Goal: Transaction & Acquisition: Obtain resource

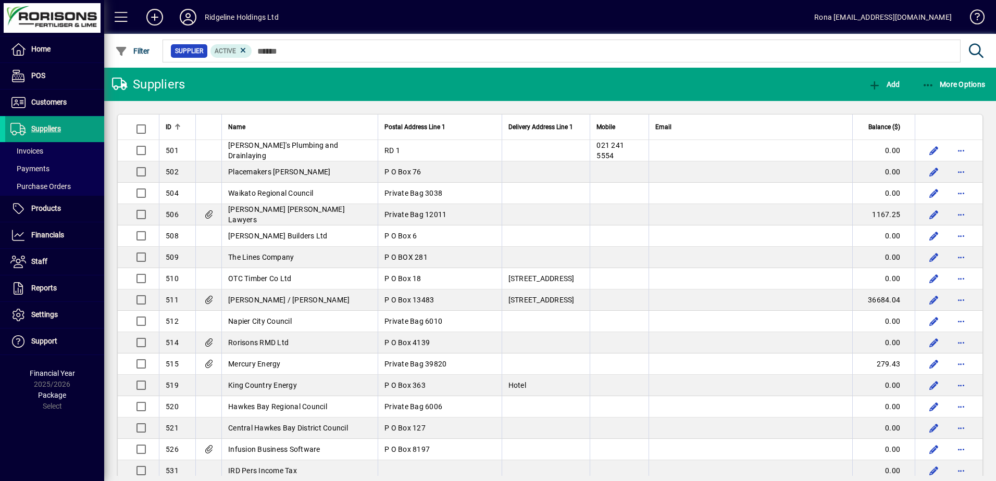
scroll to position [573, 0]
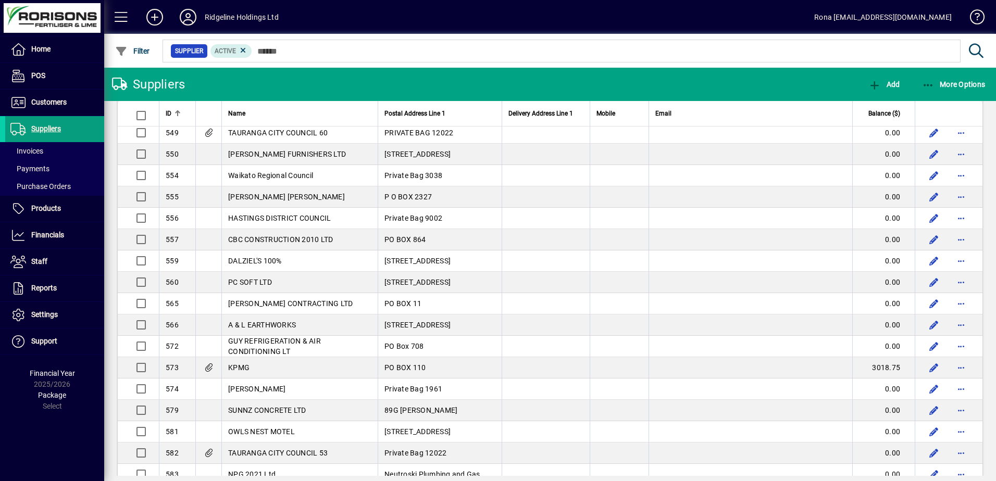
type input "*"
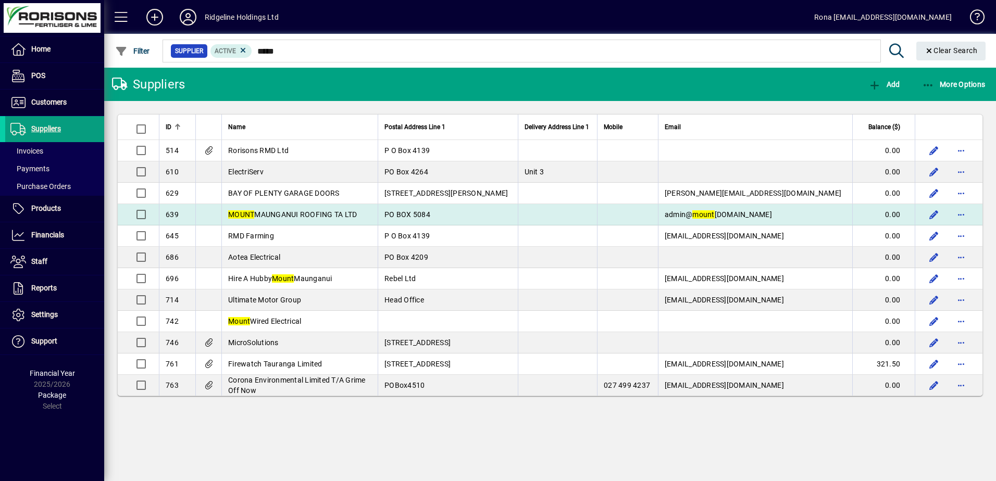
type input "*****"
click at [337, 216] on span "MOUNT MAUNGANUI ROOFING TA LTD" at bounding box center [292, 214] width 129 height 8
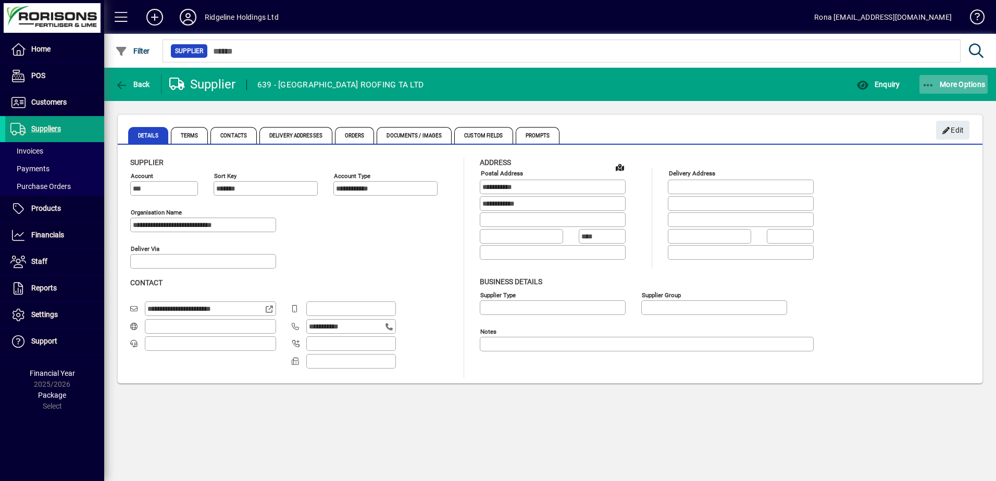
click at [956, 86] on span "More Options" at bounding box center [954, 84] width 64 height 8
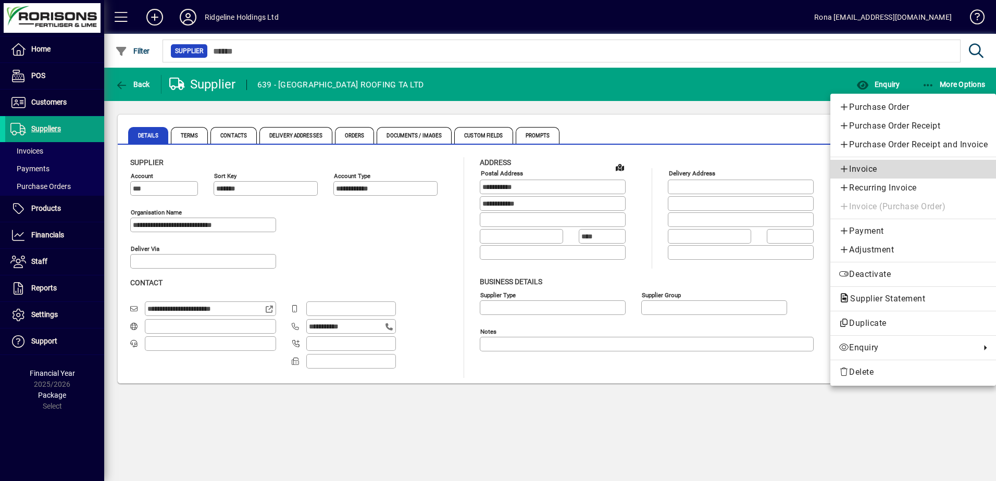
click at [871, 167] on span "Invoice" at bounding box center [913, 169] width 149 height 13
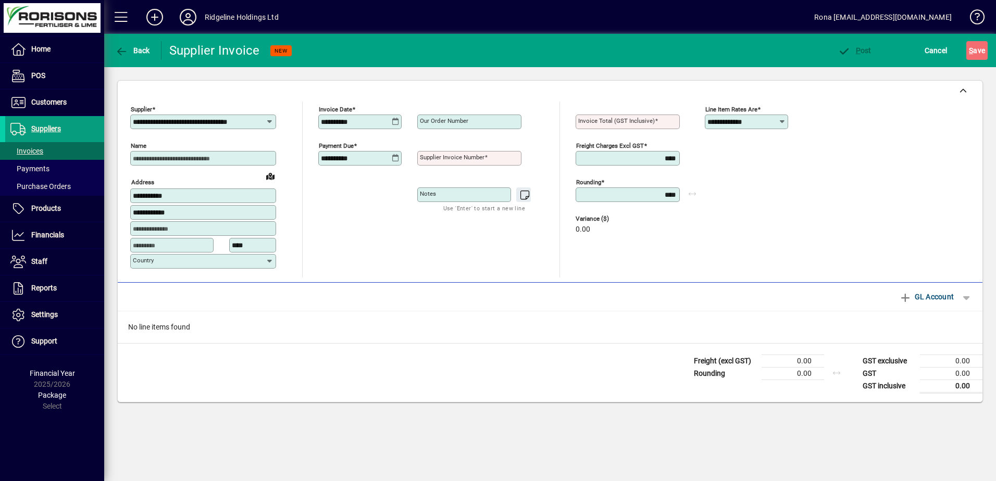
click at [471, 123] on input "Our order number" at bounding box center [470, 122] width 101 height 8
click at [460, 118] on input "Our order number" at bounding box center [470, 122] width 101 height 8
type input "*"
type input "********"
click at [463, 154] on mat-label "Supplier invoice number" at bounding box center [452, 157] width 65 height 7
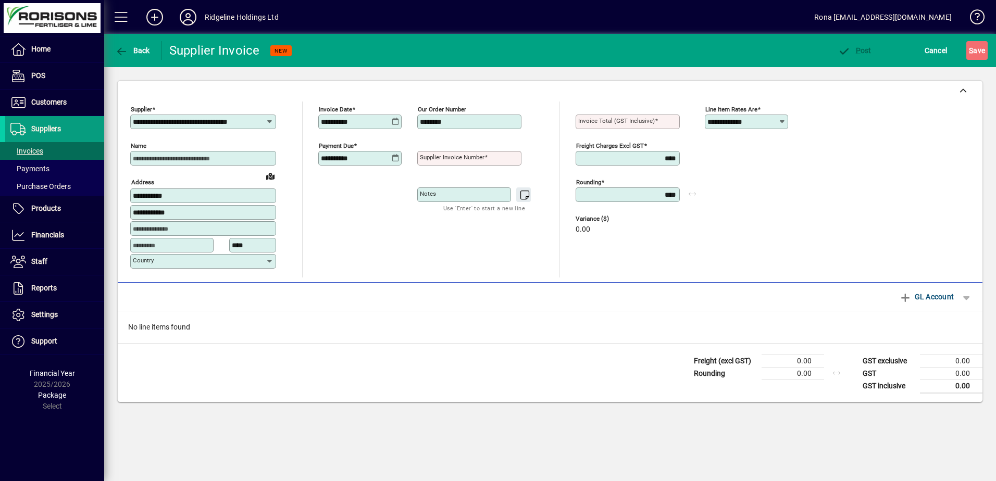
click at [463, 154] on input "Supplier invoice number" at bounding box center [470, 158] width 101 height 8
type input "****"
click at [610, 119] on mat-label "Invoice Total (GST inclusive)" at bounding box center [616, 120] width 77 height 7
click at [610, 119] on input "Invoice Total (GST inclusive)" at bounding box center [628, 122] width 101 height 8
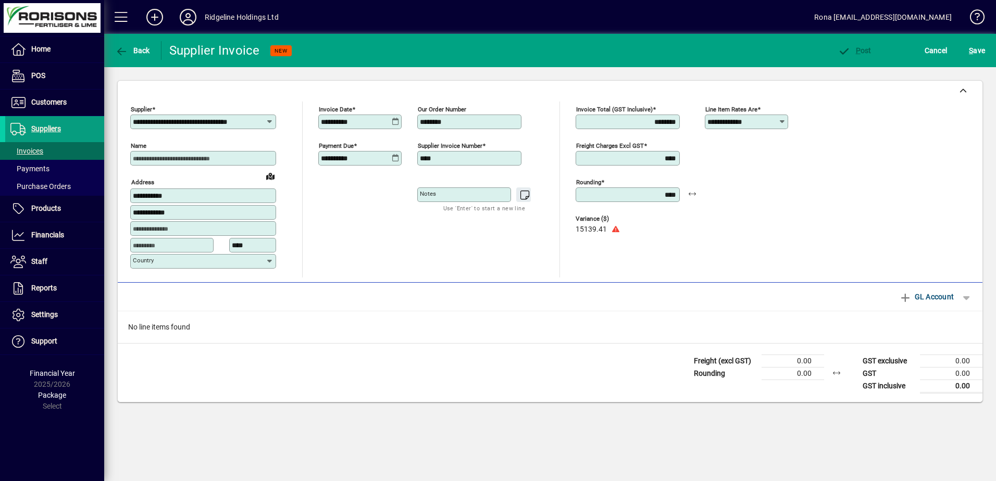
type input "********"
click at [788, 190] on div "**********" at bounding box center [754, 190] width 99 height 176
click at [927, 299] on span "GL Account" at bounding box center [926, 297] width 55 height 17
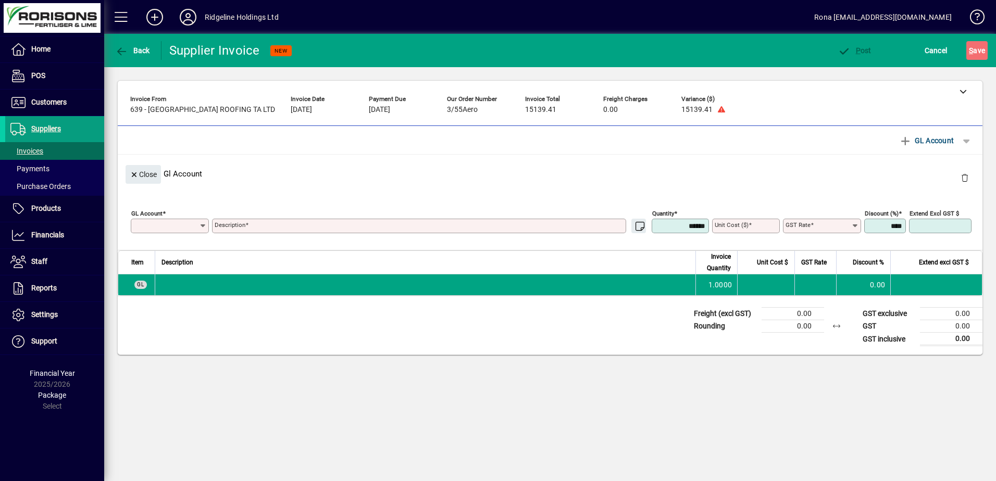
click at [180, 226] on input "GL Account" at bounding box center [166, 226] width 66 height 8
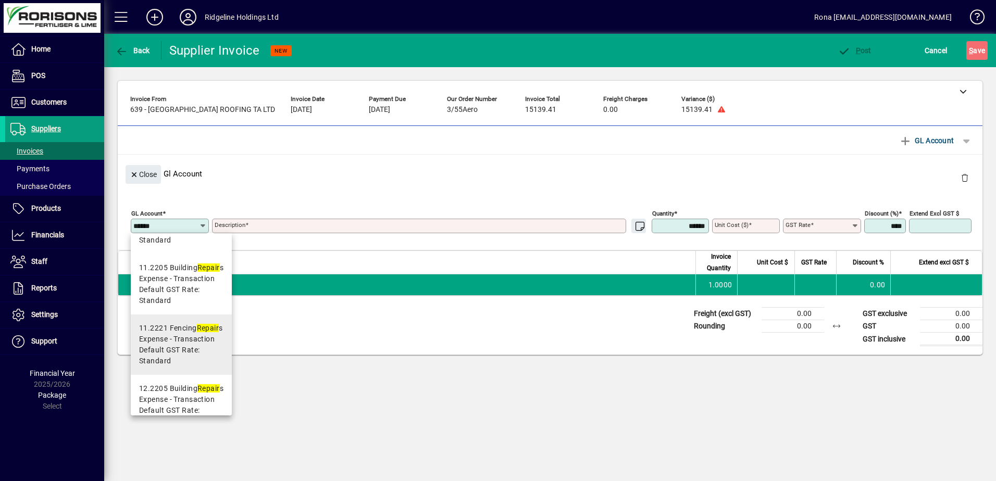
scroll to position [156, 0]
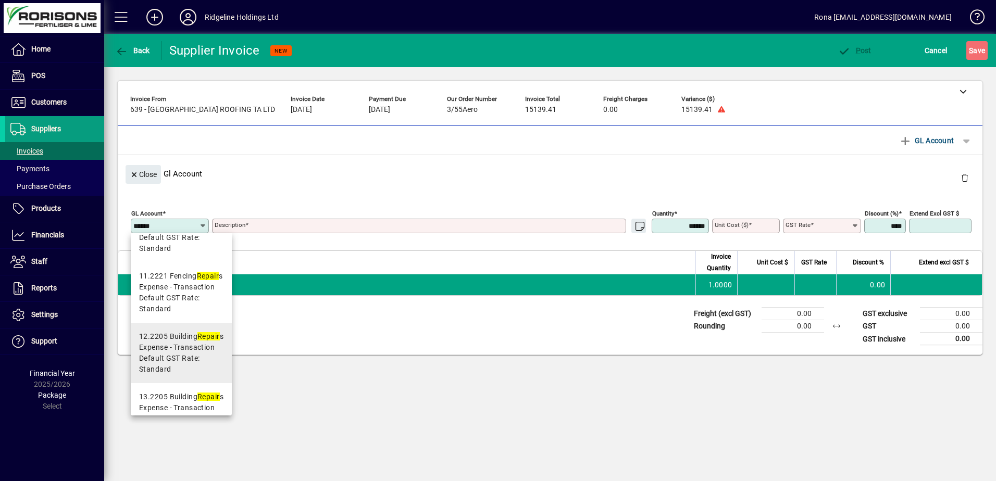
click at [166, 346] on span "Expense - Transaction" at bounding box center [177, 347] width 76 height 11
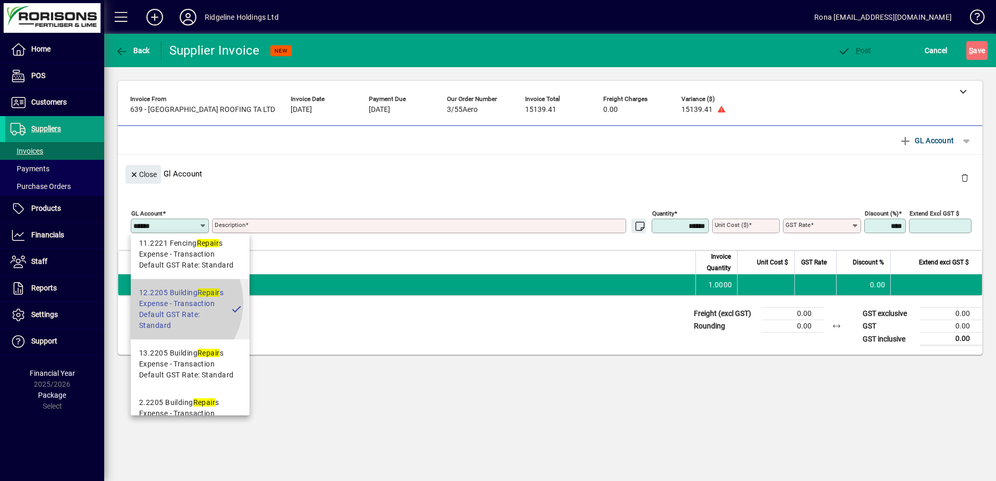
type input "*******"
type textarea "**********"
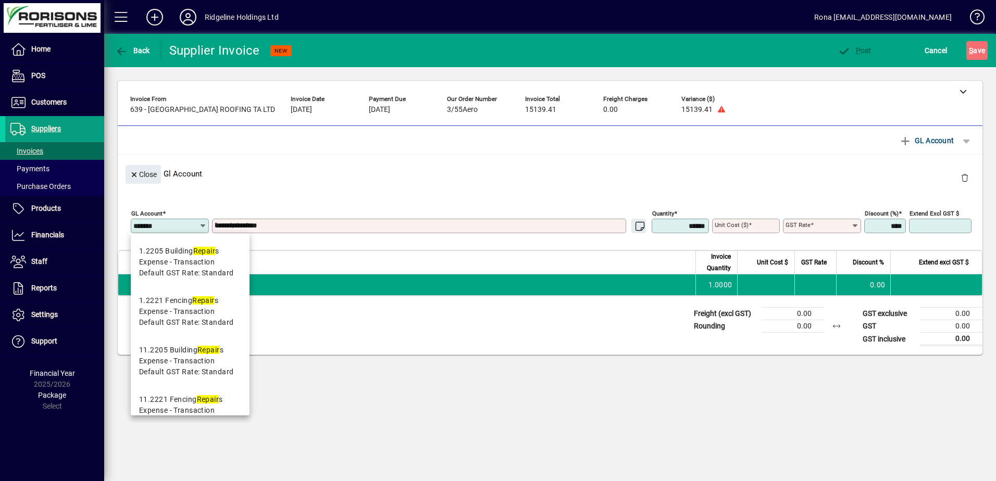
type input "****"
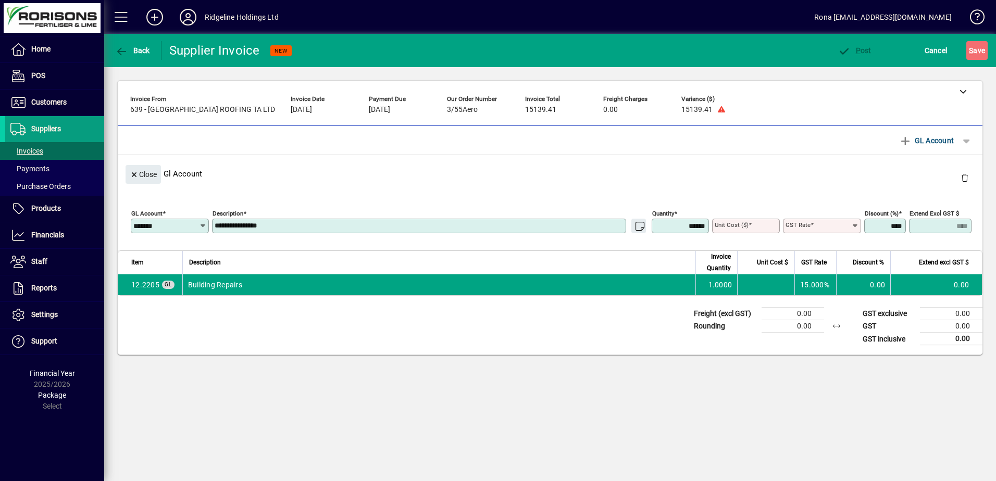
type input "********"
click at [301, 226] on textarea "**********" at bounding box center [420, 226] width 411 height 8
drag, startPoint x: 303, startPoint y: 225, endPoint x: 195, endPoint y: 225, distance: 107.9
click at [198, 226] on div "**********" at bounding box center [553, 224] width 844 height 36
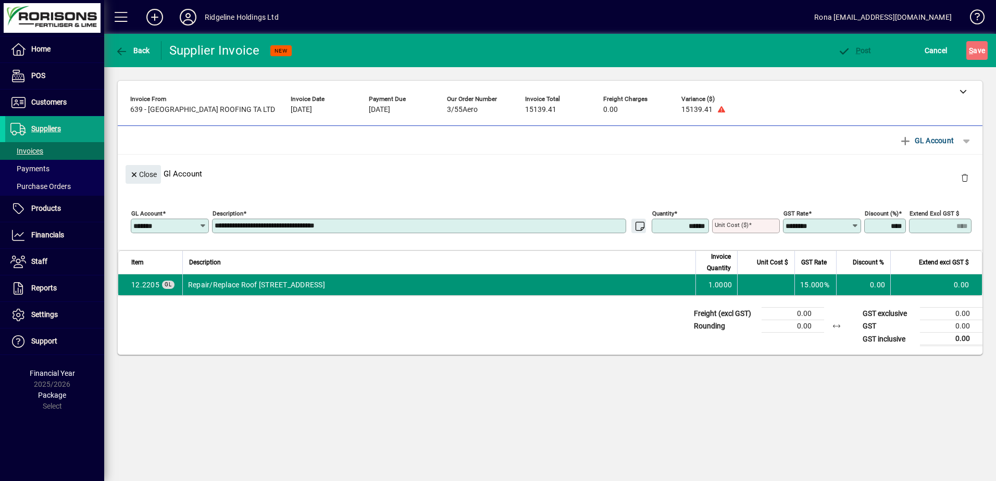
type textarea "**********"
click at [350, 288] on td "Repair/Replace Roof 3/57Aerodrome Road" at bounding box center [438, 285] width 513 height 21
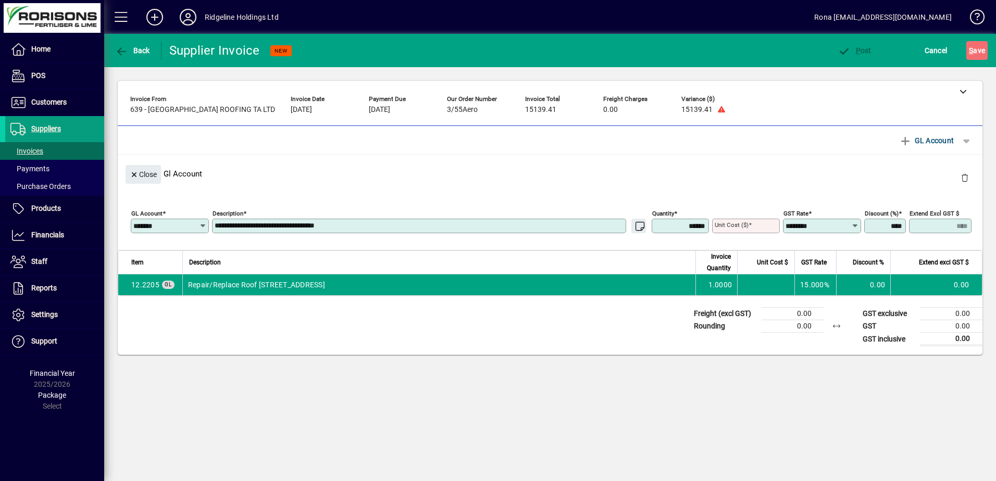
click at [729, 224] on mat-label "Unit Cost ($)" at bounding box center [732, 224] width 34 height 7
click at [729, 224] on input "Unit Cost ($)" at bounding box center [747, 226] width 65 height 8
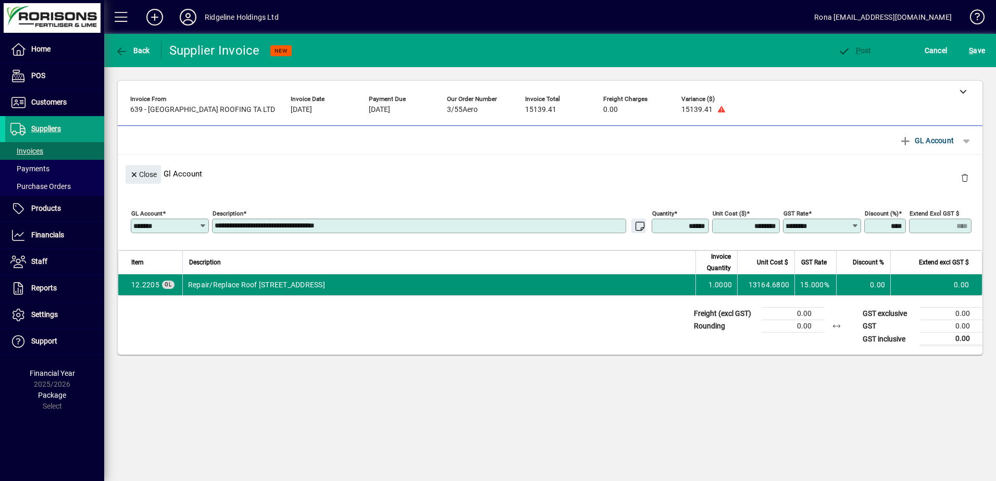
type input "**********"
type input "********"
click at [692, 279] on td "Repair/Replace Roof 3/57Aerodrome Road" at bounding box center [438, 285] width 513 height 21
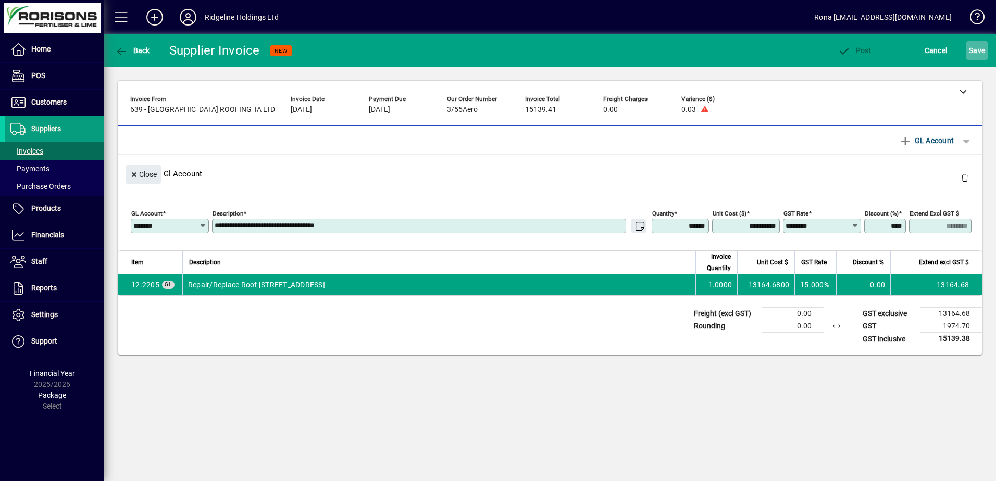
click at [970, 49] on span "S" at bounding box center [971, 50] width 4 height 8
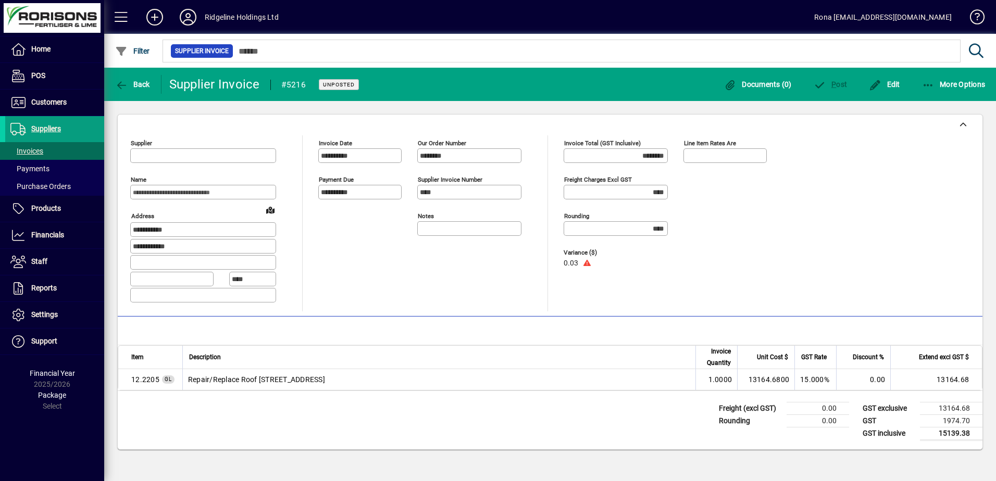
type input "**********"
click at [617, 230] on input "****" at bounding box center [616, 229] width 101 height 8
click at [608, 159] on input "********" at bounding box center [616, 156] width 101 height 8
drag, startPoint x: 938, startPoint y: 407, endPoint x: 981, endPoint y: 409, distance: 42.3
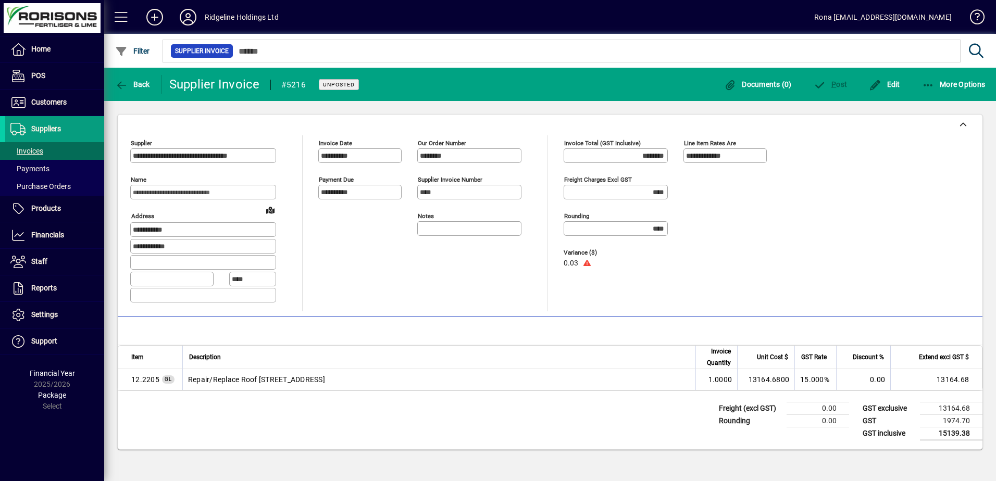
click at [981, 409] on td "13164.68" at bounding box center [951, 408] width 63 height 13
click at [856, 419] on div "GST exclusive 13164.68 GST 1974.70 GST inclusive 15139.38" at bounding box center [915, 422] width 133 height 56
click at [831, 413] on td "0.00" at bounding box center [818, 408] width 63 height 13
click at [932, 81] on icon "button" at bounding box center [928, 85] width 13 height 10
click at [764, 253] on div at bounding box center [498, 240] width 996 height 481
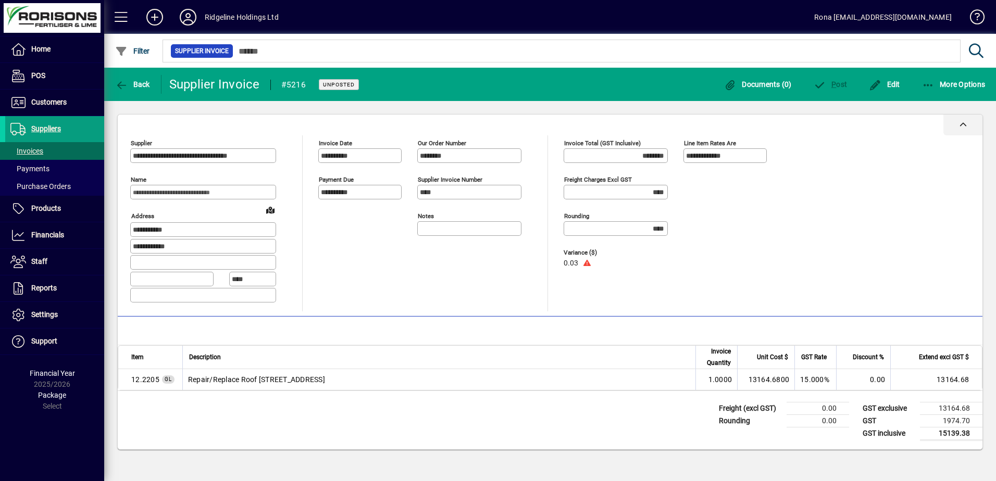
click at [763, 130] on div at bounding box center [550, 125] width 865 height 21
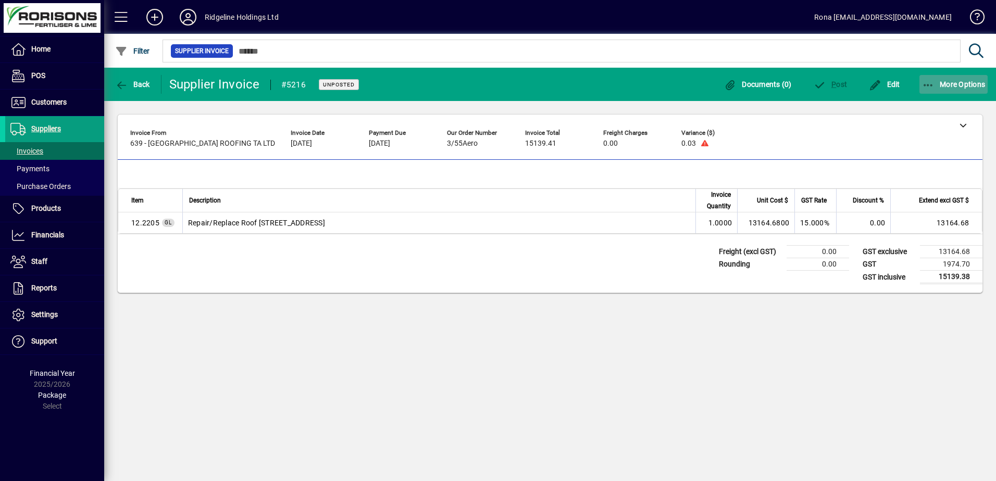
click at [941, 89] on span "button" at bounding box center [954, 84] width 69 height 25
click at [801, 138] on div at bounding box center [498, 240] width 996 height 481
click at [964, 128] on icon at bounding box center [963, 124] width 7 height 7
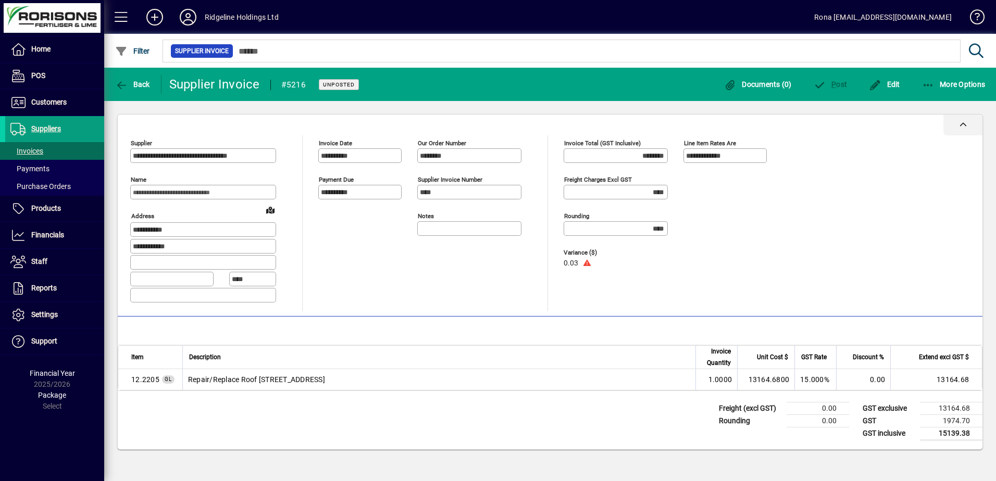
click at [958, 124] on div at bounding box center [963, 125] width 39 height 21
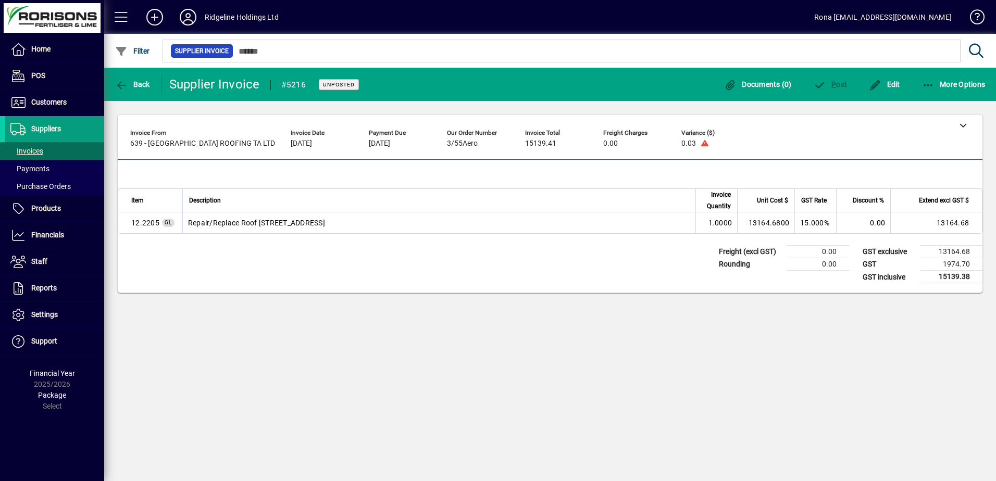
click at [641, 80] on mat-toolbar-row "Back Supplier Invoice #5216 Unposted Documents (0) P ost Edit More Options" at bounding box center [550, 84] width 892 height 33
click at [141, 82] on span "Back" at bounding box center [132, 84] width 35 height 8
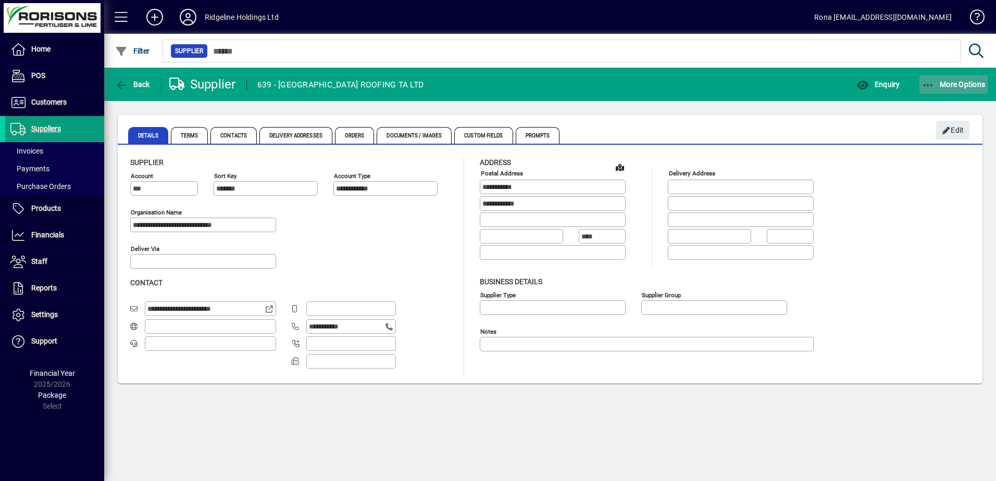
click at [950, 89] on span "button" at bounding box center [954, 84] width 69 height 25
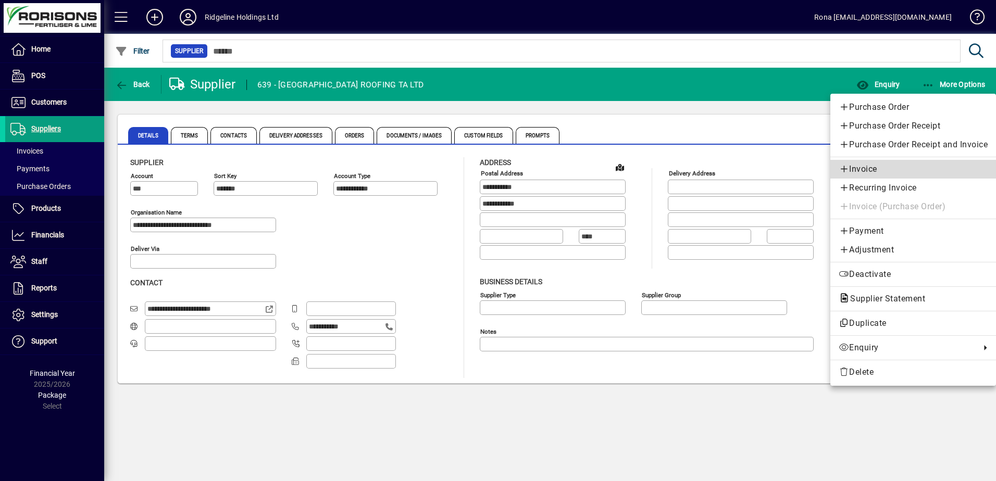
click at [860, 170] on span "Invoice" at bounding box center [913, 169] width 149 height 13
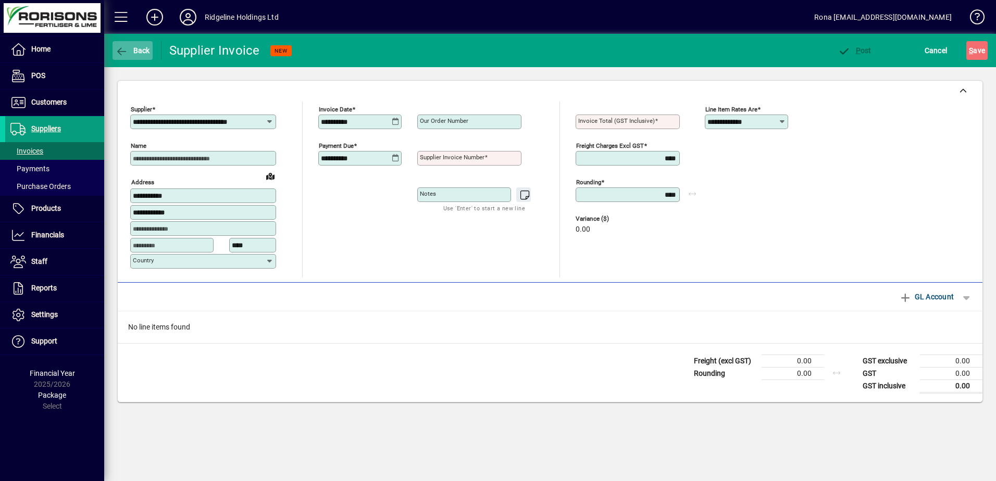
click at [118, 49] on icon "button" at bounding box center [121, 51] width 13 height 10
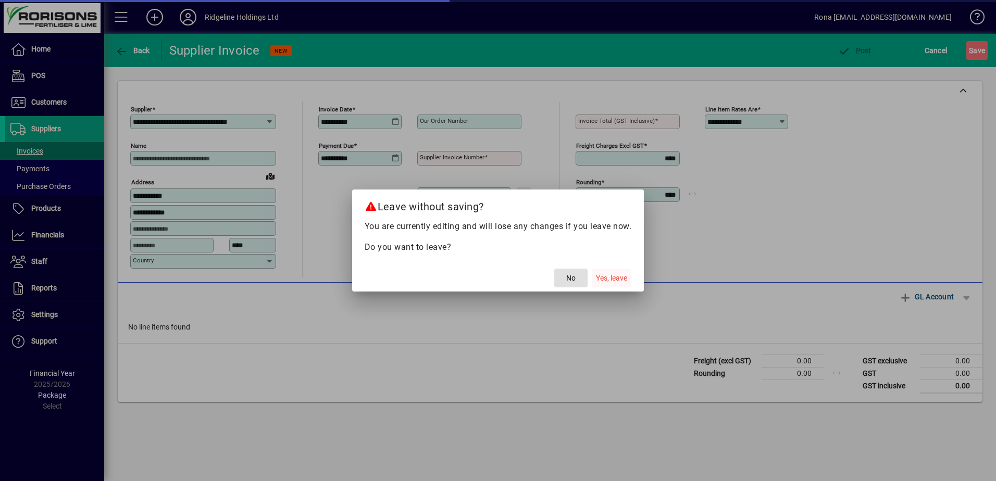
click at [600, 277] on span "Yes, leave" at bounding box center [611, 278] width 31 height 11
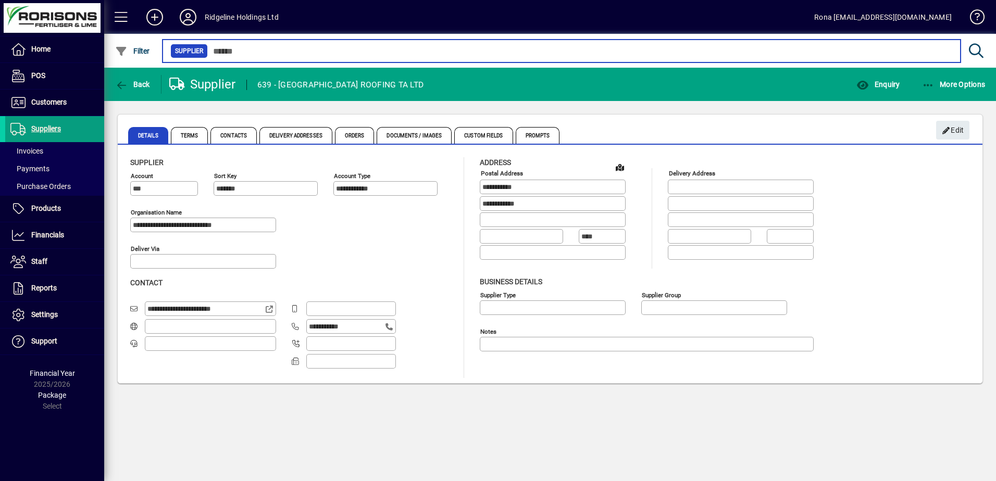
click at [246, 54] on input "text" at bounding box center [580, 51] width 745 height 15
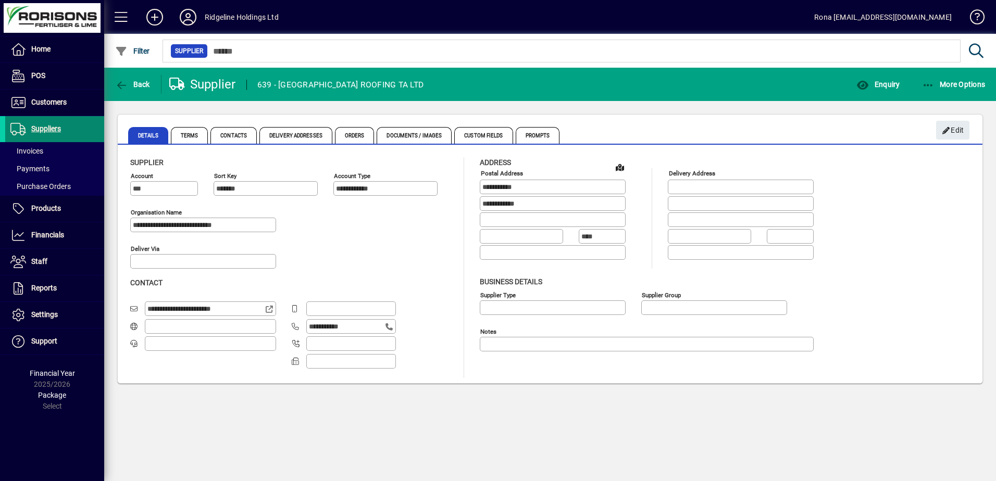
click at [48, 123] on span "Suppliers" at bounding box center [33, 129] width 56 height 13
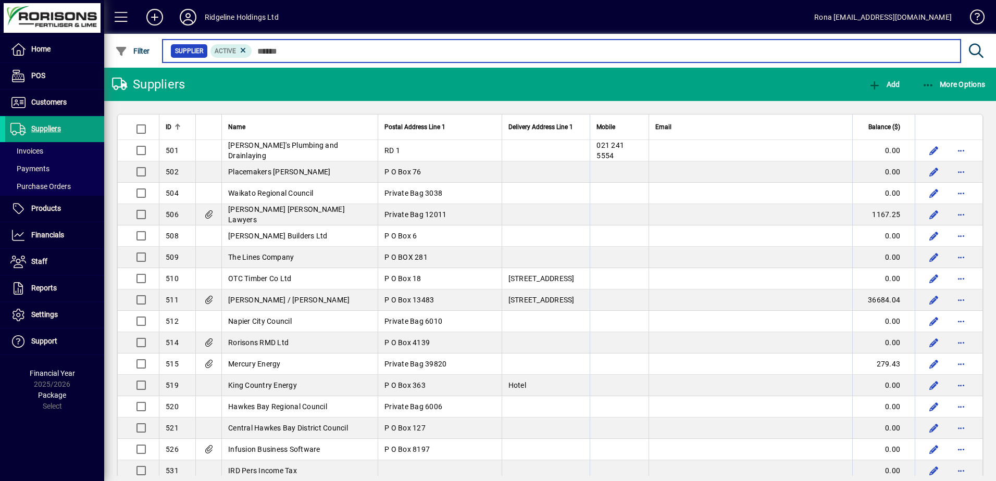
click at [271, 52] on input "text" at bounding box center [602, 51] width 700 height 15
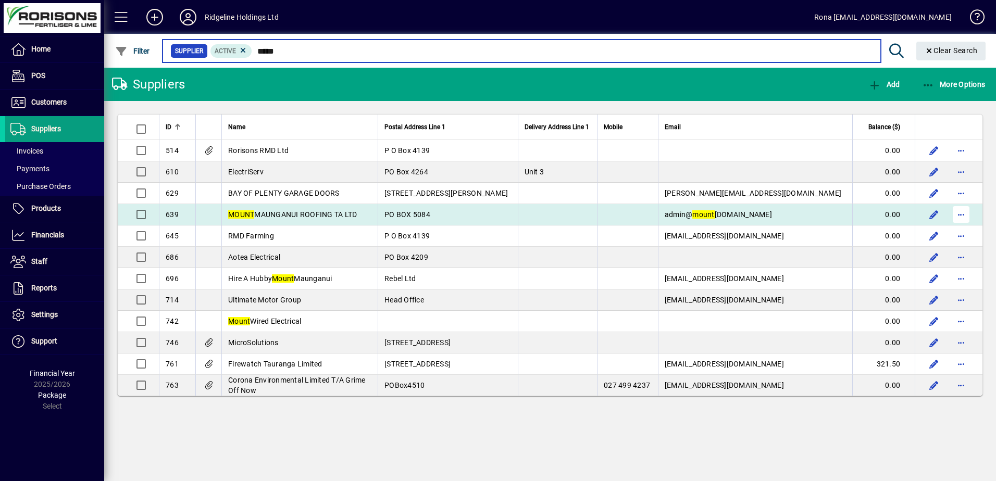
type input "*****"
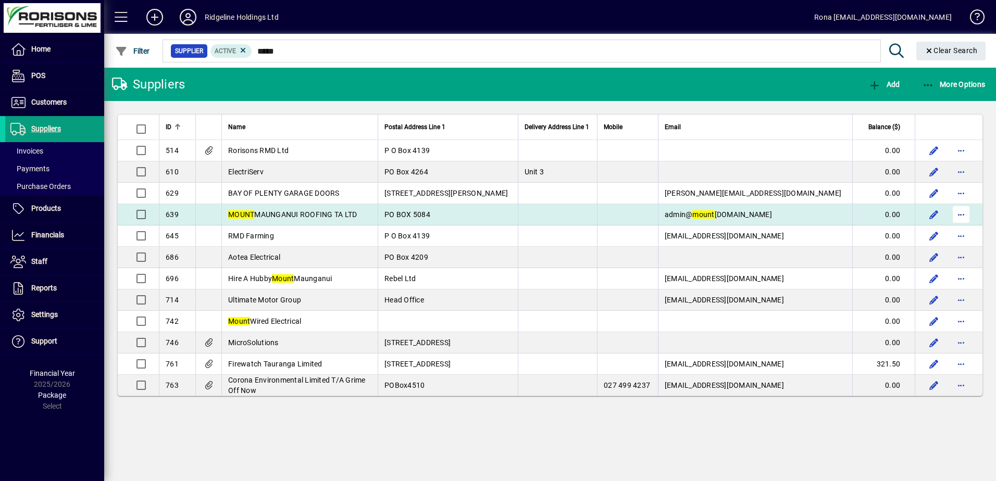
click at [961, 215] on span "button" at bounding box center [961, 214] width 25 height 25
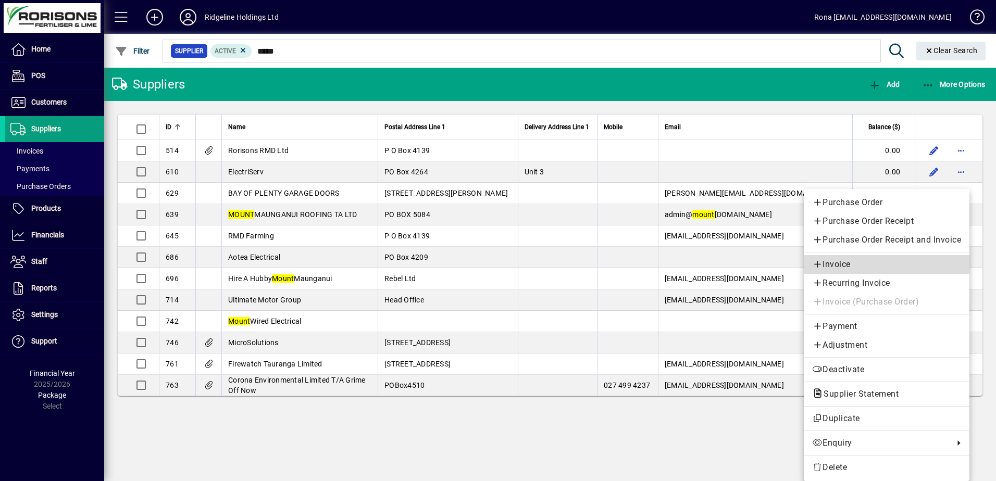
click at [841, 264] on span "Invoice" at bounding box center [886, 264] width 149 height 13
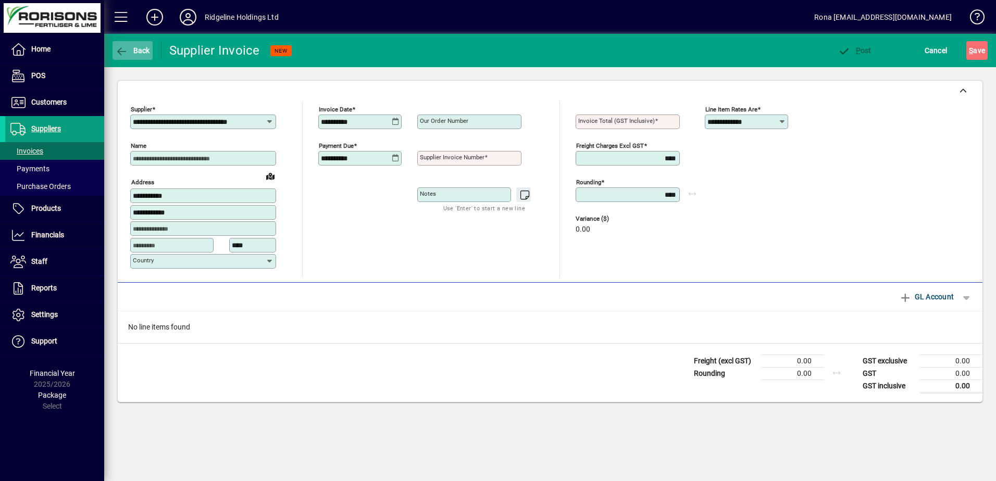
click at [122, 44] on span "button" at bounding box center [133, 50] width 40 height 25
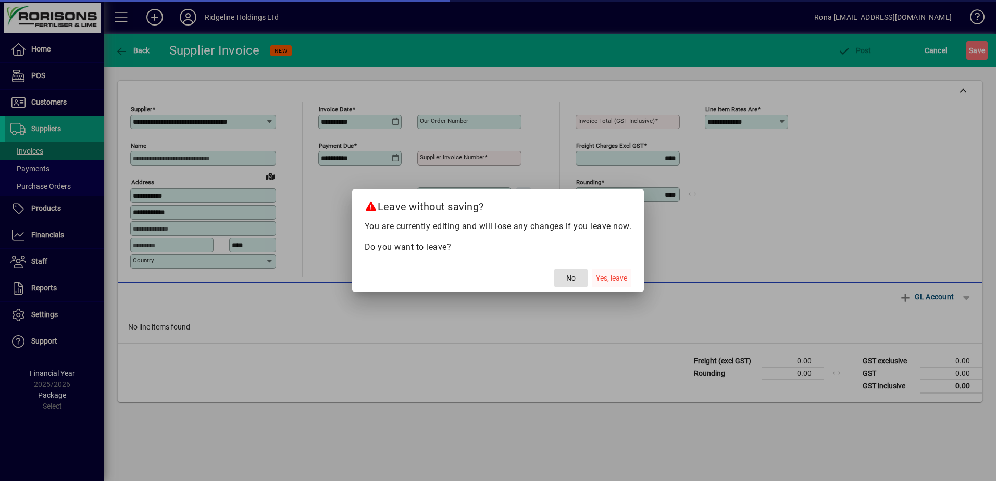
click at [600, 278] on span "Yes, leave" at bounding box center [611, 278] width 31 height 11
type input "*****"
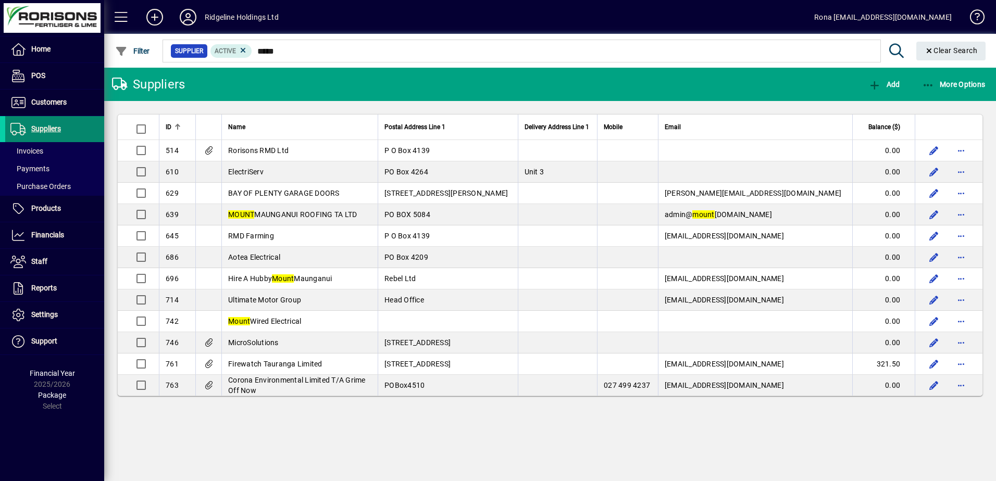
click at [40, 130] on span "Suppliers" at bounding box center [46, 129] width 30 height 8
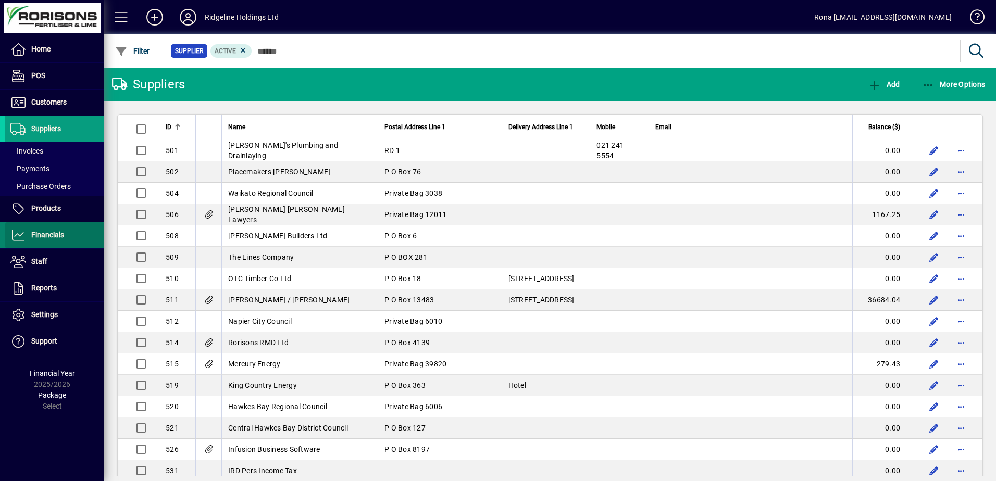
click at [53, 234] on span "Financials" at bounding box center [47, 235] width 33 height 8
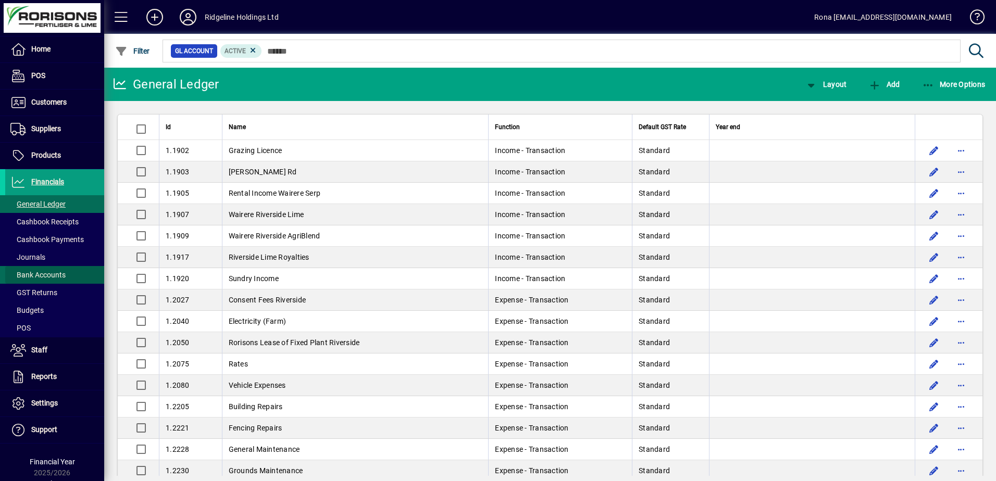
click at [58, 276] on span "Bank Accounts" at bounding box center [37, 275] width 55 height 8
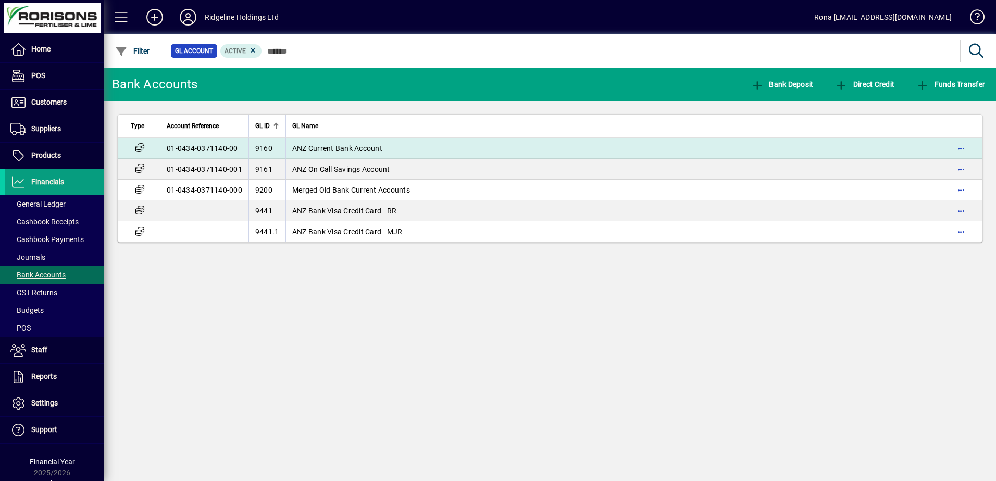
click at [339, 148] on span "ANZ Current Bank Account" at bounding box center [337, 148] width 90 height 8
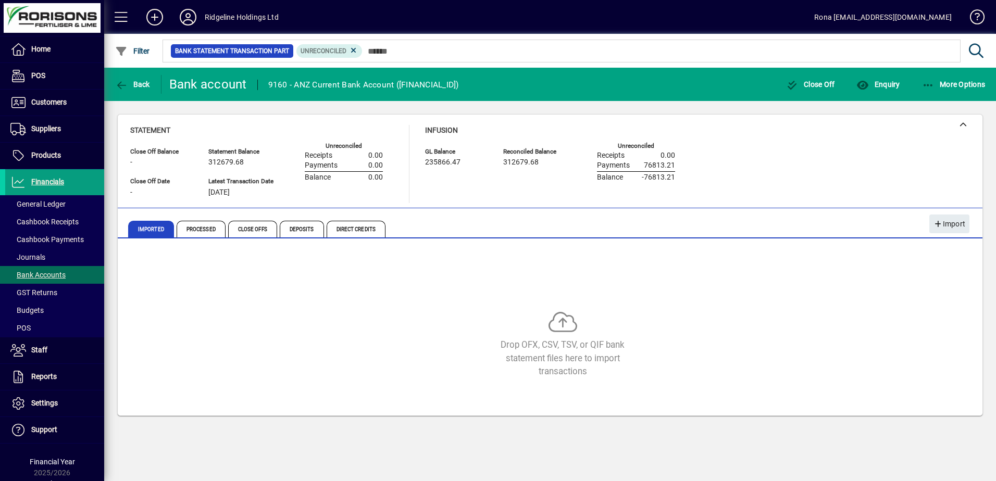
click at [653, 176] on span "-76813.21" at bounding box center [658, 178] width 33 height 8
click at [653, 178] on span "-76813.21" at bounding box center [658, 178] width 33 height 8
click at [932, 81] on icon "button" at bounding box center [928, 85] width 13 height 10
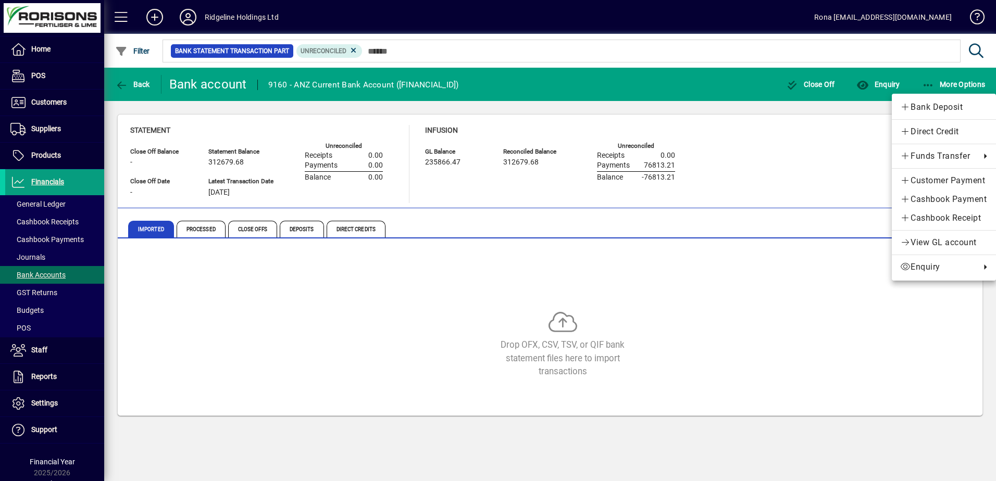
click at [776, 214] on div at bounding box center [498, 240] width 996 height 481
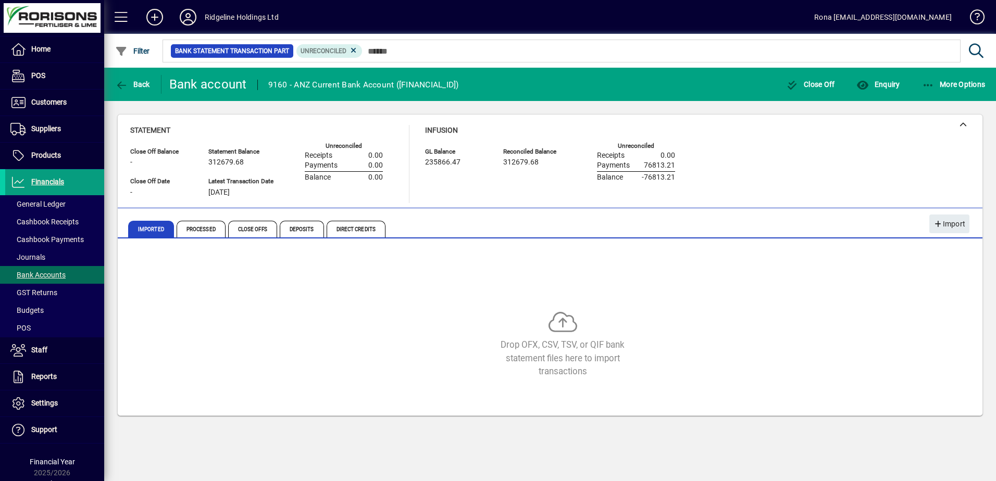
click at [665, 176] on span "-76813.21" at bounding box center [658, 178] width 33 height 8
click at [943, 84] on span "More Options" at bounding box center [954, 84] width 64 height 8
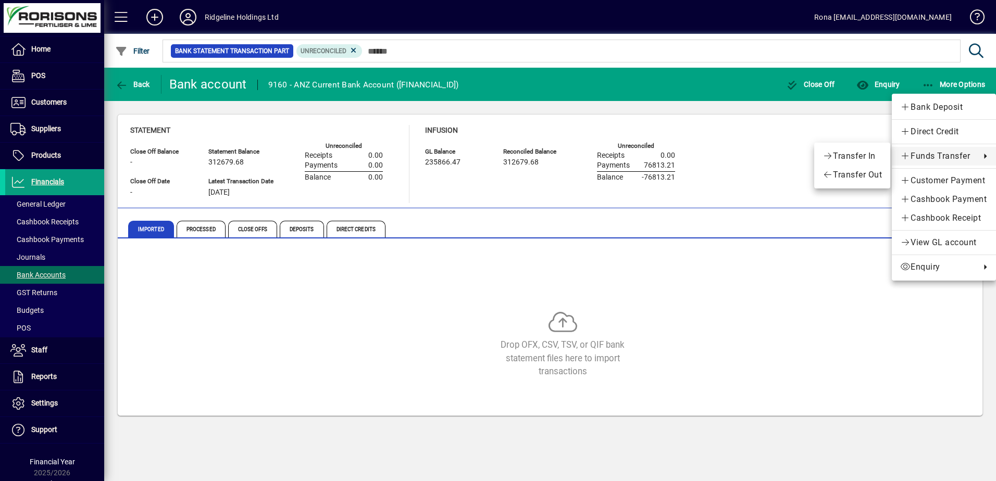
click at [871, 81] on div at bounding box center [498, 240] width 996 height 481
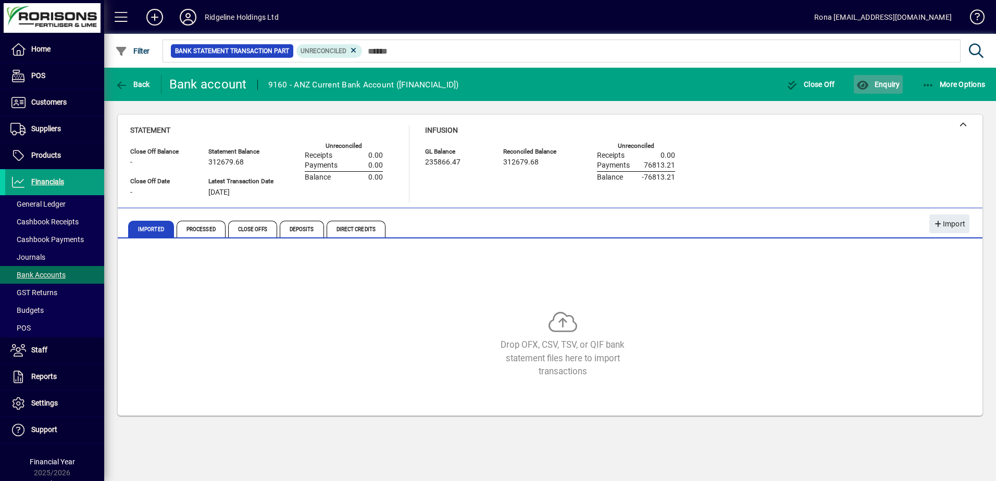
click at [871, 82] on span "Enquiry" at bounding box center [878, 84] width 43 height 8
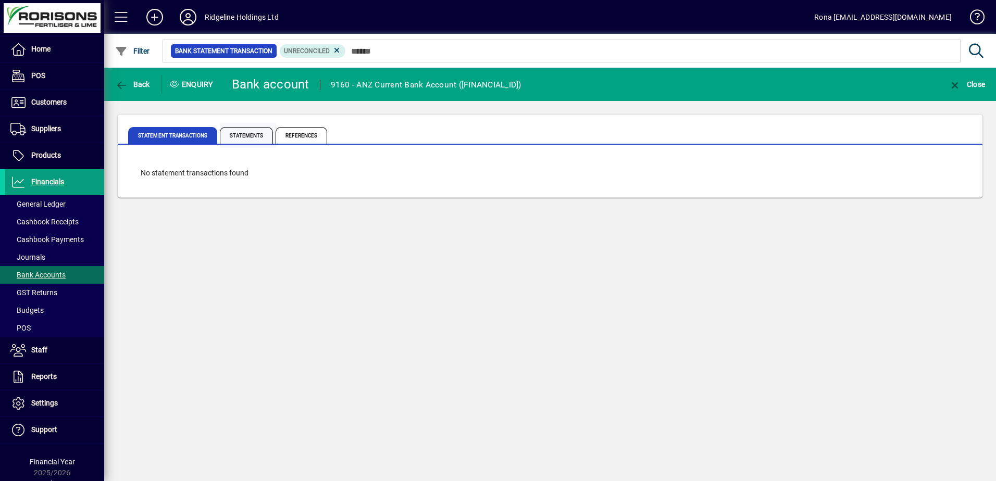
click at [264, 138] on span "Statements" at bounding box center [246, 135] width 53 height 17
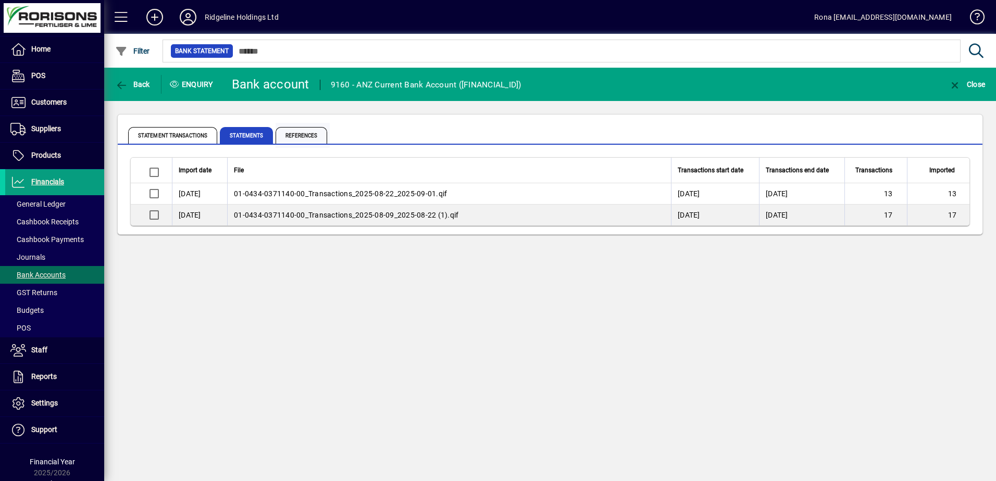
click at [289, 137] on span "References" at bounding box center [302, 135] width 52 height 17
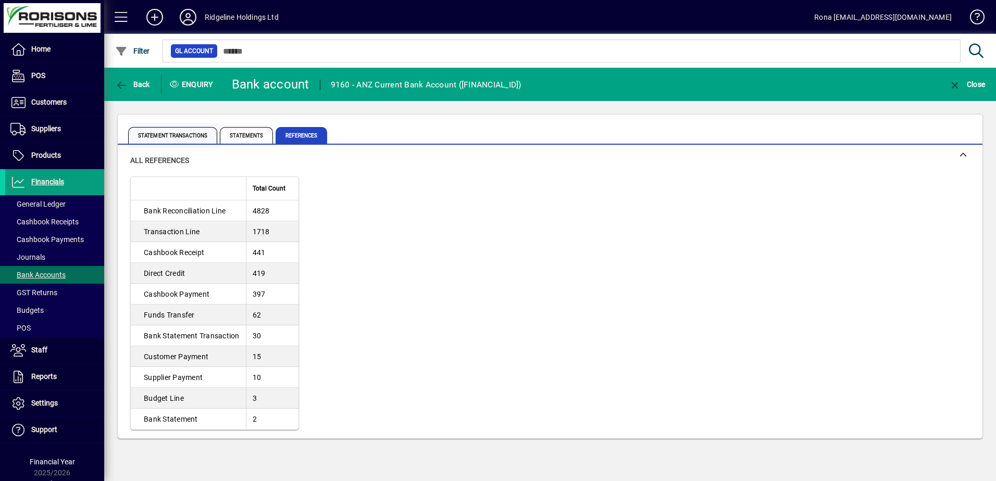
click at [166, 137] on span "Statement Transactions" at bounding box center [172, 135] width 89 height 17
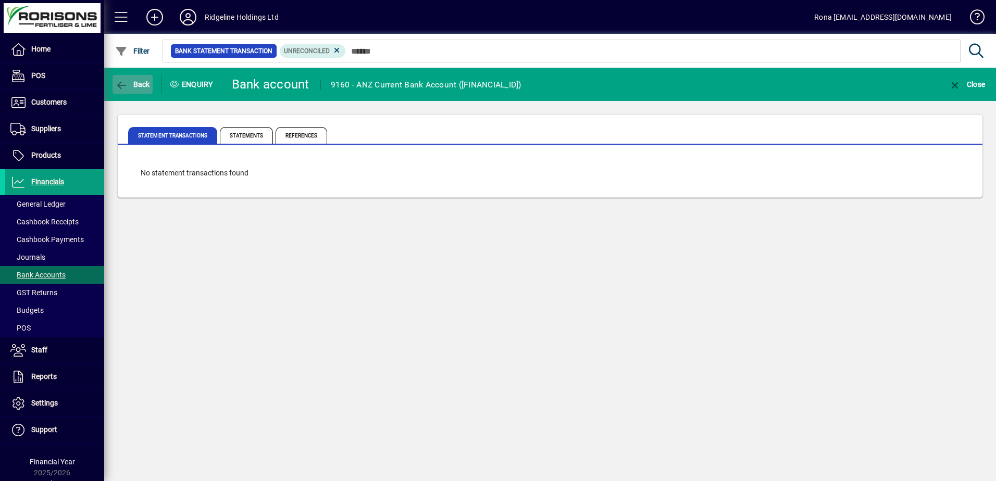
click at [125, 79] on span "button" at bounding box center [133, 84] width 40 height 25
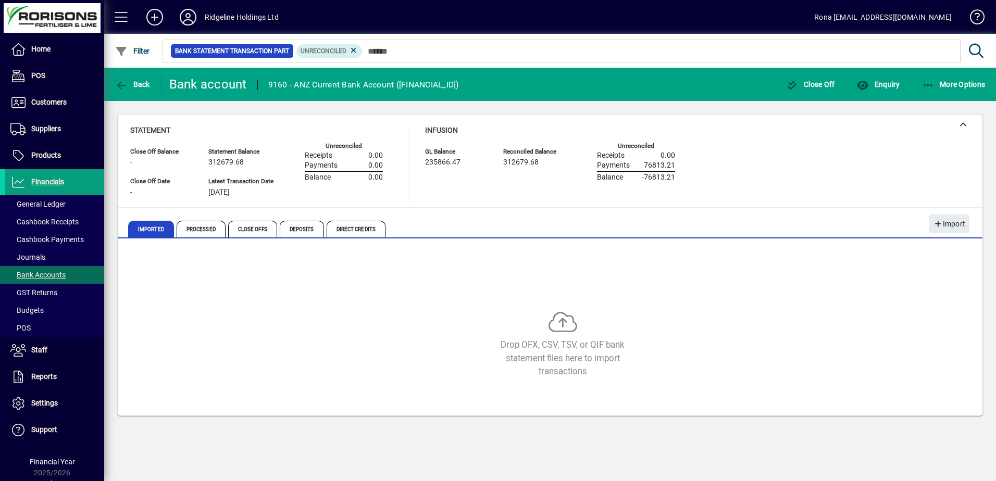
drag, startPoint x: 459, startPoint y: 160, endPoint x: 425, endPoint y: 163, distance: 33.9
click at [425, 163] on span "235866.47" at bounding box center [442, 162] width 35 height 8
click at [664, 178] on span "-76813.21" at bounding box center [658, 178] width 33 height 8
drag, startPoint x: 677, startPoint y: 165, endPoint x: 641, endPoint y: 165, distance: 36.0
click at [641, 165] on div "GL Balance 235866.47 Reconciled Balance 312679.68 Unreconciled Receipts 0.00 Pa…" at bounding box center [558, 163] width 266 height 39
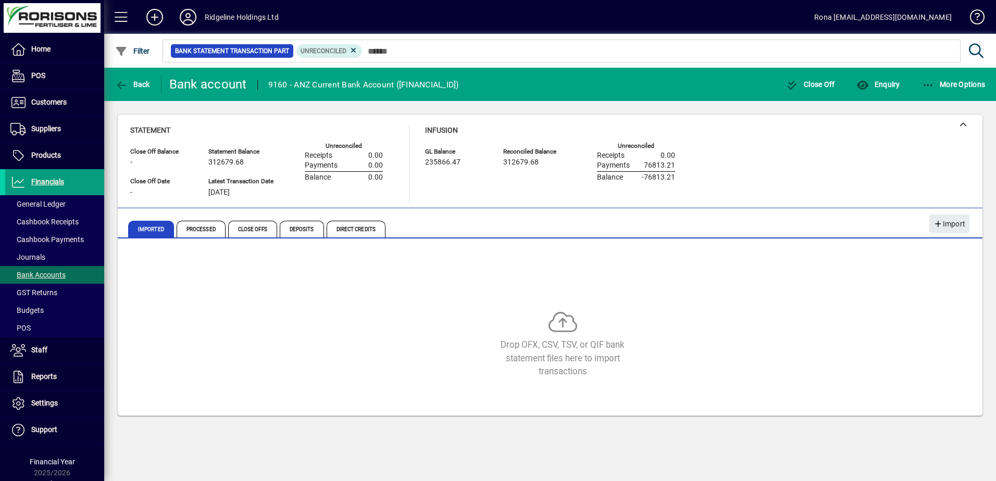
drag, startPoint x: 641, startPoint y: 165, endPoint x: 622, endPoint y: 183, distance: 26.2
click at [622, 183] on div "Receipts 0.00 Payments 76813.21 Balance -76813.21" at bounding box center [636, 165] width 78 height 34
click at [334, 231] on span "Direct Credits" at bounding box center [356, 229] width 59 height 17
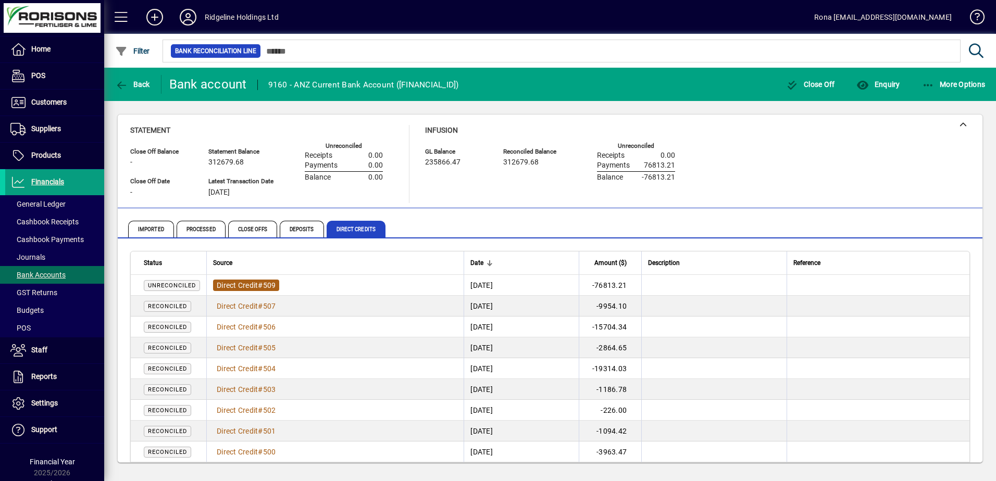
drag, startPoint x: 267, startPoint y: 284, endPoint x: 249, endPoint y: 284, distance: 18.2
click at [249, 284] on span "Direct Credit" at bounding box center [237, 285] width 41 height 8
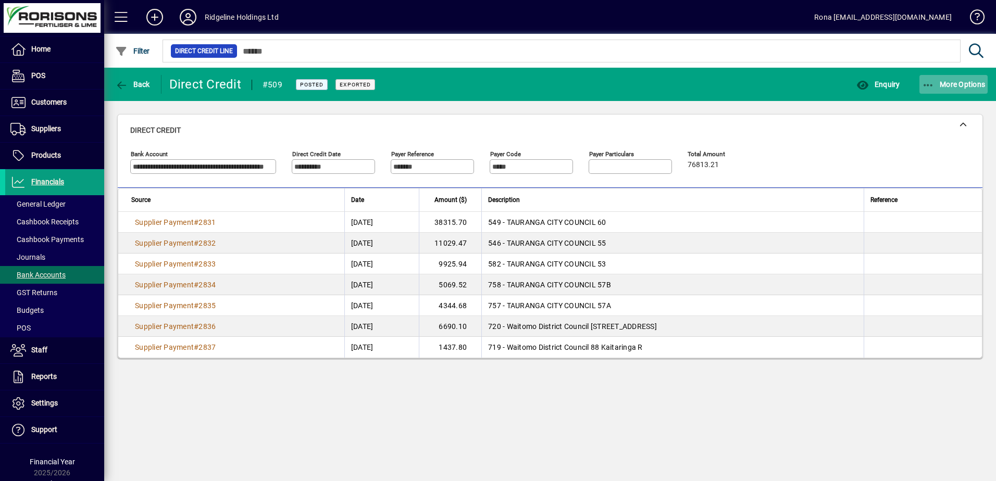
click at [934, 85] on icon "button" at bounding box center [928, 85] width 13 height 10
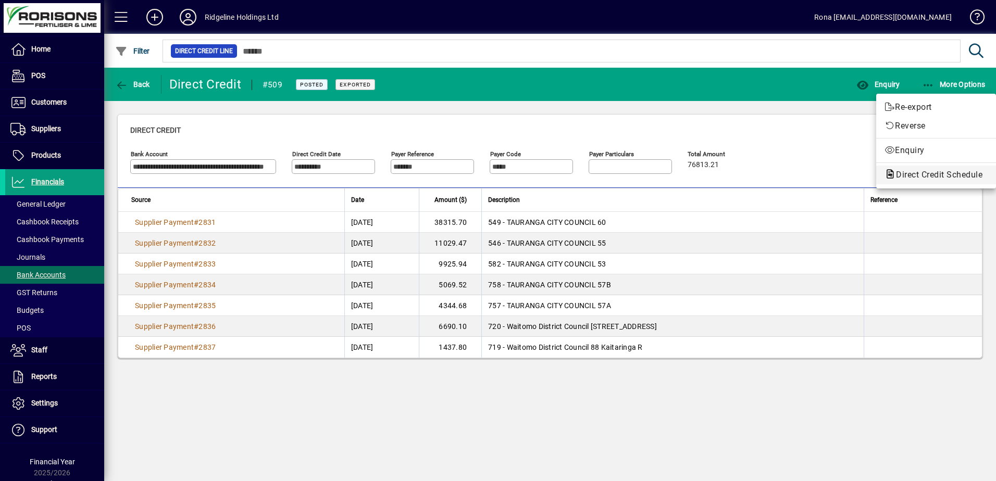
click at [924, 178] on span "Direct Credit Schedule" at bounding box center [936, 175] width 103 height 10
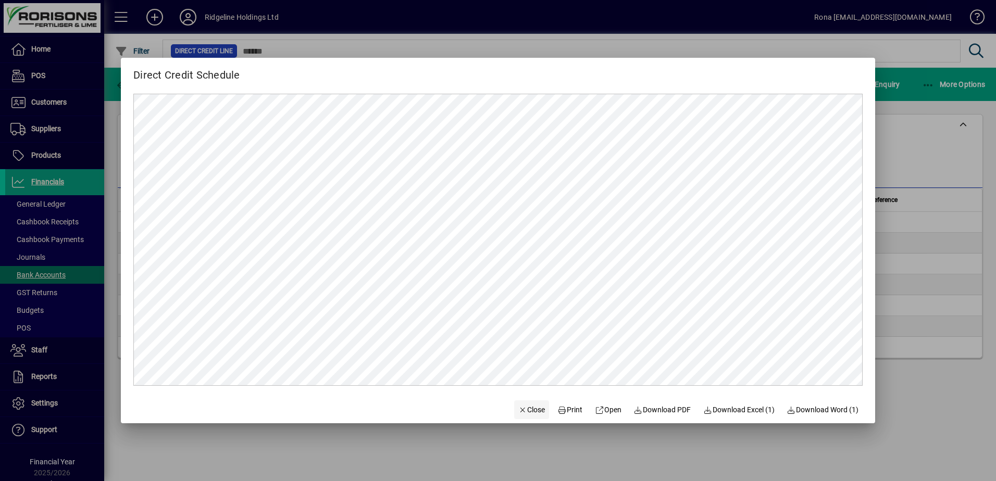
click at [520, 409] on span "Close" at bounding box center [531, 410] width 27 height 11
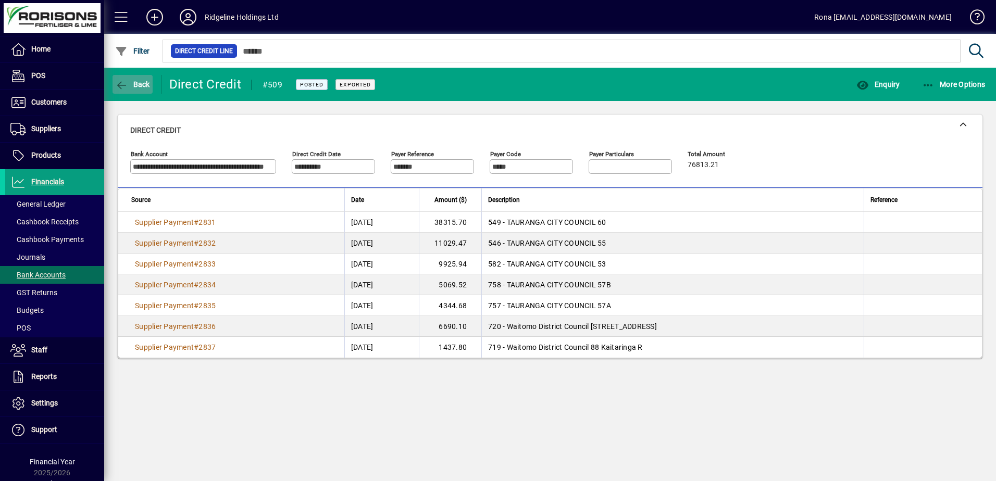
click at [129, 86] on span "Back" at bounding box center [132, 84] width 35 height 8
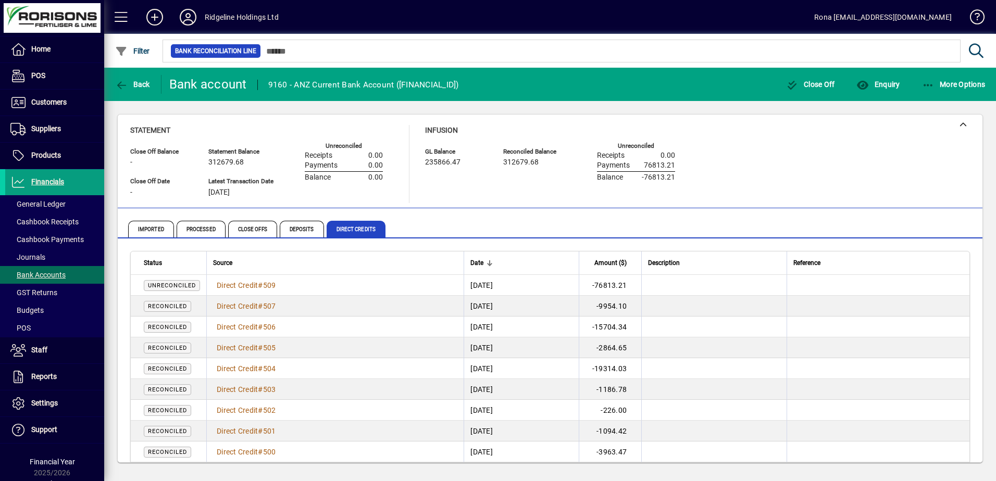
drag, startPoint x: 654, startPoint y: 284, endPoint x: 615, endPoint y: 284, distance: 39.1
click at [615, 284] on td "-76813.21" at bounding box center [610, 285] width 63 height 21
drag, startPoint x: 495, startPoint y: 286, endPoint x: 445, endPoint y: 287, distance: 49.5
click at [464, 287] on td "[DATE]" at bounding box center [521, 285] width 115 height 21
drag, startPoint x: 650, startPoint y: 287, endPoint x: 613, endPoint y: 287, distance: 37.5
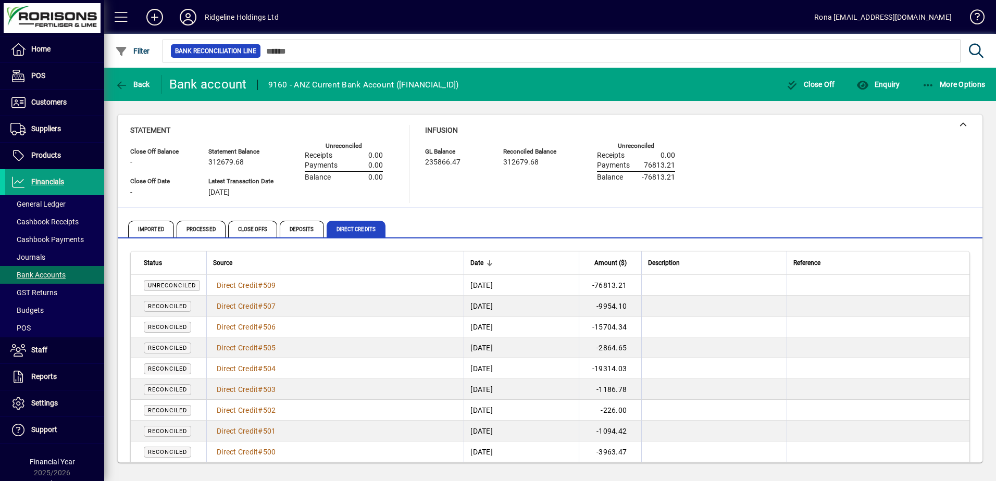
click at [613, 287] on td "-76813.21" at bounding box center [610, 285] width 63 height 21
drag, startPoint x: 677, startPoint y: 178, endPoint x: 643, endPoint y: 178, distance: 34.4
click at [643, 178] on div "GL Balance 235866.47 Reconciled Balance 312679.68 Unreconciled Receipts 0.00 Pa…" at bounding box center [558, 163] width 266 height 39
drag, startPoint x: 252, startPoint y: 192, endPoint x: 206, endPoint y: 195, distance: 46.0
click at [206, 195] on div "Close Off Balance - Close Off Date - Statement Balance 312679.68 Latest Transac…" at bounding box center [264, 173] width 268 height 59
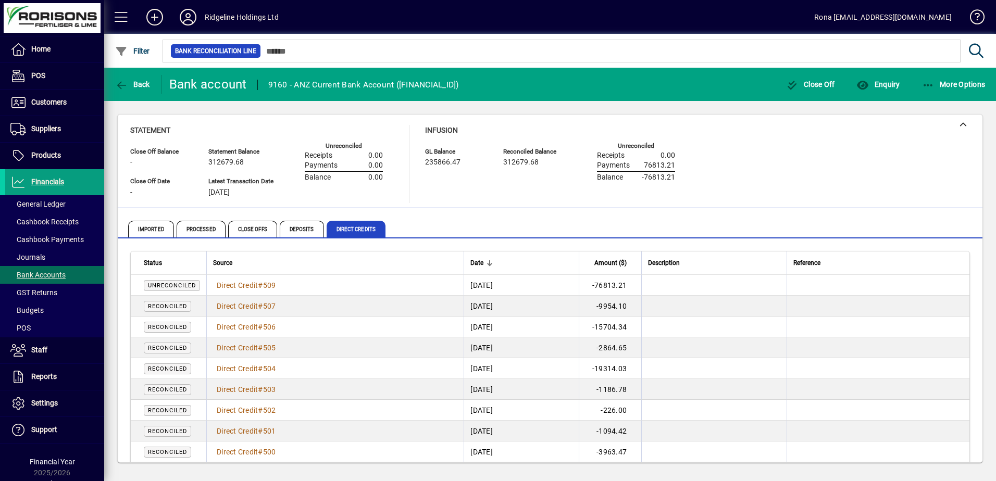
drag, startPoint x: 206, startPoint y: 195, endPoint x: 287, endPoint y: 202, distance: 81.0
click at [287, 202] on div "Statement Balance 312679.68 Latest Transaction Date 29/08/2025" at bounding box center [248, 175] width 81 height 62
click at [256, 197] on div "[DATE]" at bounding box center [240, 192] width 65 height 11
drag, startPoint x: 248, startPoint y: 192, endPoint x: 207, endPoint y: 194, distance: 40.7
click at [207, 194] on div "Close Off Balance - Close Off Date - Statement Balance 312679.68 Latest Transac…" at bounding box center [264, 173] width 268 height 59
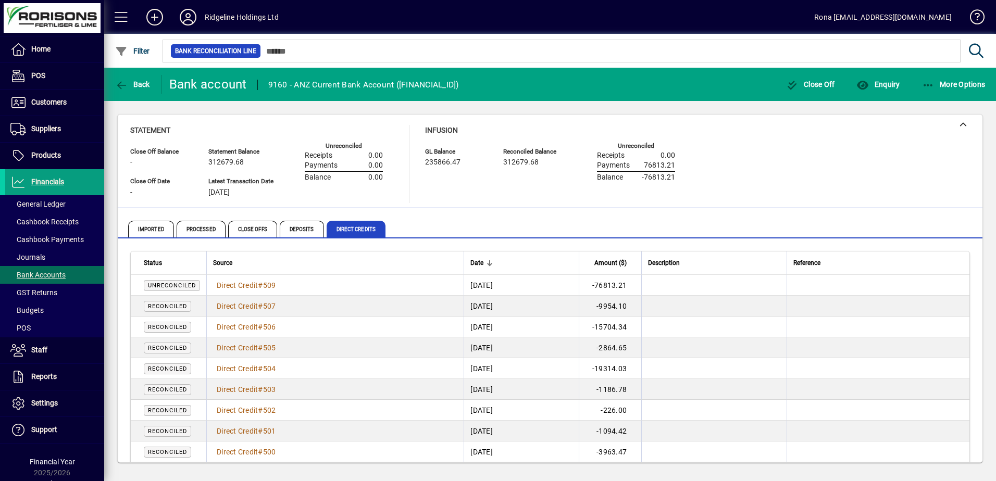
click at [331, 288] on td "Direct Credit # 509" at bounding box center [334, 285] width 257 height 21
drag, startPoint x: 249, startPoint y: 193, endPoint x: 207, endPoint y: 192, distance: 41.7
click at [207, 192] on div "Close Off Balance - Close Off Date - Statement Balance 312679.68 Latest Transac…" at bounding box center [264, 173] width 268 height 59
click at [891, 311] on td at bounding box center [878, 306] width 183 height 21
click at [180, 308] on span "Reconciled" at bounding box center [167, 306] width 39 height 7
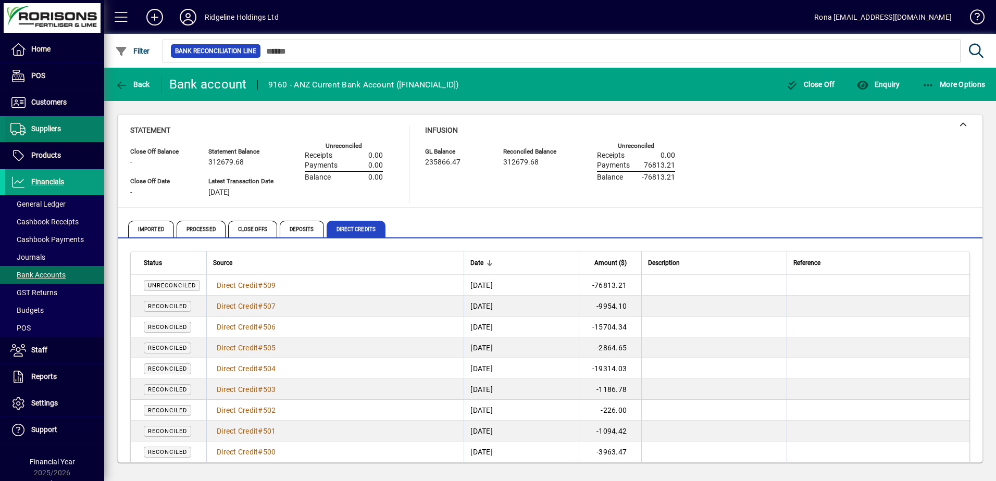
click at [50, 131] on span "Suppliers" at bounding box center [46, 129] width 30 height 8
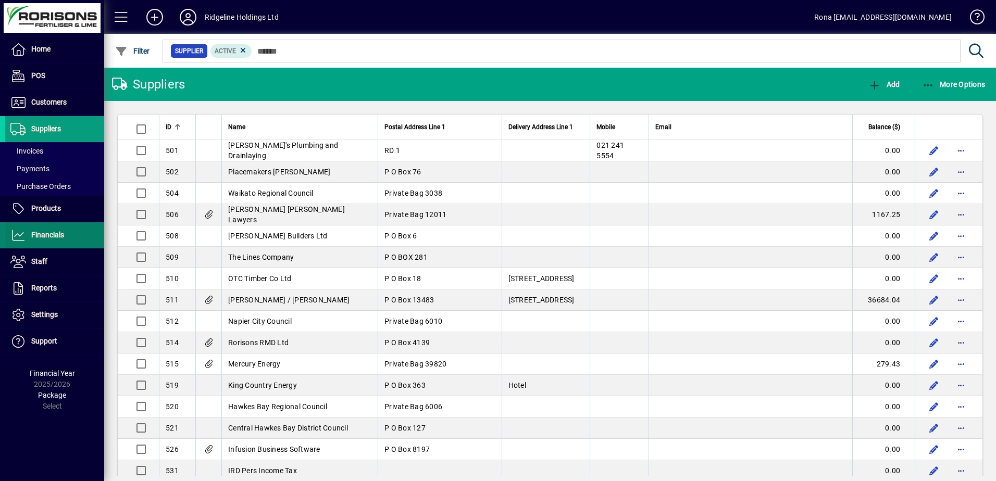
click at [52, 231] on span "Financials" at bounding box center [47, 235] width 33 height 8
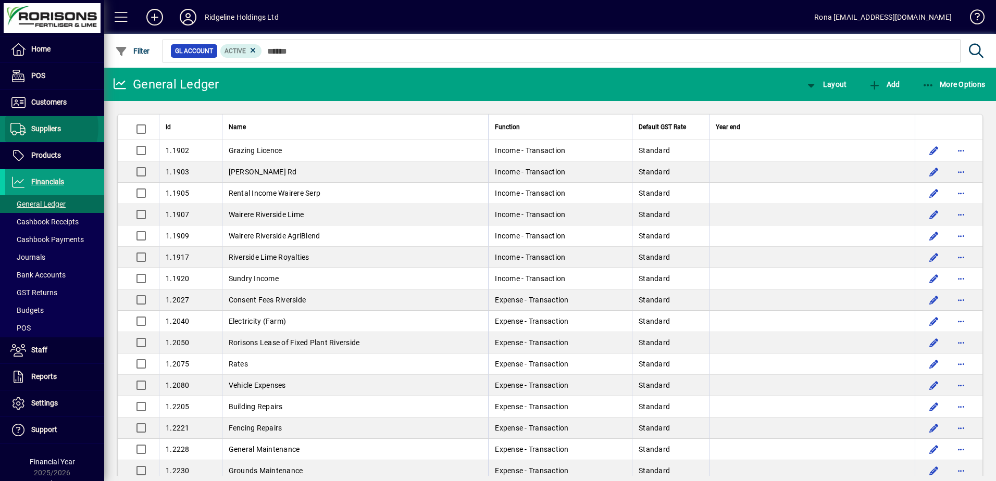
click at [39, 128] on span "Suppliers" at bounding box center [46, 129] width 30 height 8
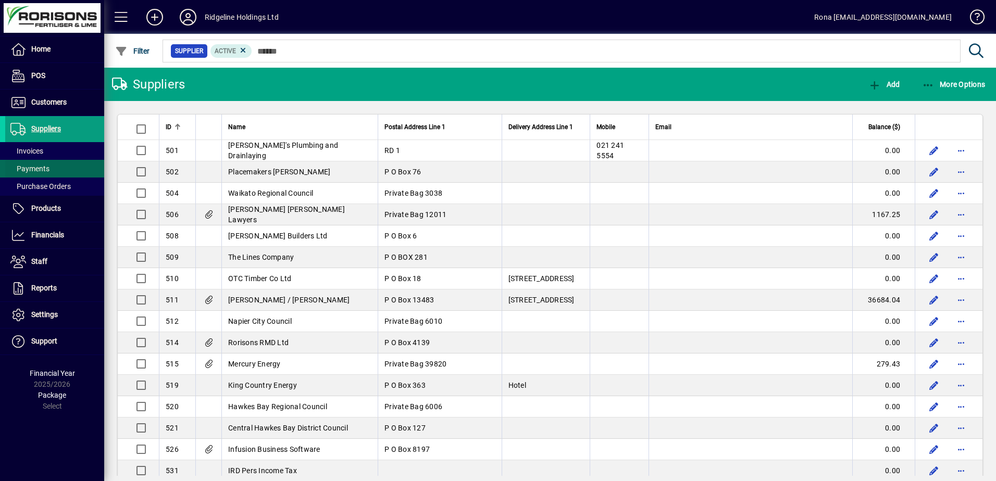
click at [63, 169] on span at bounding box center [54, 168] width 99 height 25
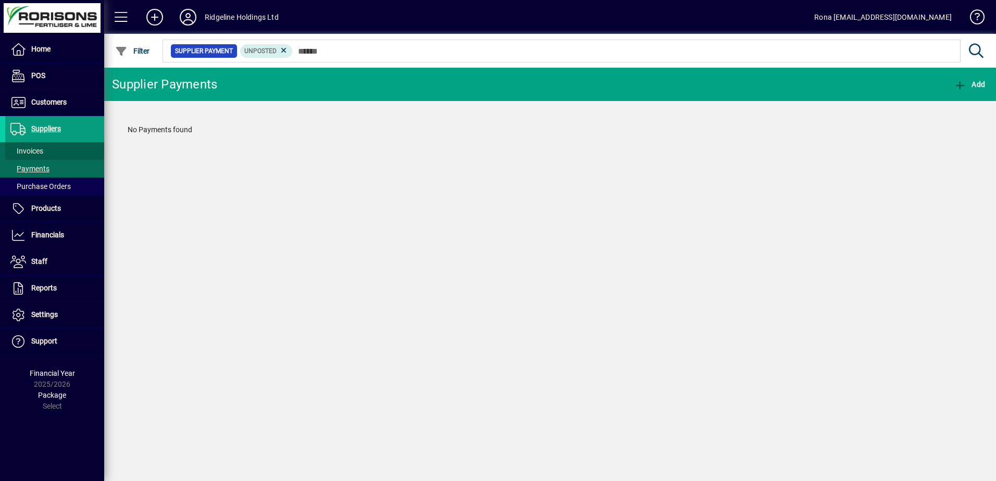
click at [26, 152] on span "Invoices" at bounding box center [26, 151] width 33 height 8
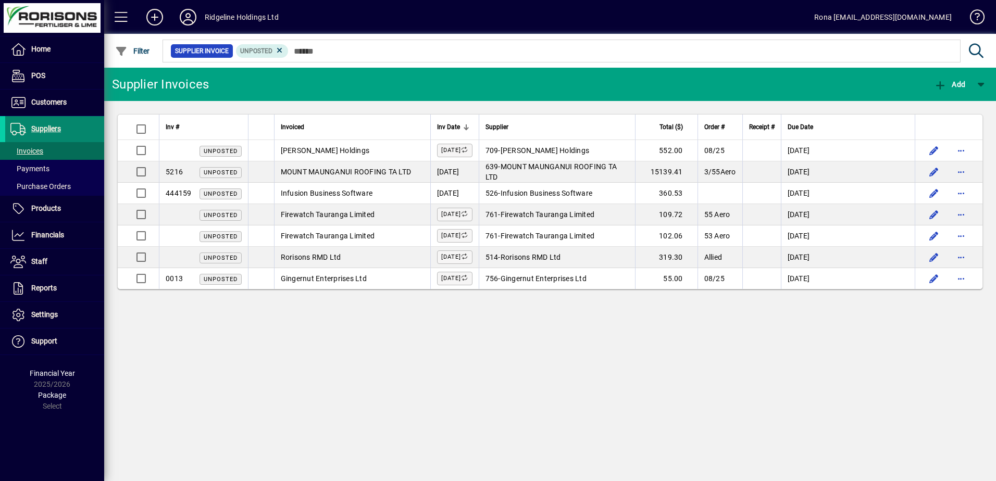
click at [46, 128] on span "Suppliers" at bounding box center [46, 129] width 30 height 8
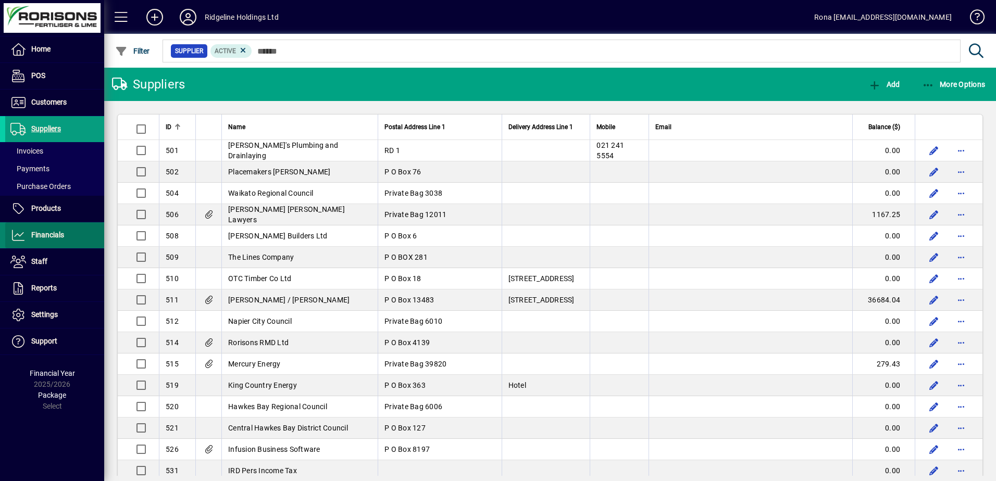
click at [54, 234] on span "Financials" at bounding box center [47, 235] width 33 height 8
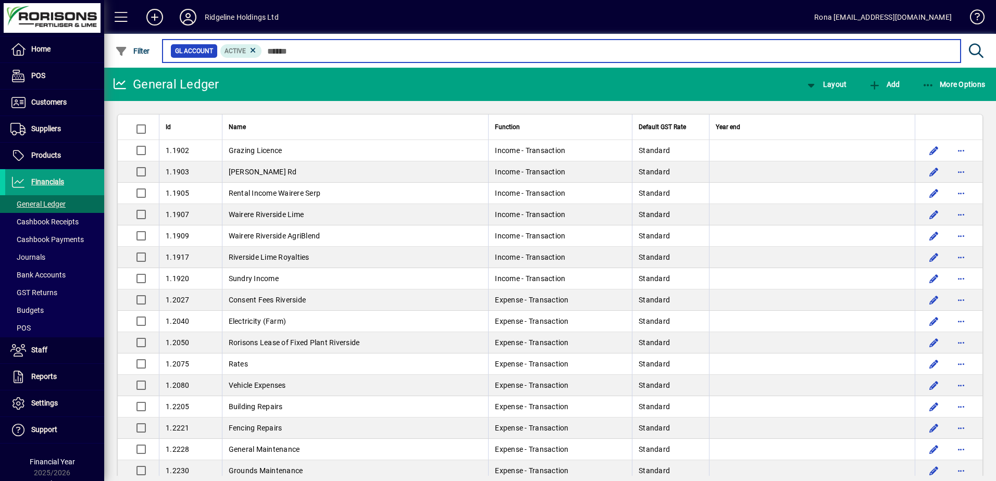
click at [280, 54] on input "text" at bounding box center [607, 51] width 690 height 15
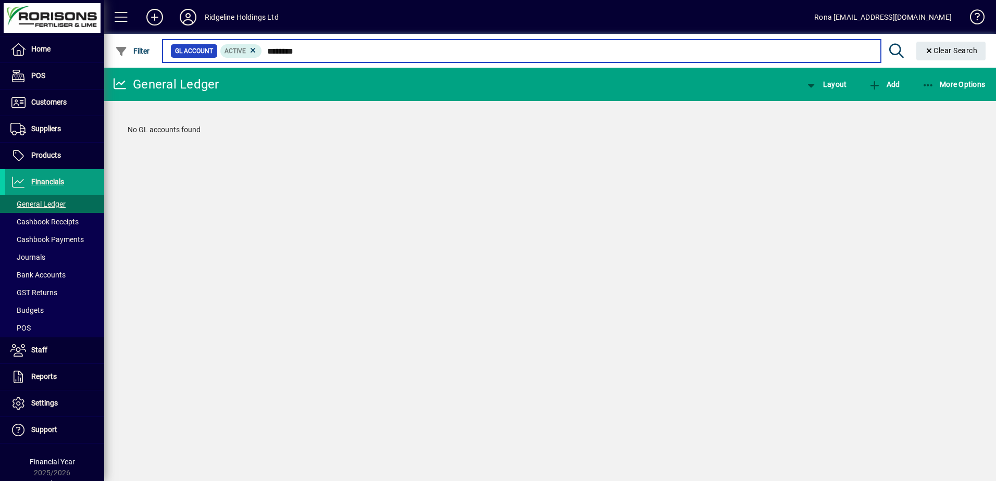
drag, startPoint x: 300, startPoint y: 52, endPoint x: 274, endPoint y: 52, distance: 25.5
click at [274, 52] on input "********" at bounding box center [567, 51] width 610 height 15
type input "********"
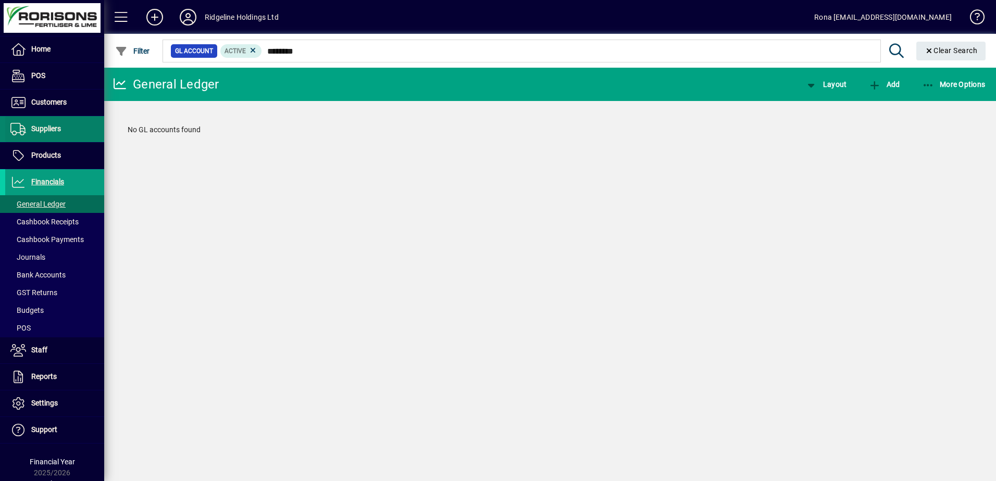
click at [38, 132] on span "Suppliers" at bounding box center [46, 129] width 30 height 8
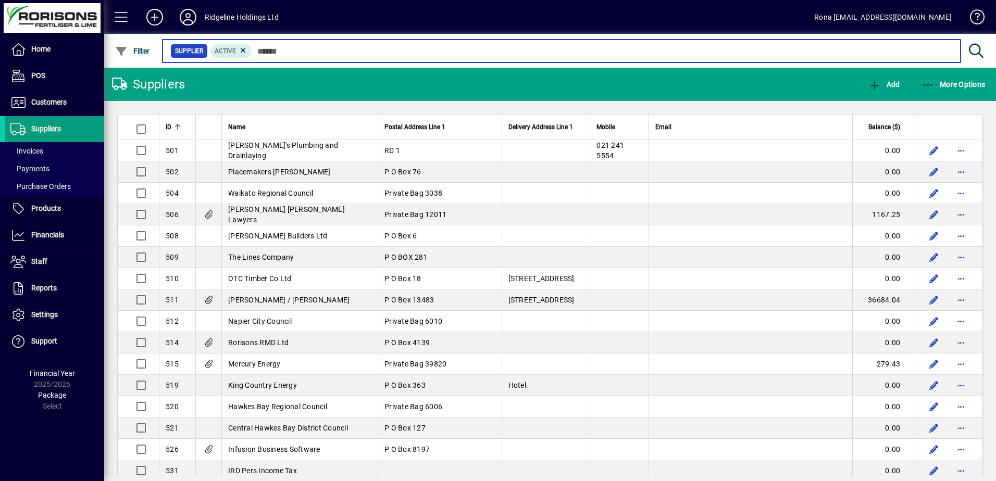
click at [295, 47] on input "text" at bounding box center [602, 51] width 700 height 15
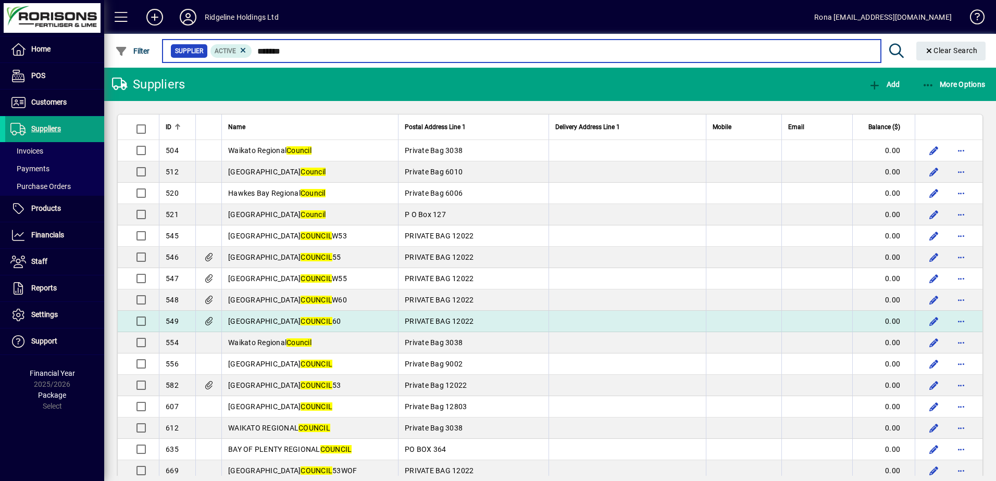
type input "*******"
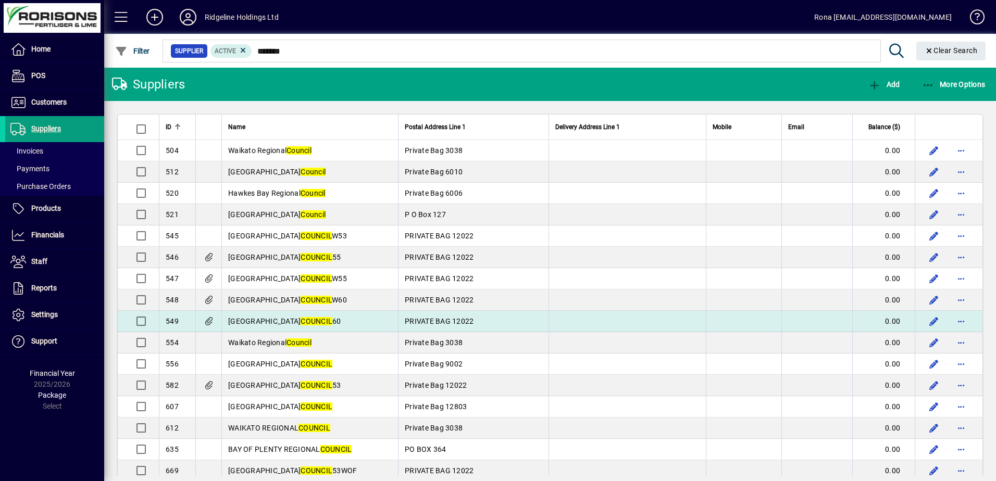
click at [410, 320] on span "PRIVATE BAG 12022" at bounding box center [439, 321] width 69 height 8
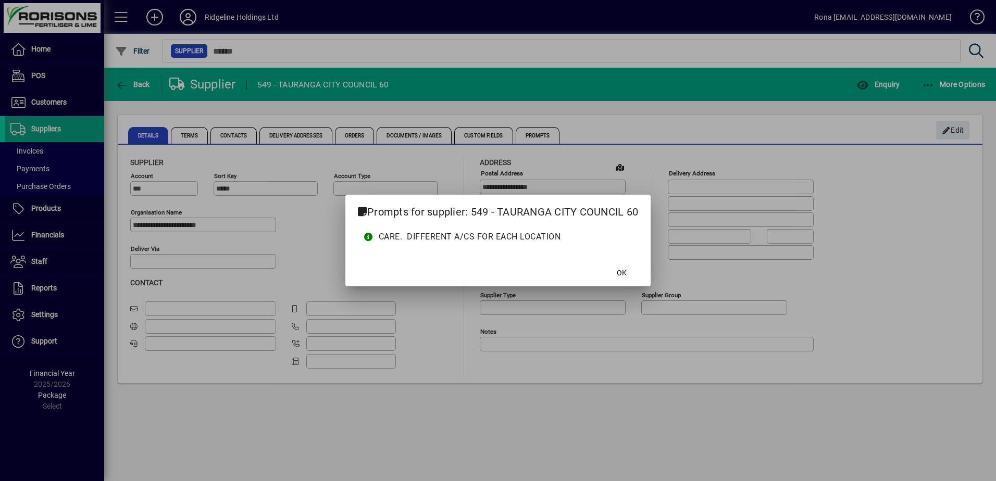
type input "**********"
drag, startPoint x: 633, startPoint y: 272, endPoint x: 731, endPoint y: 243, distance: 102.9
click at [633, 272] on span at bounding box center [621, 273] width 33 height 25
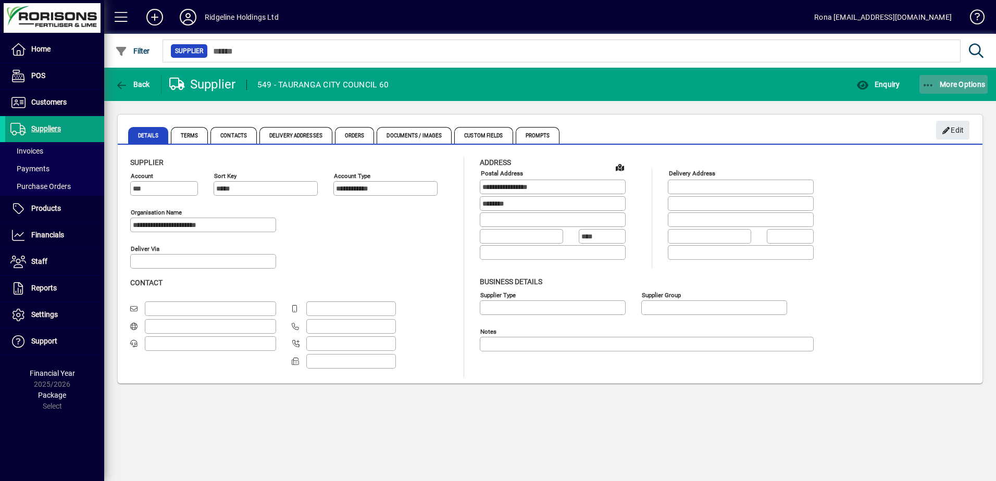
click at [956, 82] on span "More Options" at bounding box center [954, 84] width 64 height 8
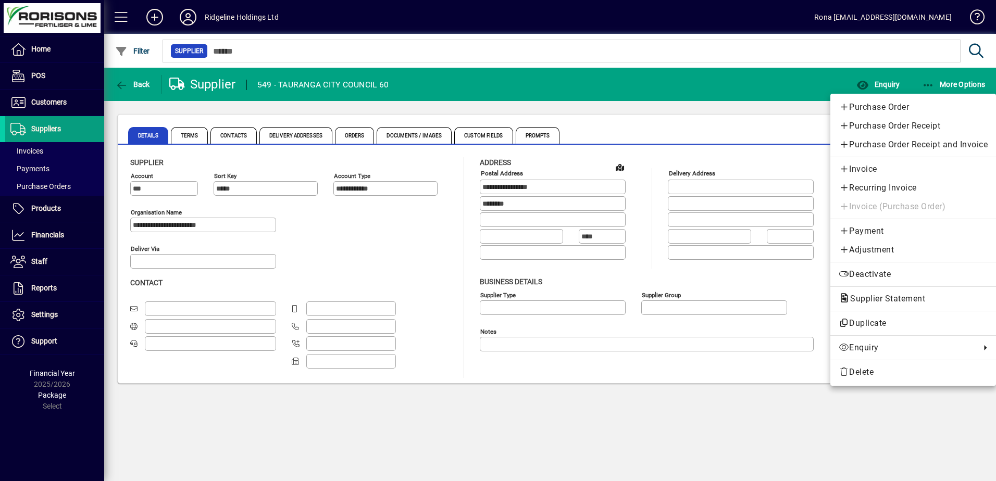
click at [751, 131] on div at bounding box center [498, 240] width 996 height 481
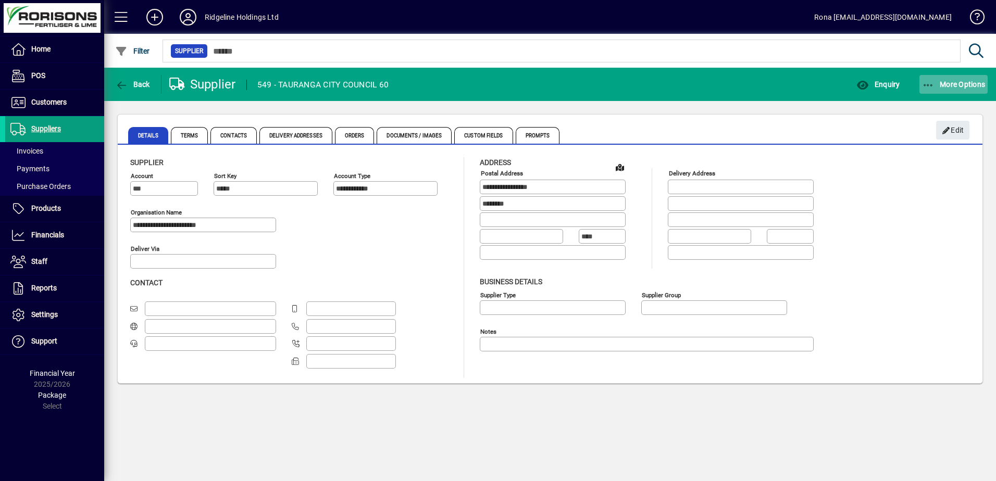
click at [960, 84] on span "More Options" at bounding box center [954, 84] width 64 height 8
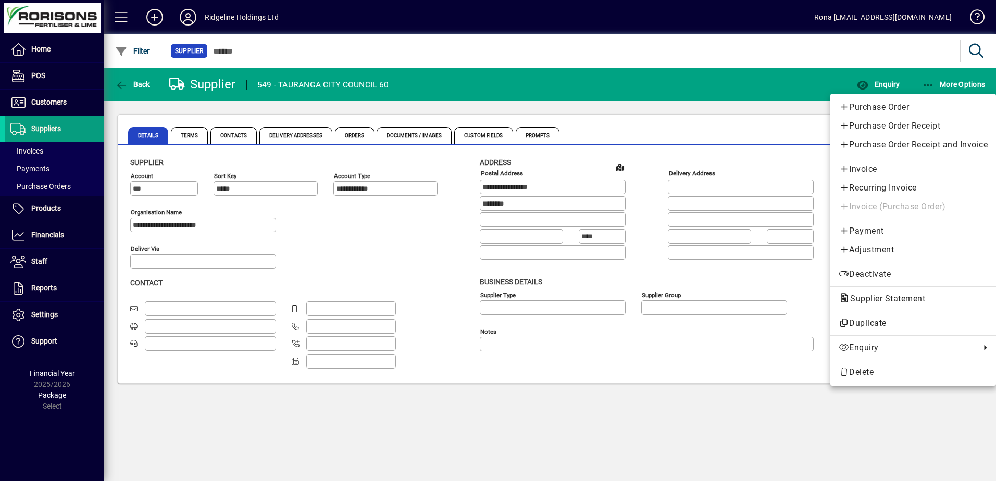
click at [44, 172] on div at bounding box center [498, 240] width 996 height 481
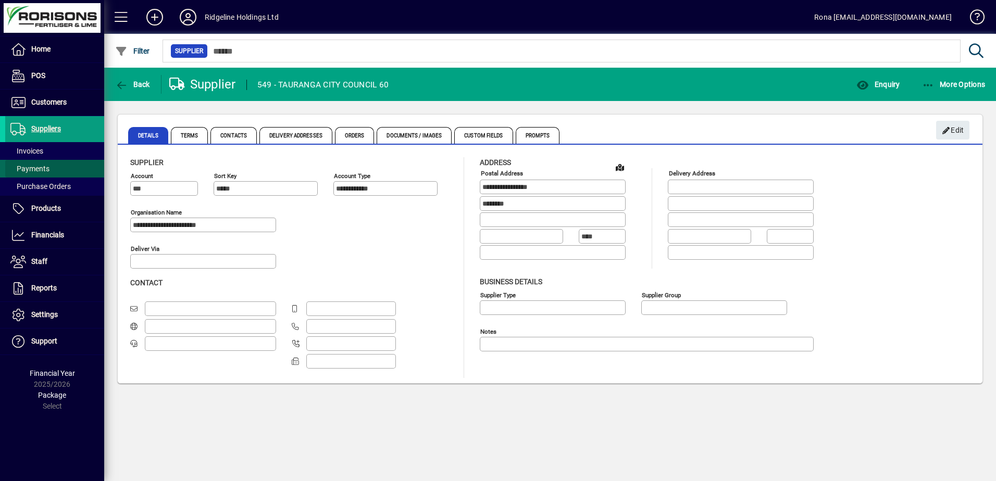
click at [41, 169] on span "Payments" at bounding box center [29, 169] width 39 height 8
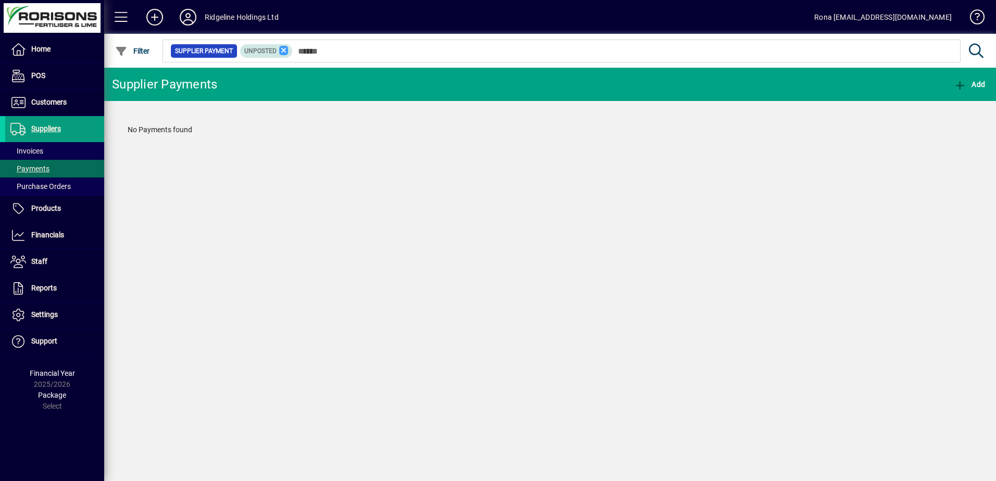
click at [281, 49] on icon at bounding box center [283, 50] width 9 height 9
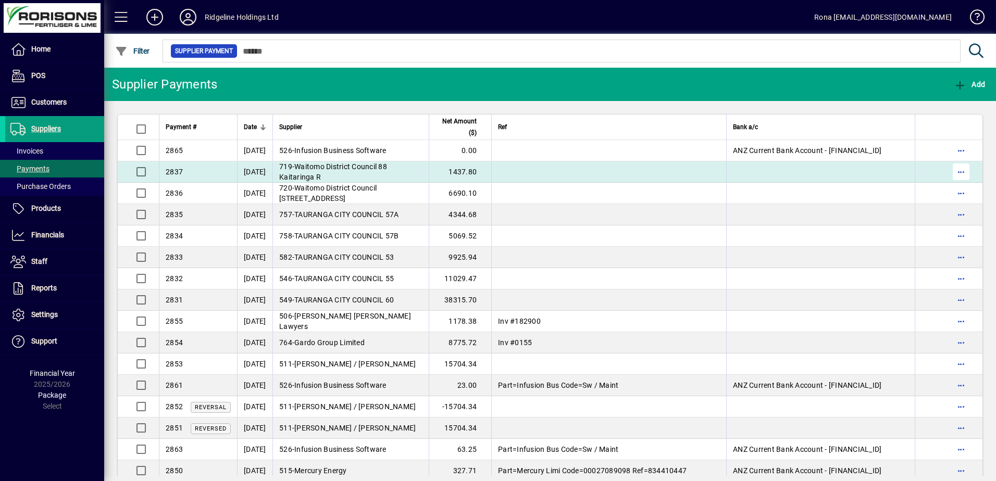
click at [949, 172] on span "button" at bounding box center [961, 171] width 25 height 25
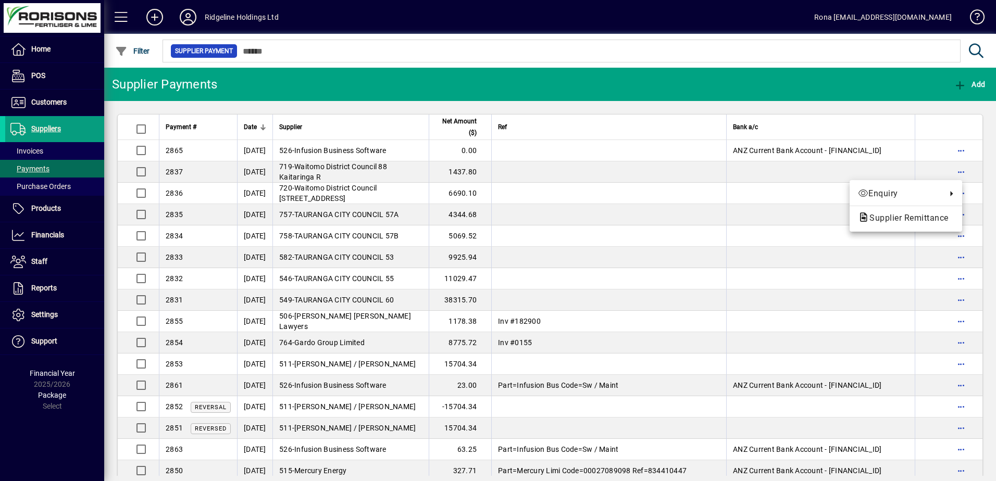
click at [952, 170] on div at bounding box center [498, 240] width 996 height 481
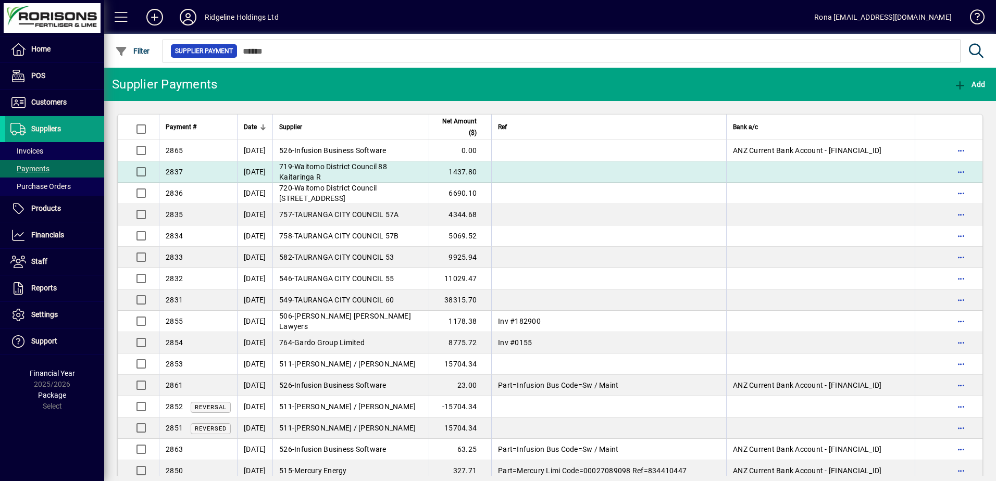
click at [354, 171] on td "719 - Waitomo District Council 88 Kaitaringa R" at bounding box center [350, 172] width 156 height 21
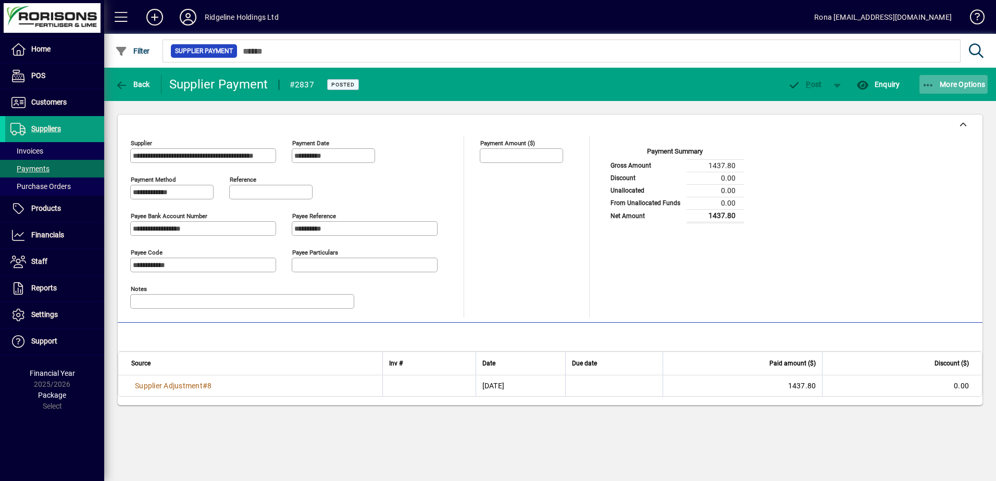
click at [930, 86] on icon "button" at bounding box center [928, 85] width 13 height 10
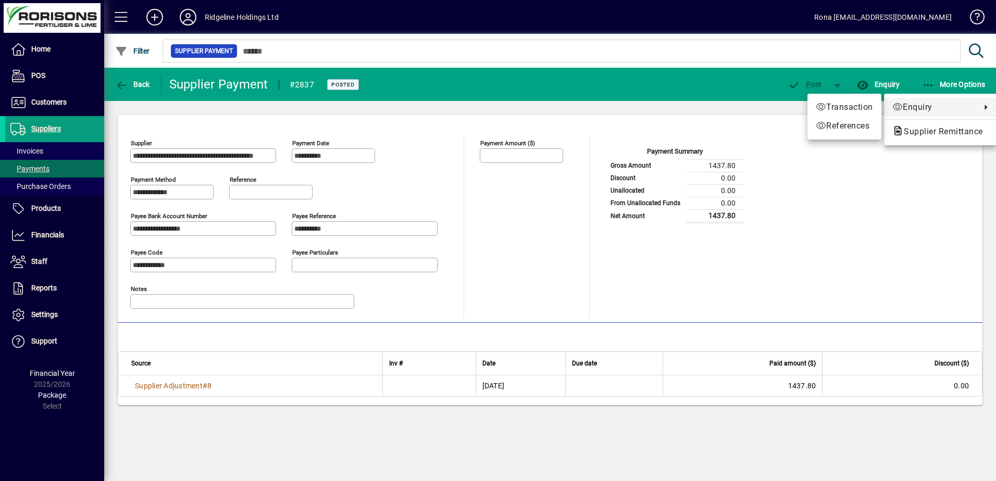
click at [131, 83] on div at bounding box center [498, 240] width 996 height 481
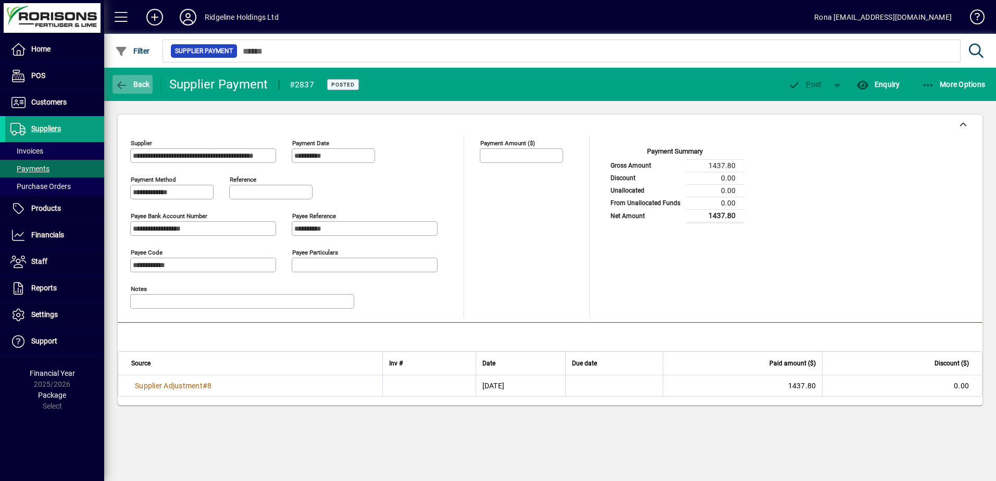
click at [125, 83] on icon "button" at bounding box center [121, 85] width 13 height 10
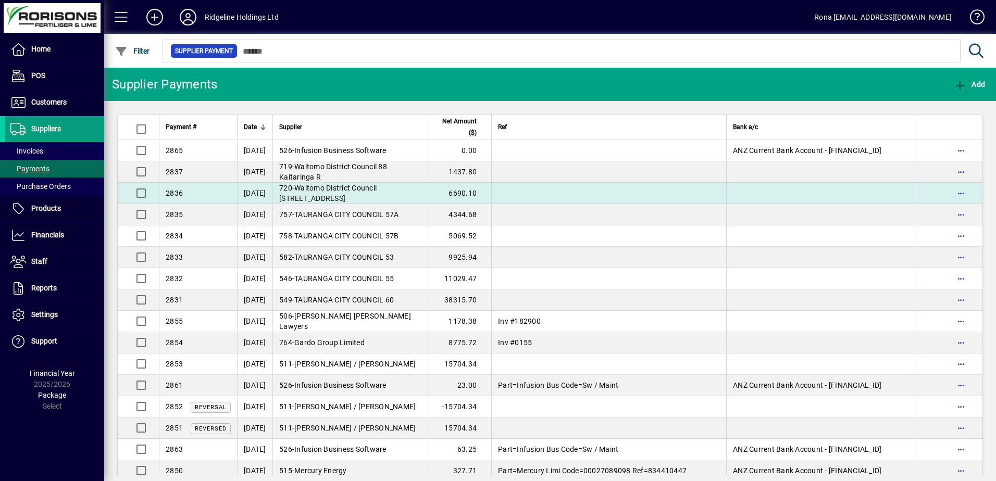
click at [324, 190] on span "Waitomo District Council [STREET_ADDRESS]" at bounding box center [327, 193] width 97 height 19
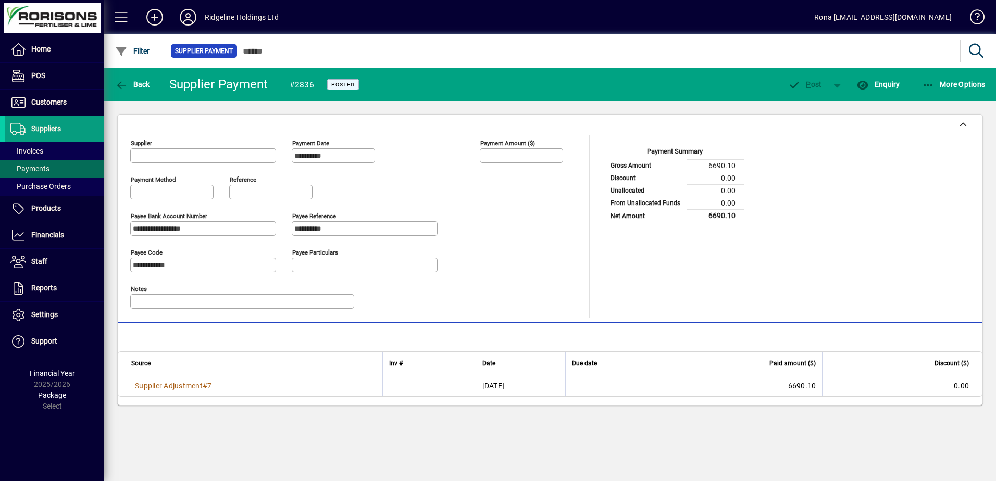
type input "**********"
click at [144, 83] on span "Back" at bounding box center [132, 84] width 35 height 8
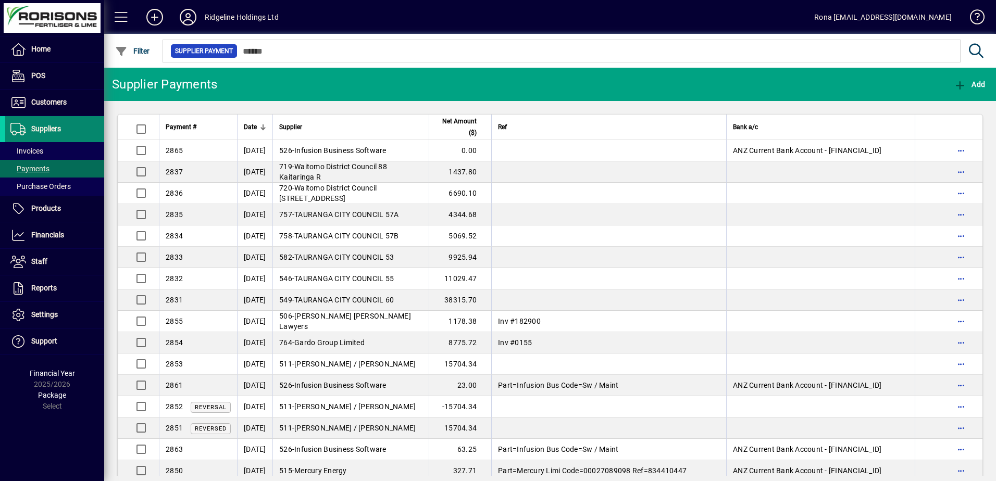
click at [45, 131] on span "Suppliers" at bounding box center [46, 129] width 30 height 8
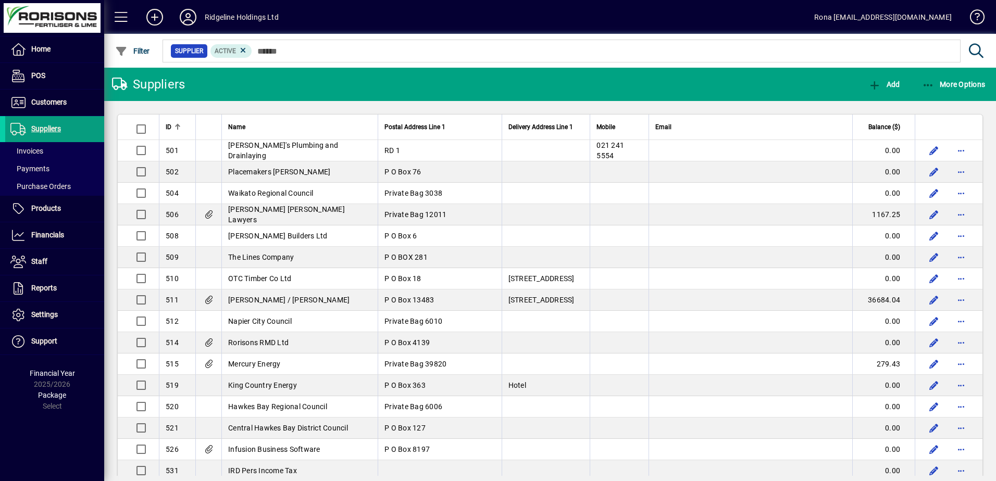
click at [290, 42] on div at bounding box center [607, 39] width 892 height 11
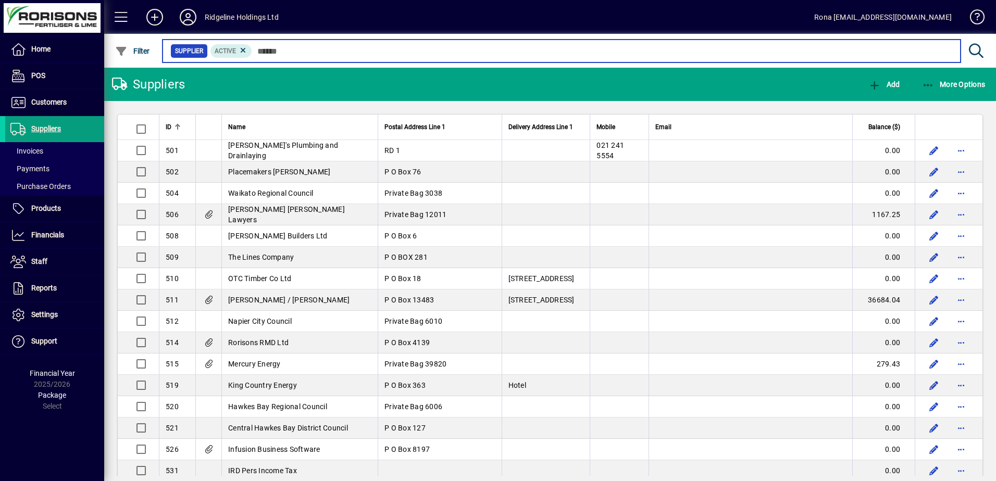
click at [290, 54] on input "text" at bounding box center [602, 51] width 700 height 15
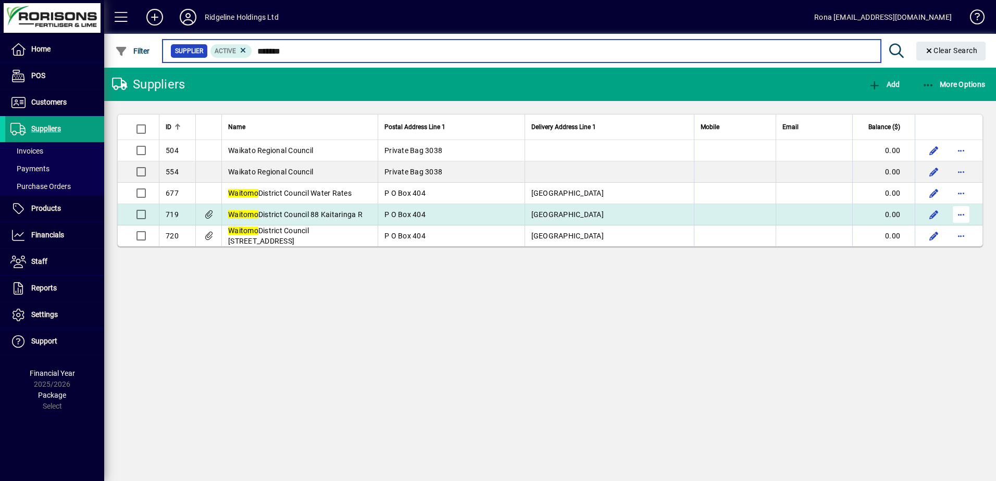
type input "*******"
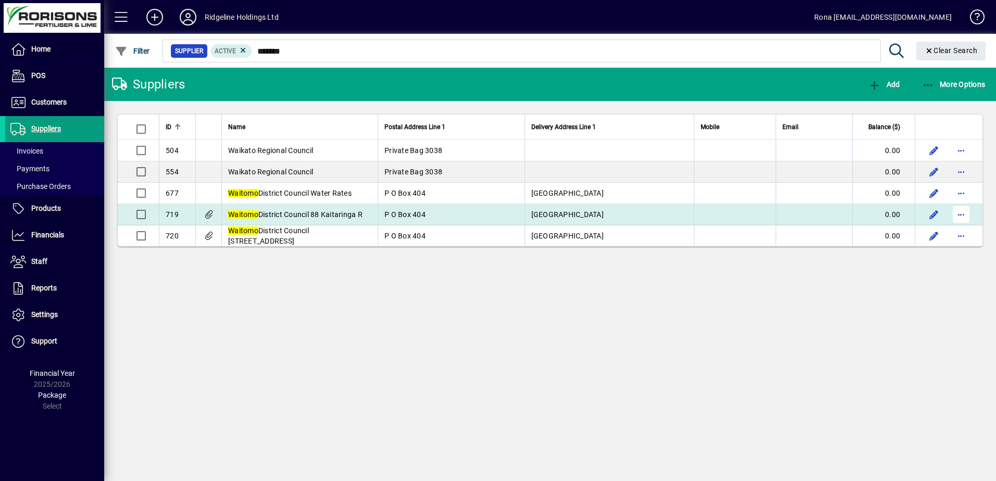
click at [964, 212] on span "button" at bounding box center [961, 214] width 25 height 25
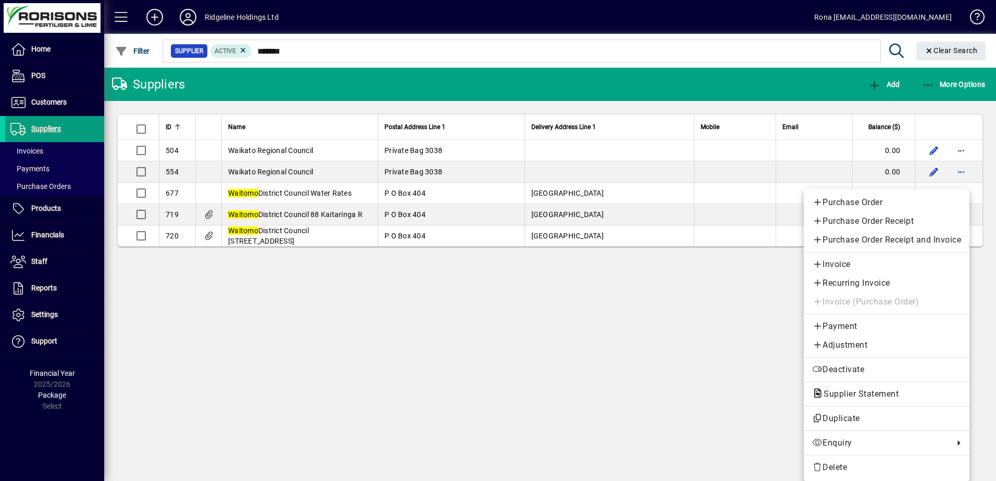
click at [303, 216] on div at bounding box center [498, 240] width 996 height 481
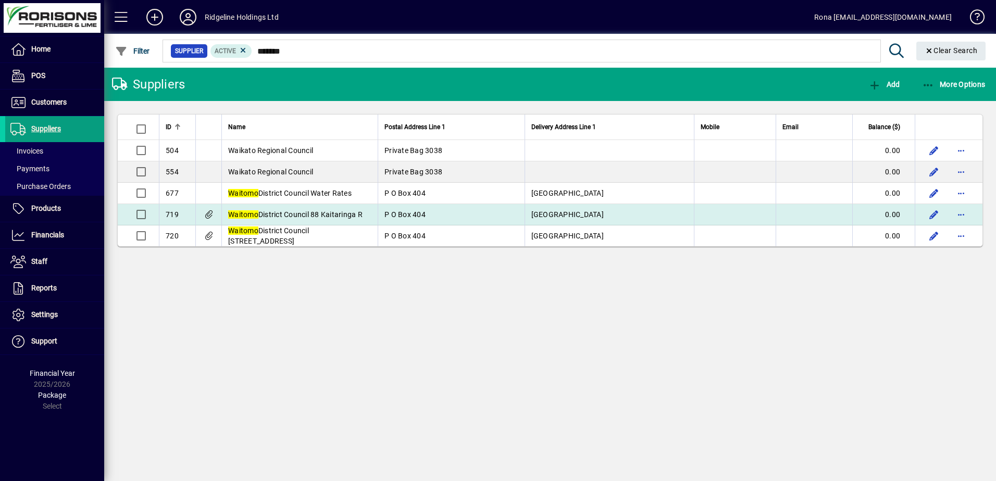
click at [303, 215] on span "Waitomo District Council 88 Kaitaringa R" at bounding box center [295, 214] width 134 height 8
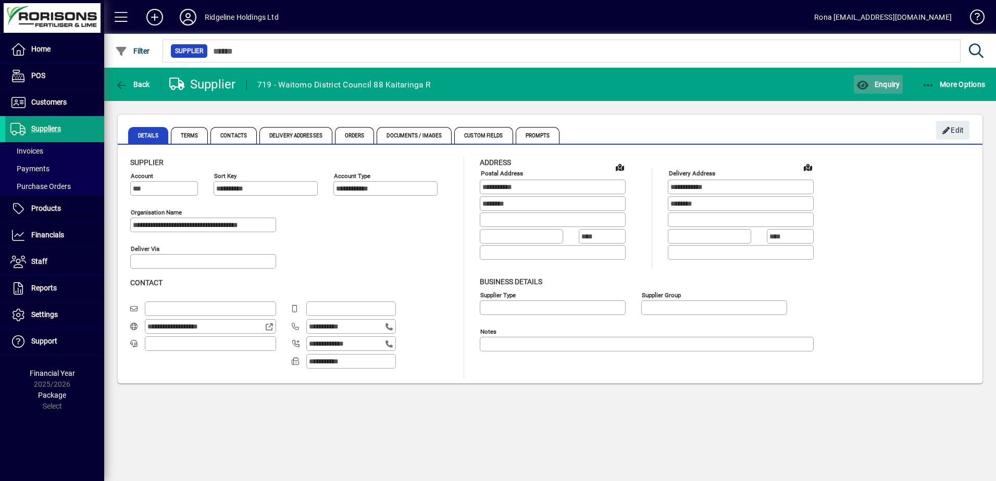
click at [894, 82] on span "Enquiry" at bounding box center [878, 84] width 43 height 8
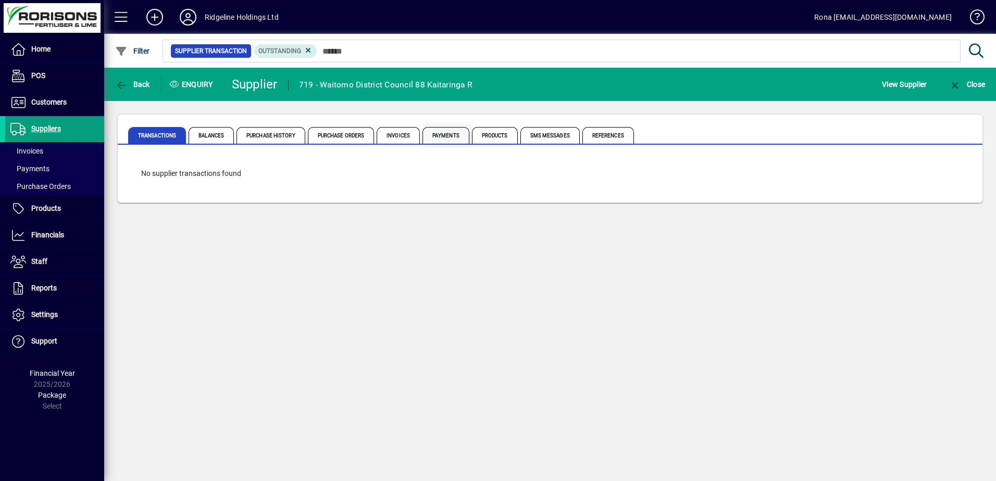
click at [458, 133] on span "Payments" at bounding box center [446, 135] width 47 height 17
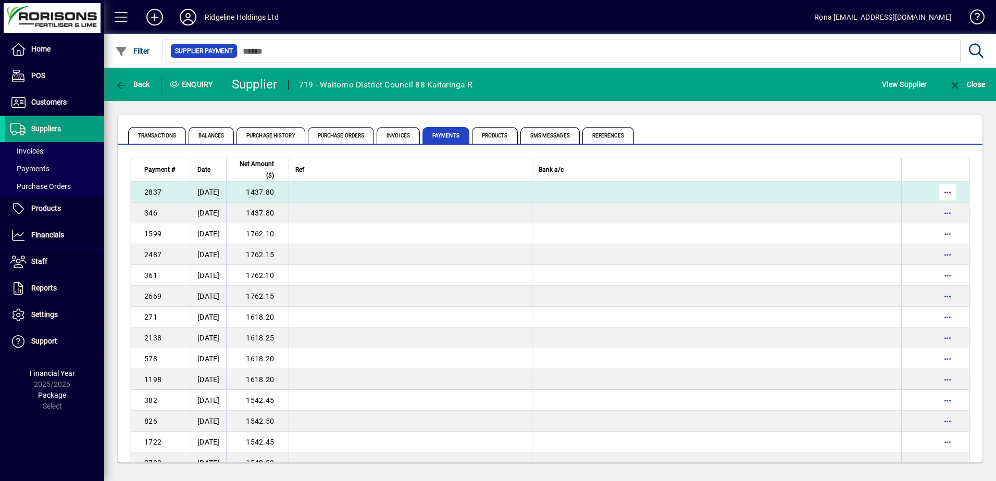
click at [946, 191] on span "button" at bounding box center [947, 192] width 25 height 25
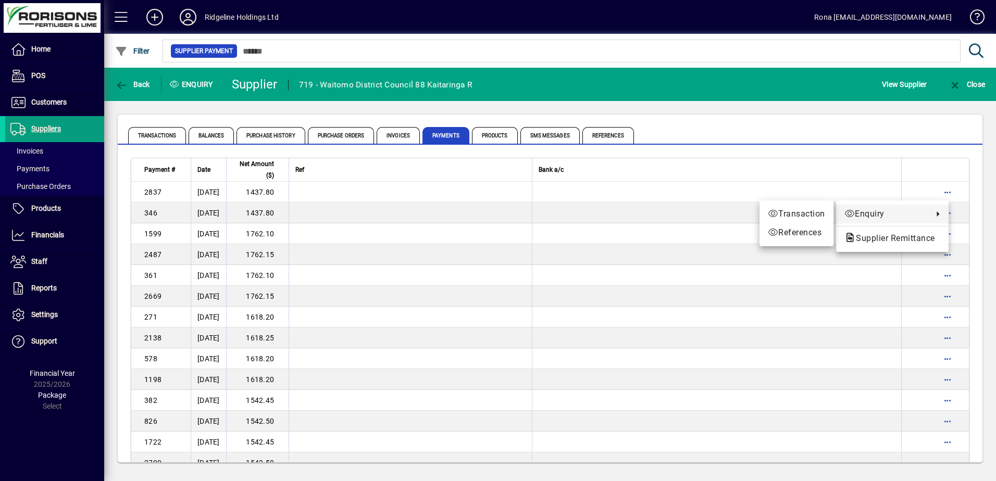
click at [264, 192] on div at bounding box center [498, 240] width 996 height 481
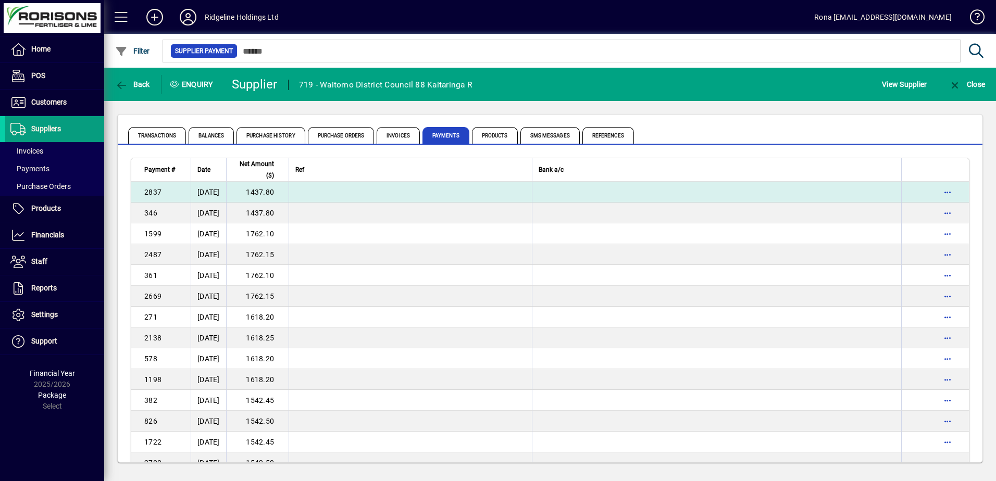
click at [221, 195] on td "[DATE]" at bounding box center [208, 192] width 35 height 21
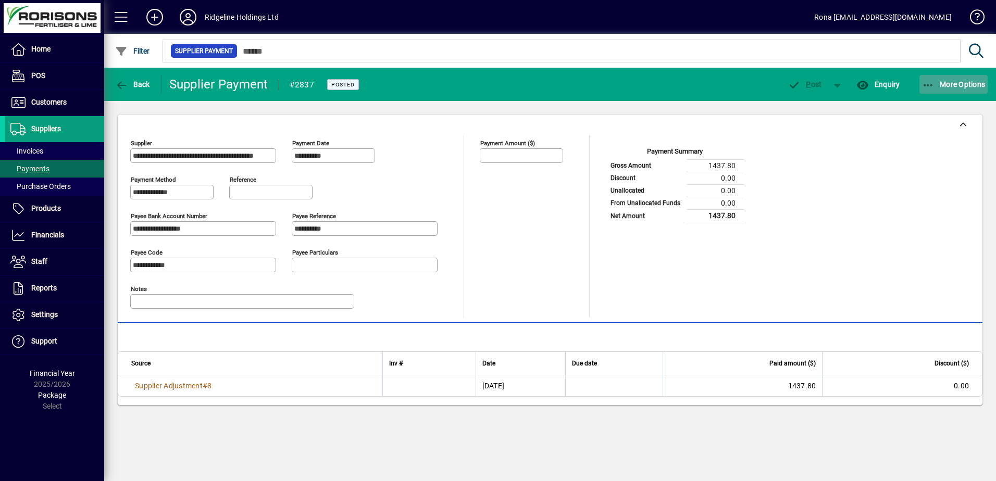
click at [958, 81] on span "More Options" at bounding box center [954, 84] width 64 height 8
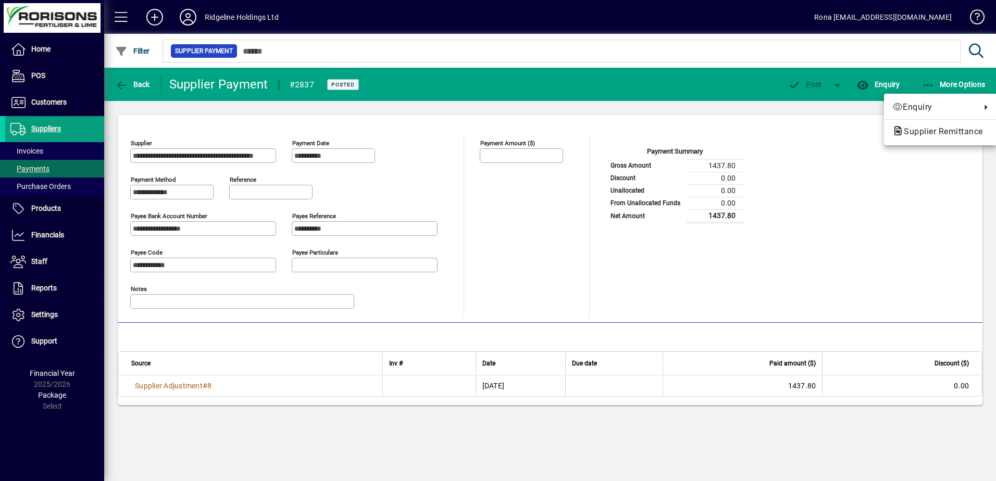
click at [128, 85] on div at bounding box center [498, 240] width 996 height 481
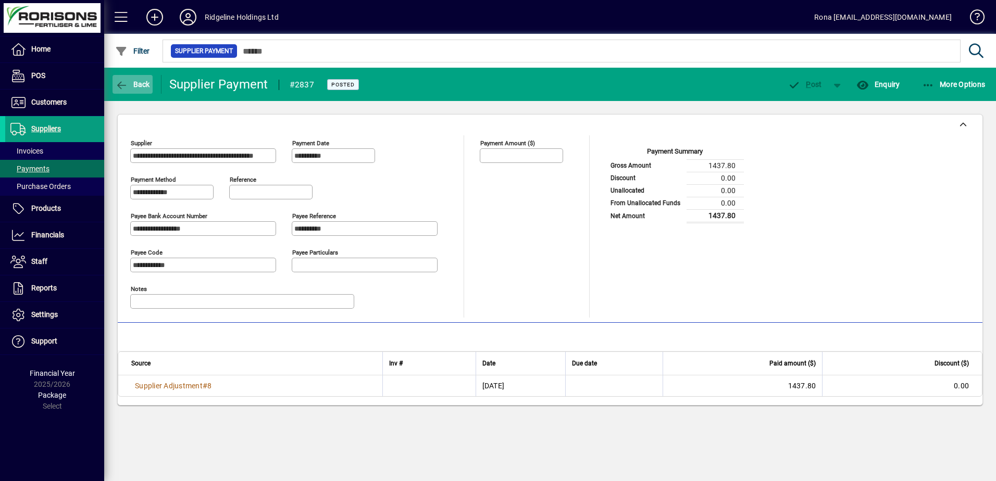
click at [130, 83] on span "Back" at bounding box center [132, 84] width 35 height 8
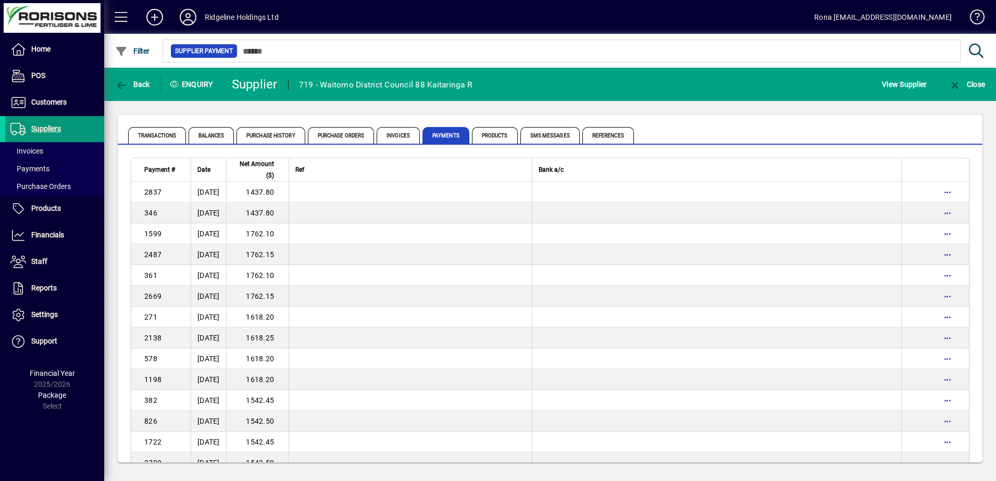
click at [57, 125] on span "Suppliers" at bounding box center [46, 129] width 30 height 8
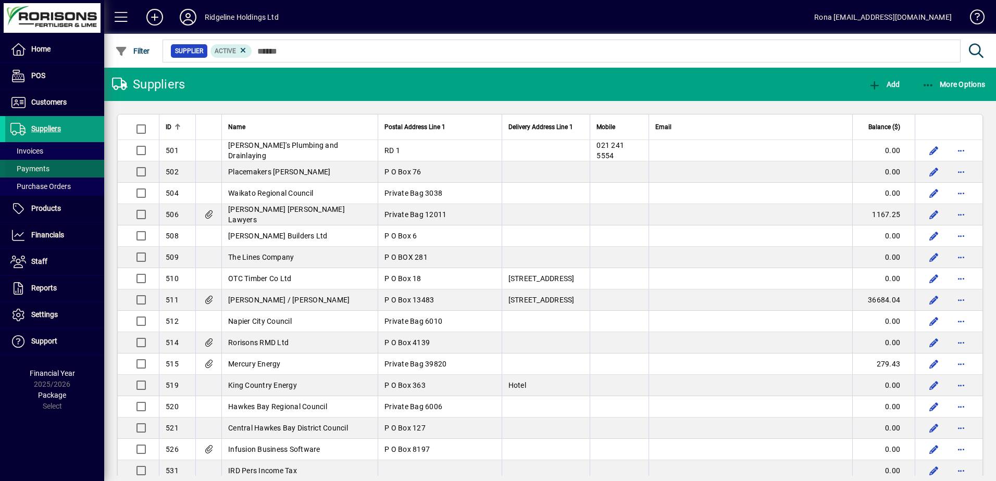
click at [38, 165] on span "Payments" at bounding box center [29, 169] width 39 height 8
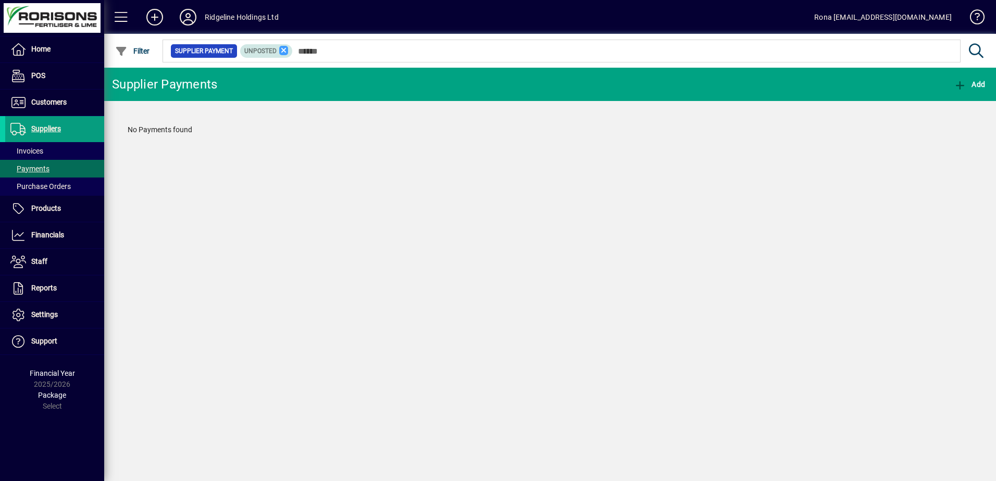
click at [282, 50] on icon at bounding box center [283, 50] width 9 height 9
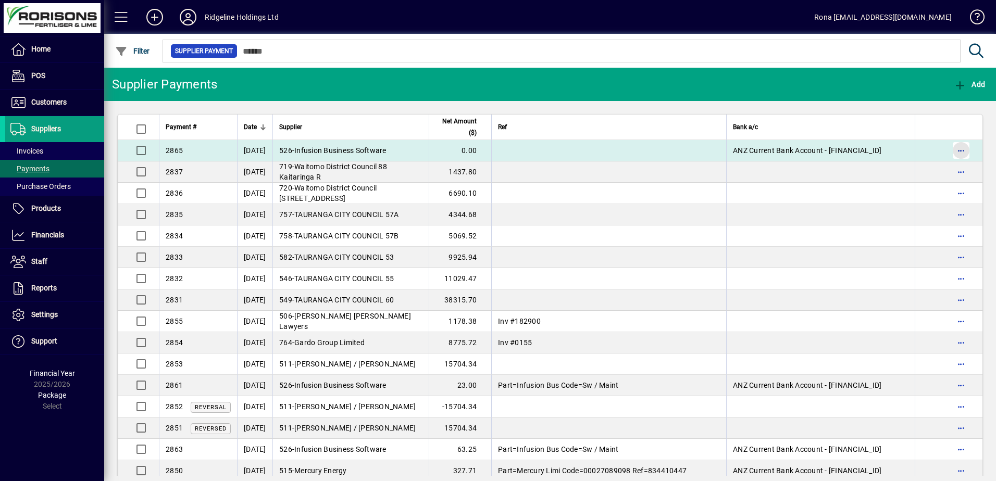
click at [950, 146] on span "button" at bounding box center [961, 150] width 25 height 25
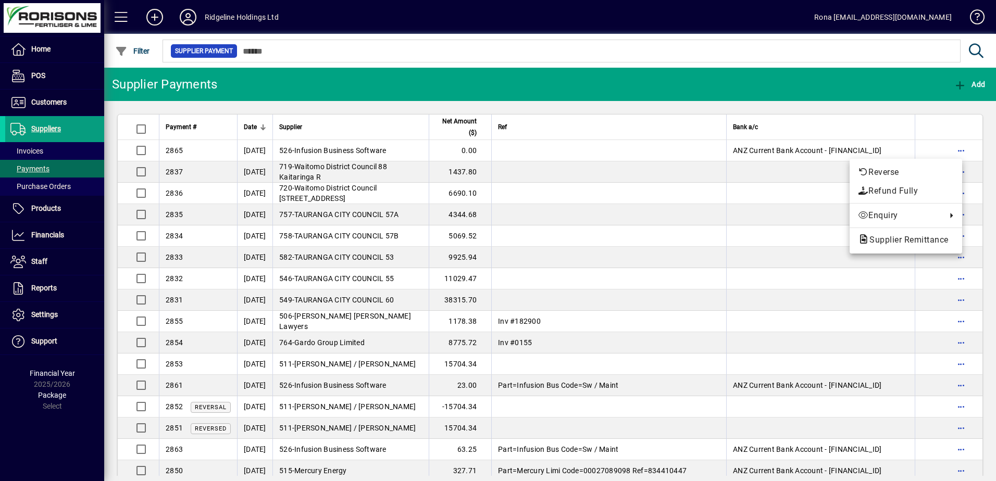
click at [964, 167] on div at bounding box center [498, 240] width 996 height 481
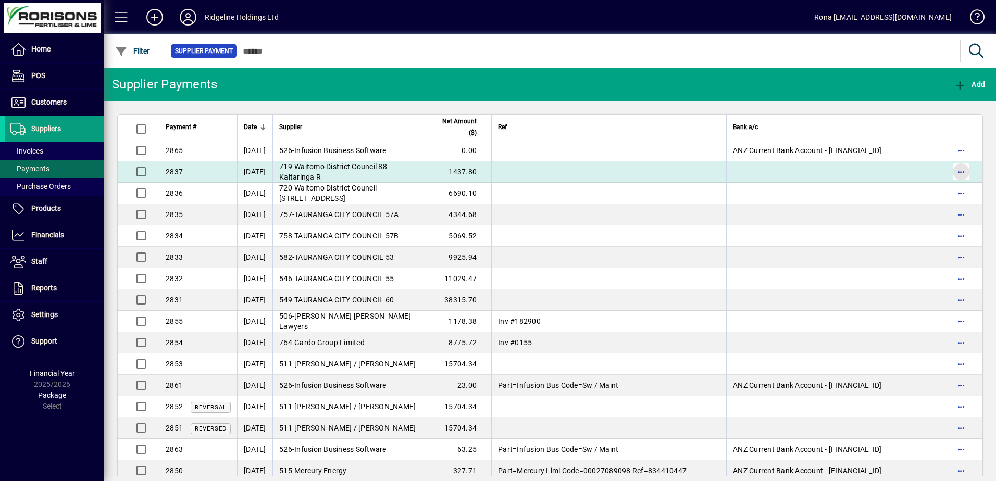
click at [957, 174] on span "button" at bounding box center [961, 171] width 25 height 25
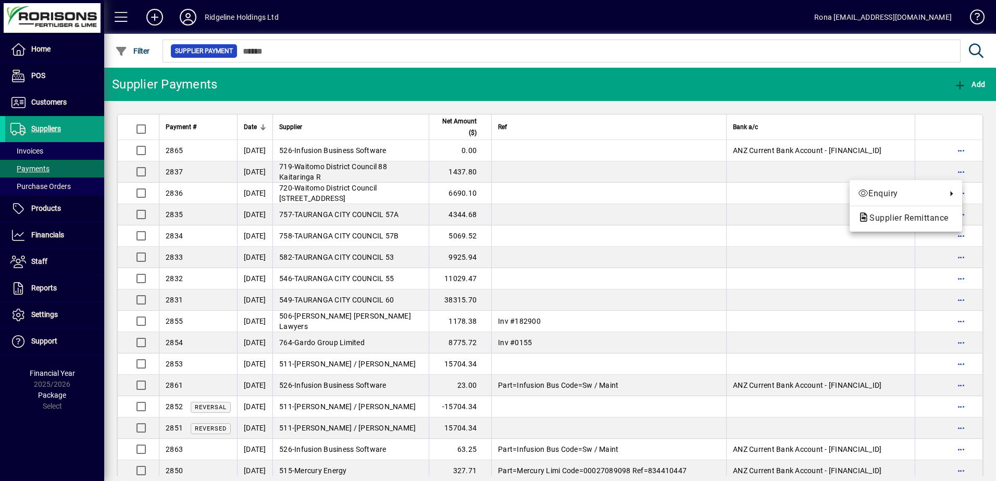
click at [953, 322] on div at bounding box center [498, 240] width 996 height 481
click at [953, 322] on span "button" at bounding box center [961, 321] width 25 height 25
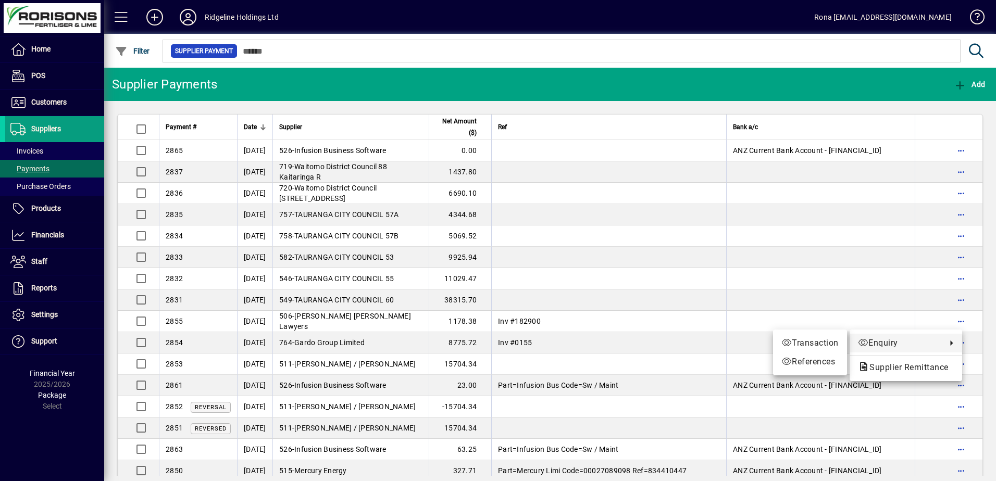
click at [955, 388] on div at bounding box center [498, 240] width 996 height 481
click at [955, 388] on span "button" at bounding box center [961, 385] width 25 height 25
click at [36, 203] on div at bounding box center [498, 240] width 996 height 481
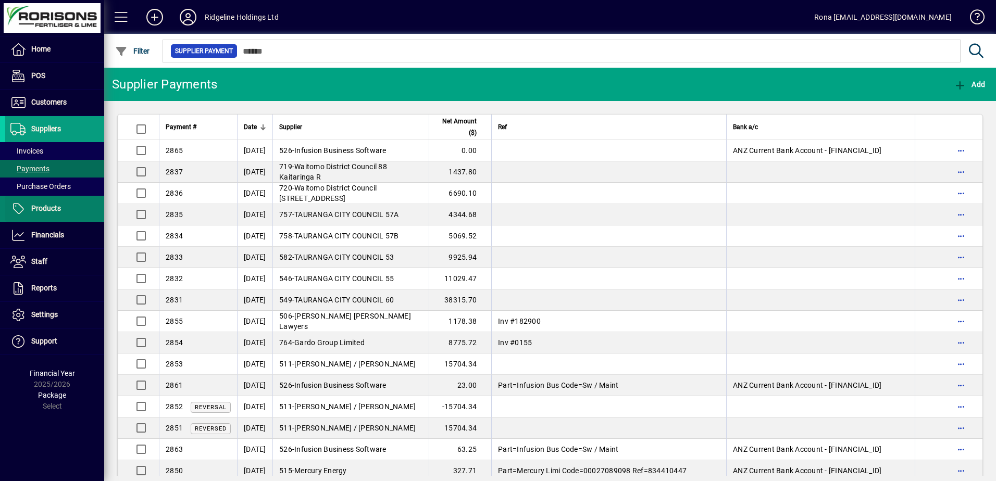
click at [55, 206] on span "Products" at bounding box center [46, 208] width 30 height 8
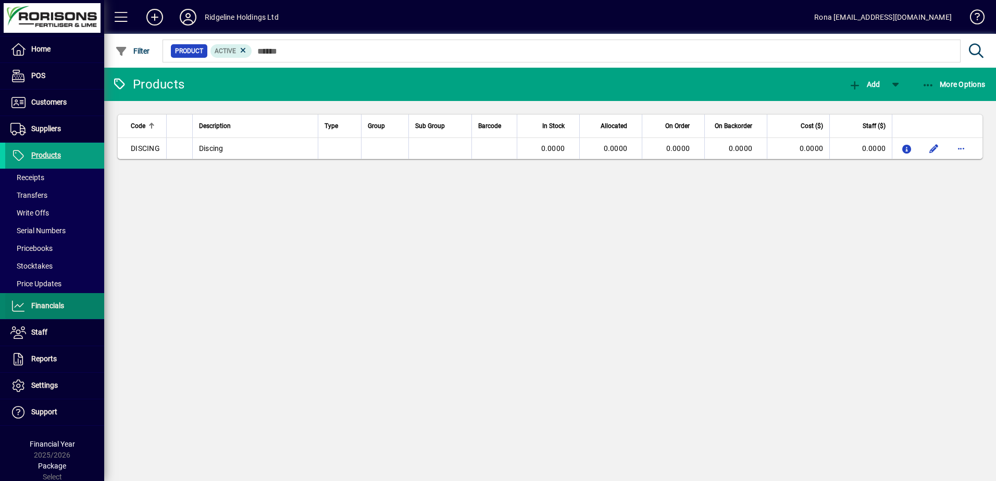
click at [44, 301] on span "Financials" at bounding box center [34, 306] width 59 height 13
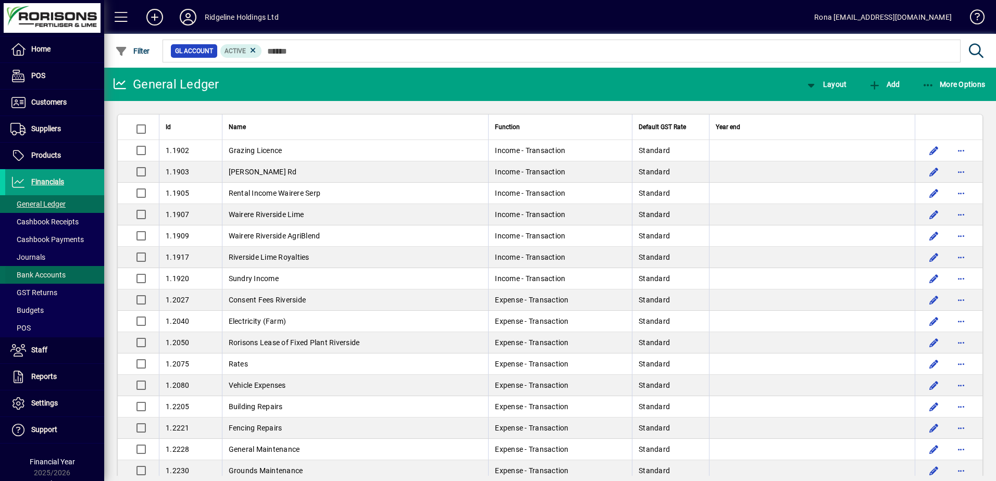
click at [36, 274] on span "Bank Accounts" at bounding box center [37, 275] width 55 height 8
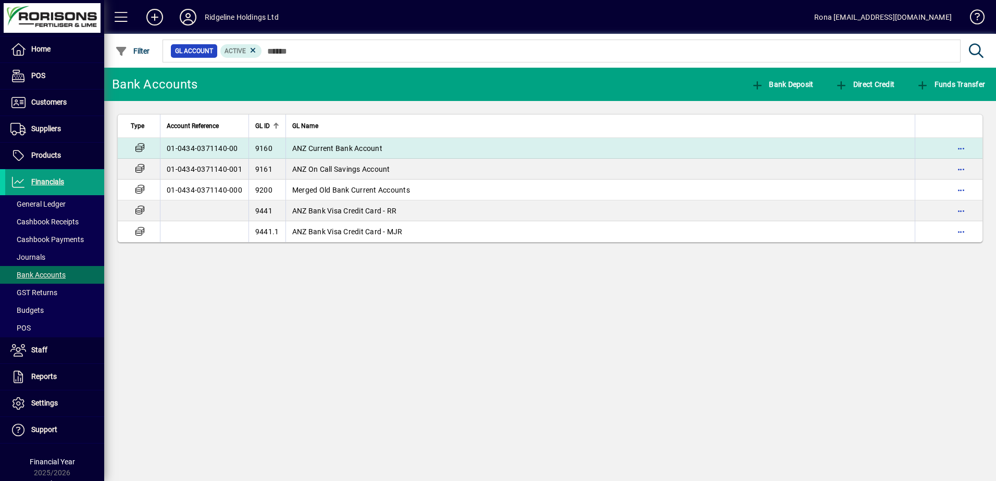
click at [356, 143] on td "ANZ Current Bank Account" at bounding box center [600, 148] width 629 height 21
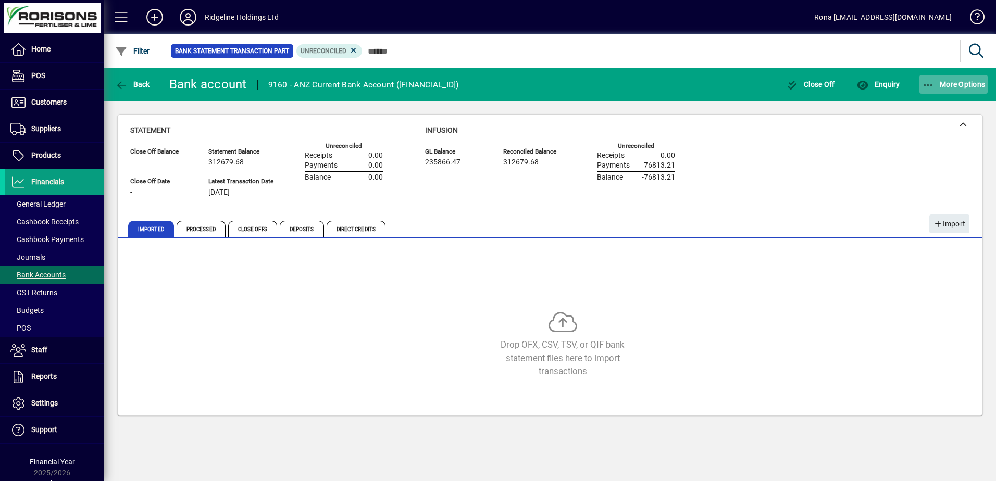
click at [928, 81] on icon "button" at bounding box center [928, 85] width 13 height 10
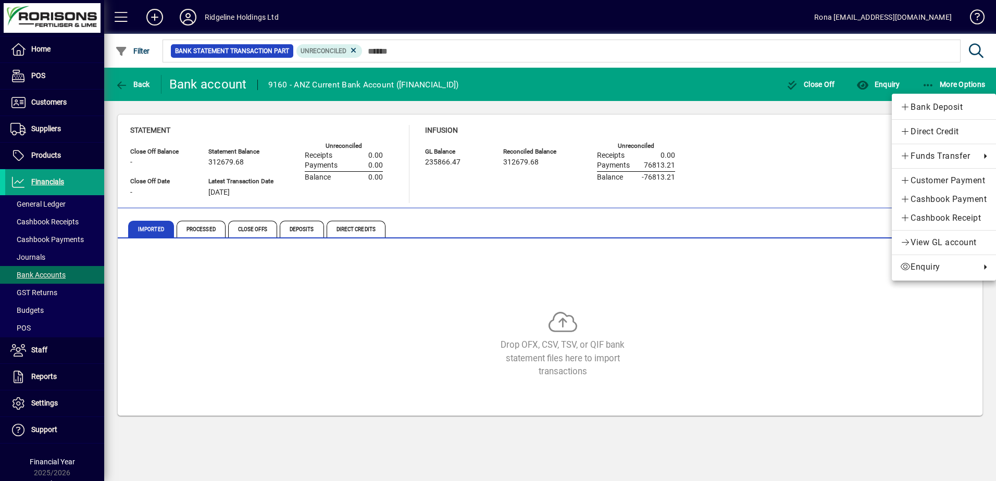
click at [861, 84] on div at bounding box center [498, 240] width 996 height 481
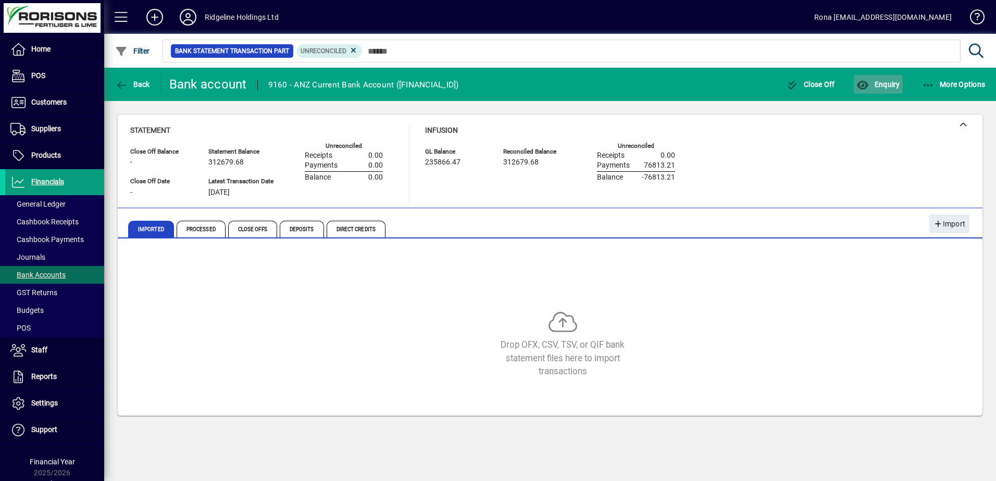
click at [872, 84] on span "Enquiry" at bounding box center [878, 84] width 43 height 8
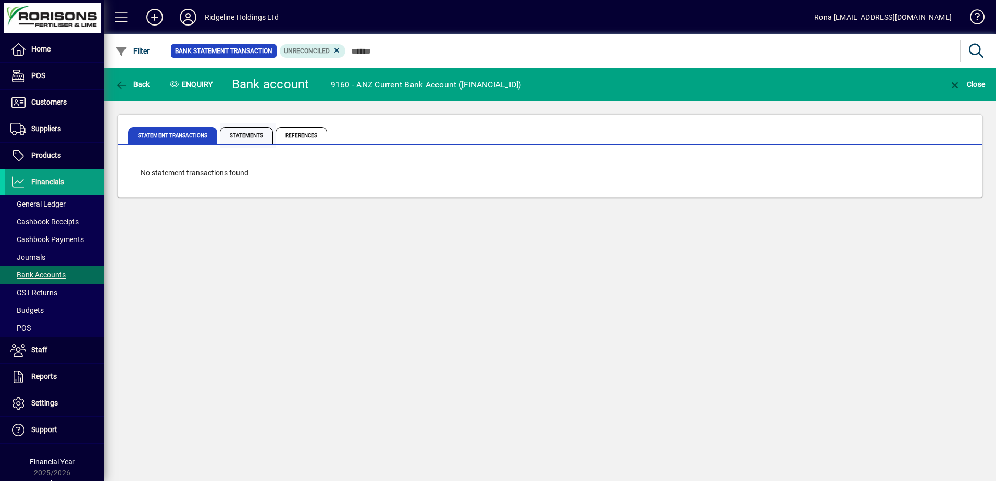
click at [240, 137] on span "Statements" at bounding box center [246, 135] width 53 height 17
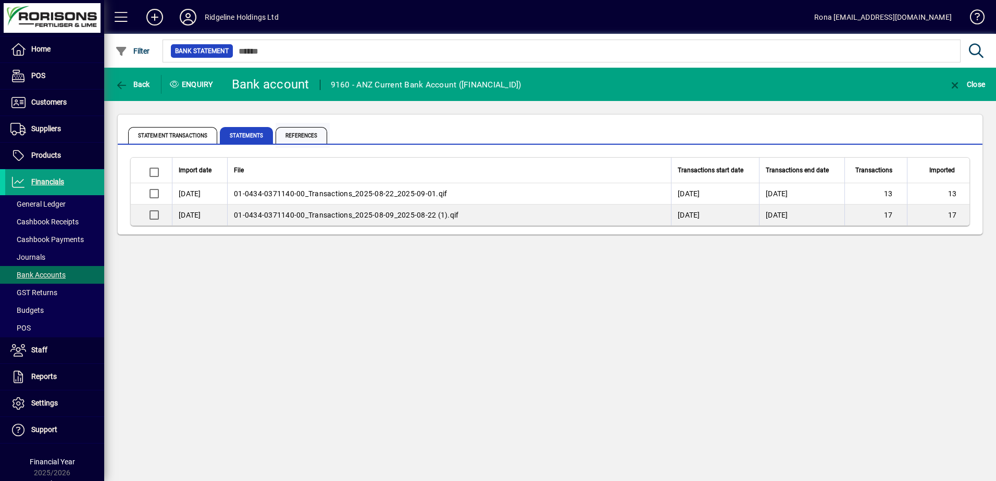
click at [286, 132] on span "References" at bounding box center [302, 135] width 52 height 17
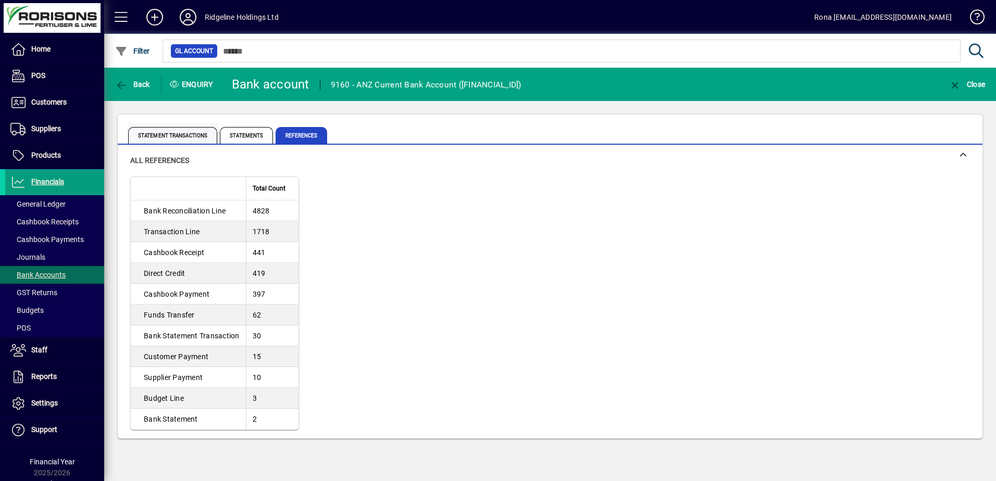
click at [177, 143] on span "Statement Transactions" at bounding box center [172, 135] width 89 height 17
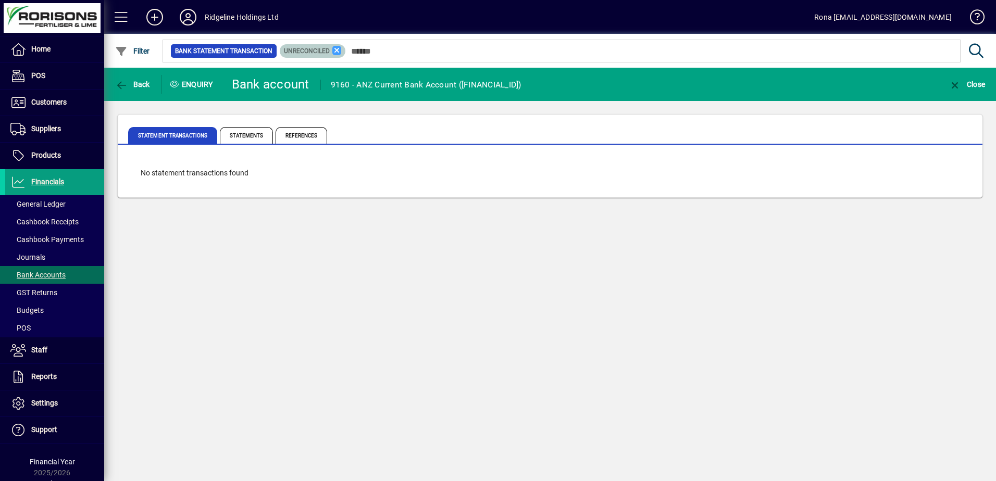
click at [332, 50] on icon at bounding box center [336, 50] width 9 height 9
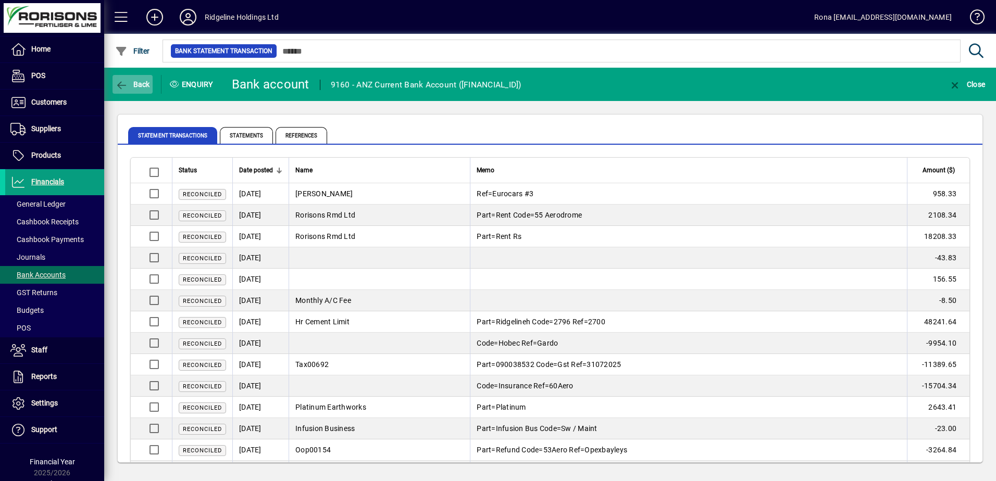
click at [142, 83] on span "Back" at bounding box center [132, 84] width 35 height 8
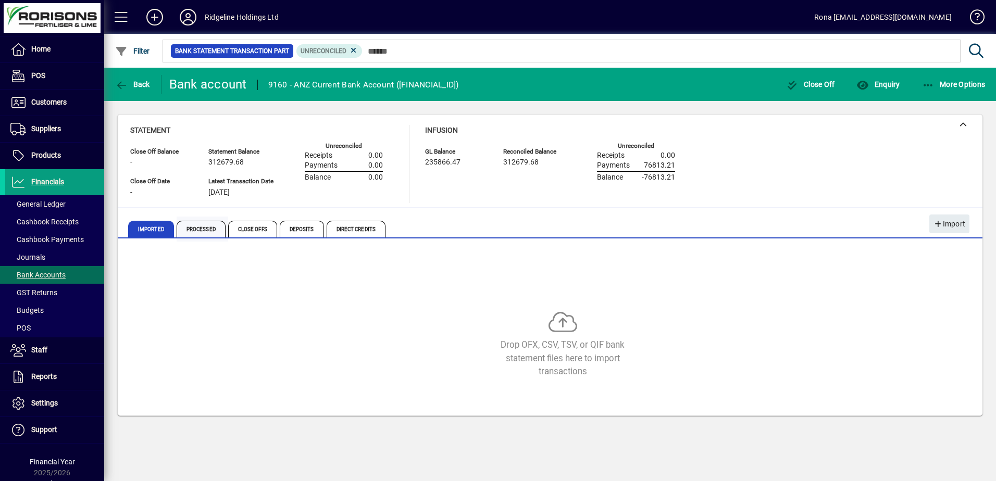
click at [195, 227] on span "Processed" at bounding box center [201, 229] width 49 height 17
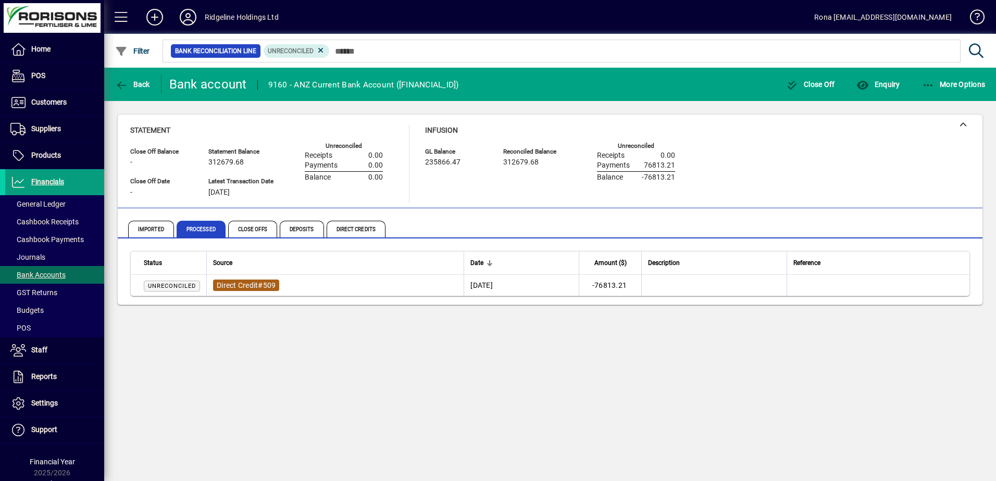
click at [230, 283] on span "Direct Credit" at bounding box center [237, 285] width 41 height 8
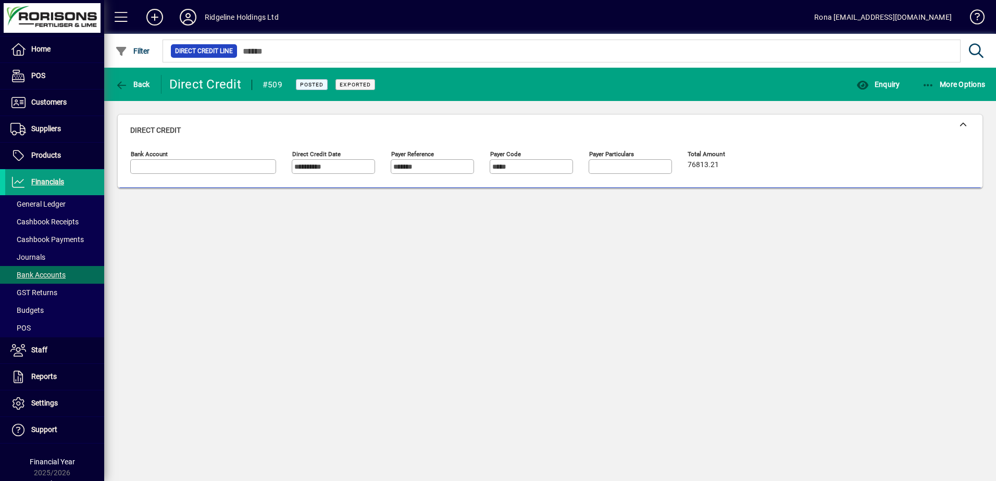
type input "**********"
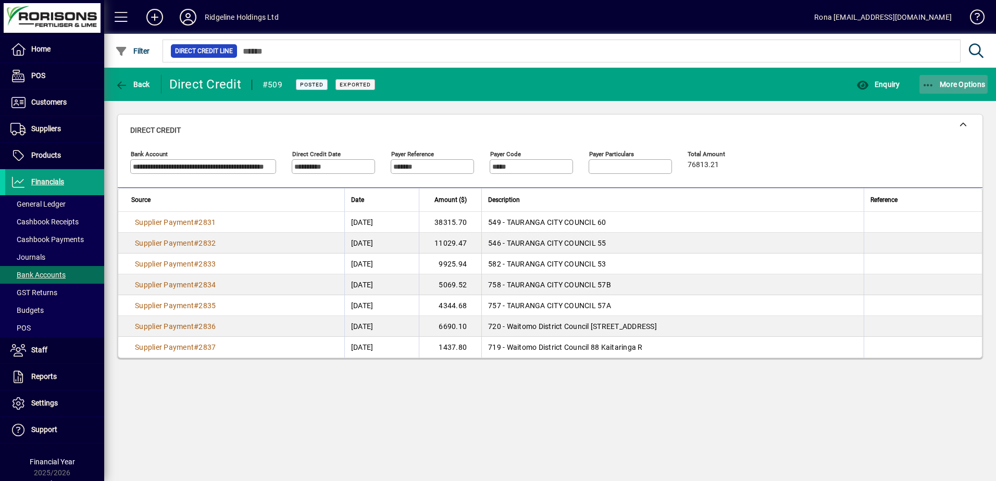
click at [962, 84] on span "More Options" at bounding box center [954, 84] width 64 height 8
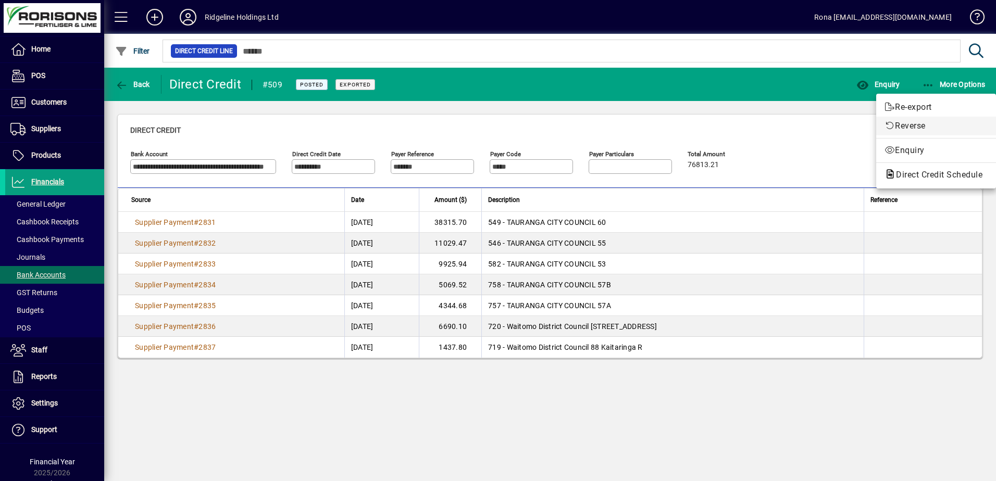
click at [921, 123] on span "Reverse" at bounding box center [936, 126] width 103 height 13
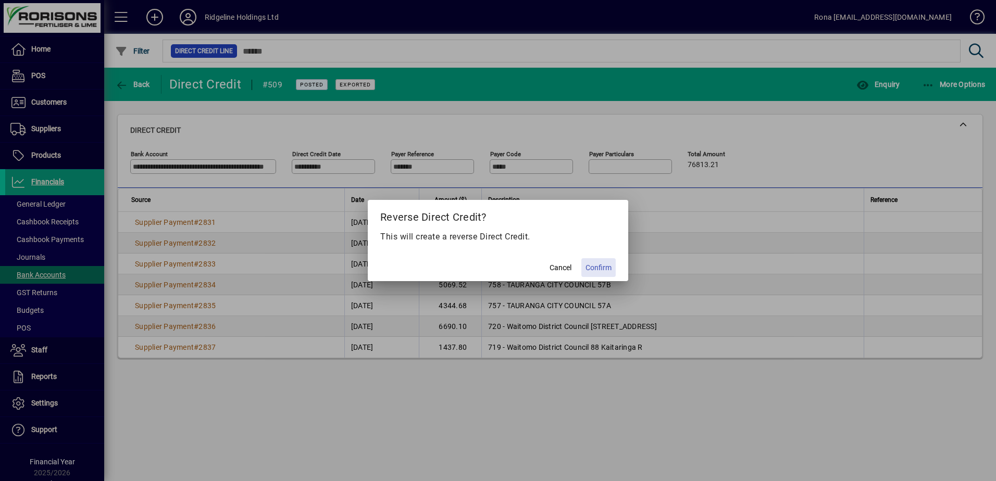
click at [597, 264] on span "Confirm" at bounding box center [599, 268] width 26 height 11
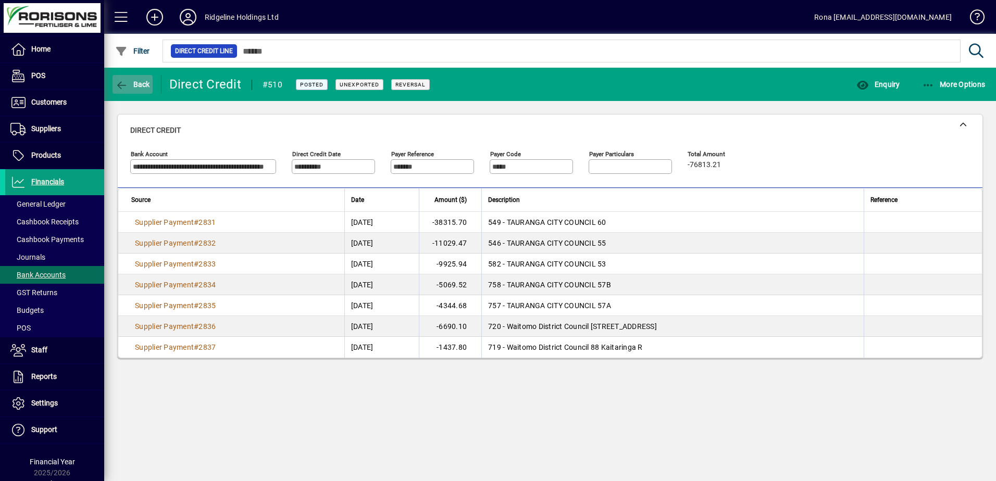
click at [123, 81] on icon "button" at bounding box center [121, 85] width 13 height 10
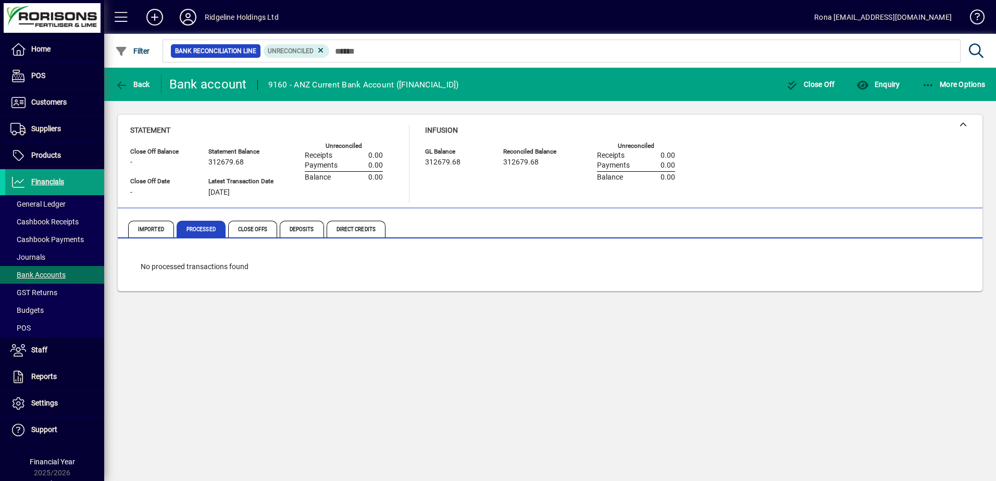
click at [443, 199] on div "Infusion GL Balance 312679.68 Reconciled Balance 312679.68 Unreconciled Receipt…" at bounding box center [558, 164] width 266 height 78
click at [627, 154] on div "Receipts 0.00" at bounding box center [636, 156] width 78 height 8
drag, startPoint x: 626, startPoint y: 155, endPoint x: 597, endPoint y: 156, distance: 29.7
click at [597, 156] on div "GL Balance 312679.68 Reconciled Balance 312679.68 Unreconciled Receipts 0.00 Pa…" at bounding box center [558, 163] width 266 height 39
drag, startPoint x: 597, startPoint y: 156, endPoint x: 576, endPoint y: 176, distance: 28.7
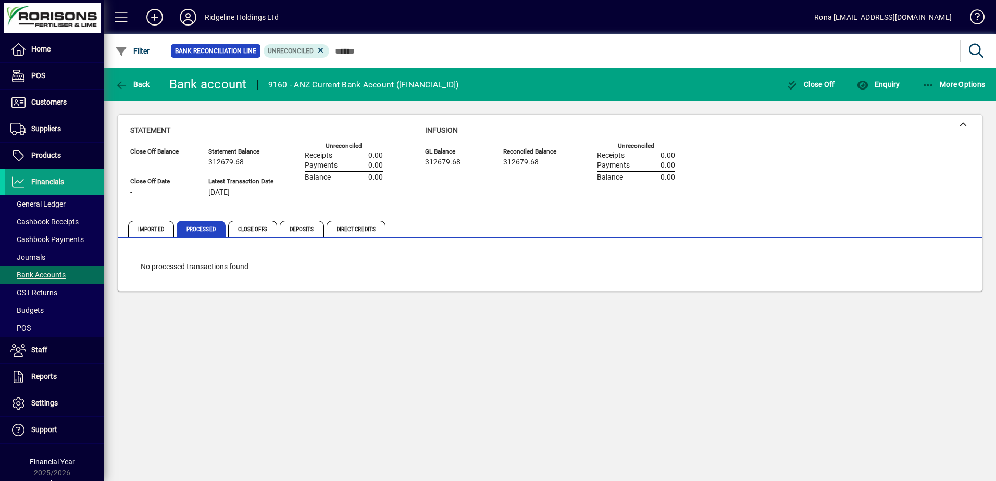
click at [576, 176] on div "GL Balance 312679.68 Reconciled Balance 312679.68 Unreconciled Receipts 0.00 Pa…" at bounding box center [558, 163] width 266 height 39
click at [524, 215] on div "Imported Processed Close Offs Deposits Direct Credits" at bounding box center [550, 223] width 865 height 30
click at [48, 184] on span "Financials" at bounding box center [47, 182] width 33 height 8
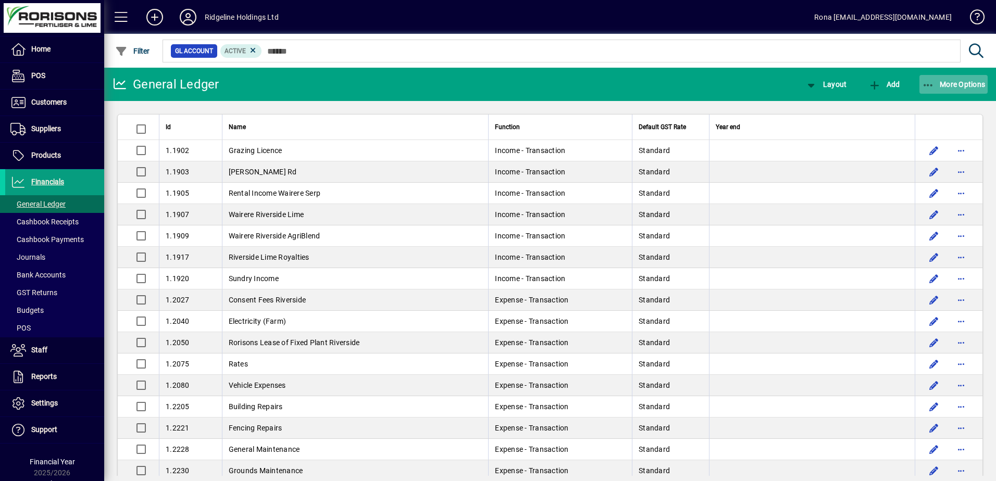
click at [962, 84] on span "More Options" at bounding box center [954, 84] width 64 height 8
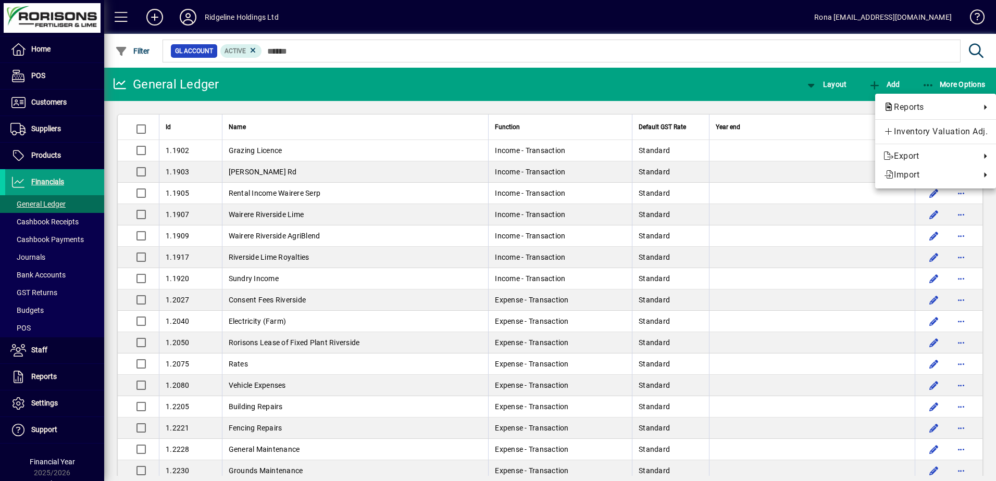
click at [29, 128] on div at bounding box center [498, 240] width 996 height 481
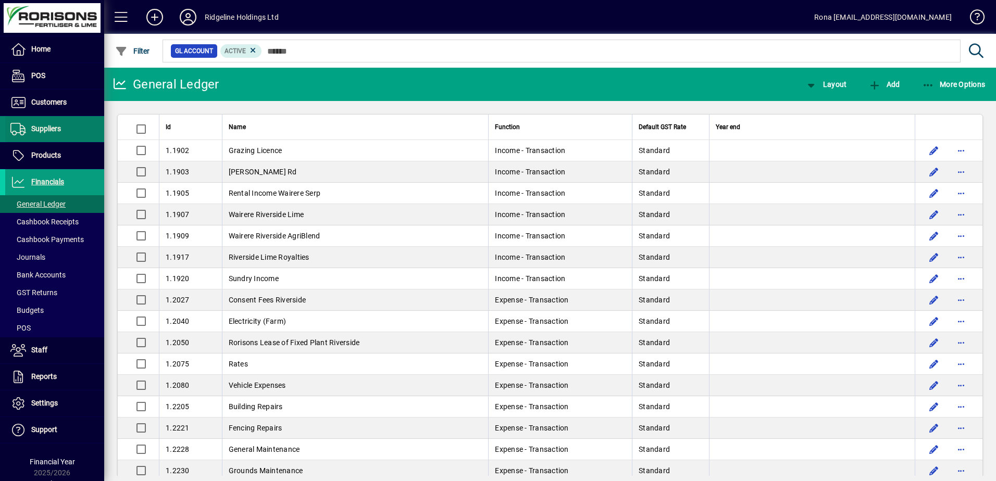
click at [38, 128] on span "Suppliers" at bounding box center [46, 129] width 30 height 8
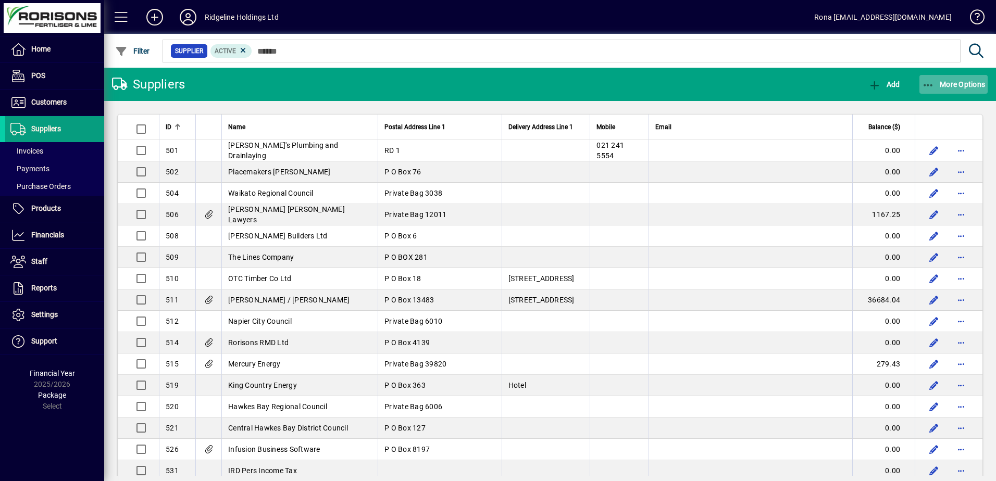
click at [933, 82] on icon "button" at bounding box center [928, 85] width 13 height 10
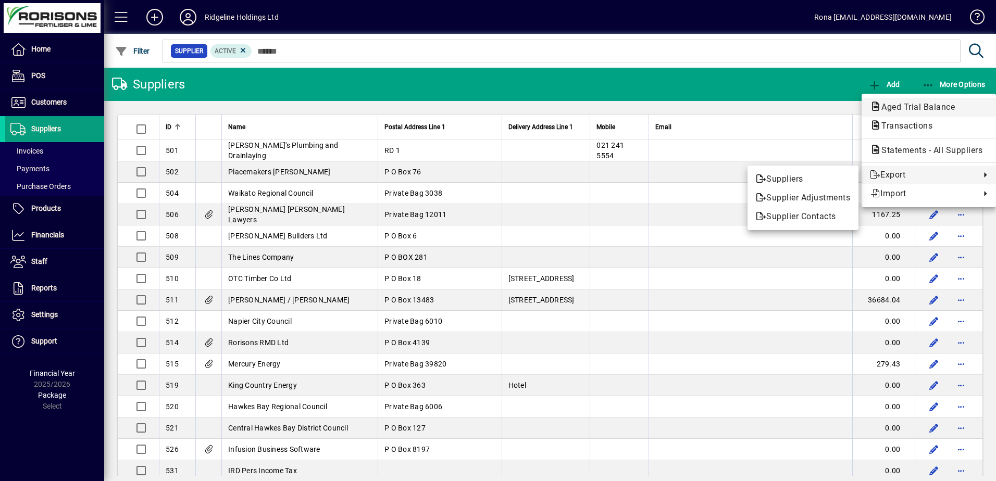
click at [898, 105] on span "Aged Trial Balance" at bounding box center [915, 107] width 90 height 10
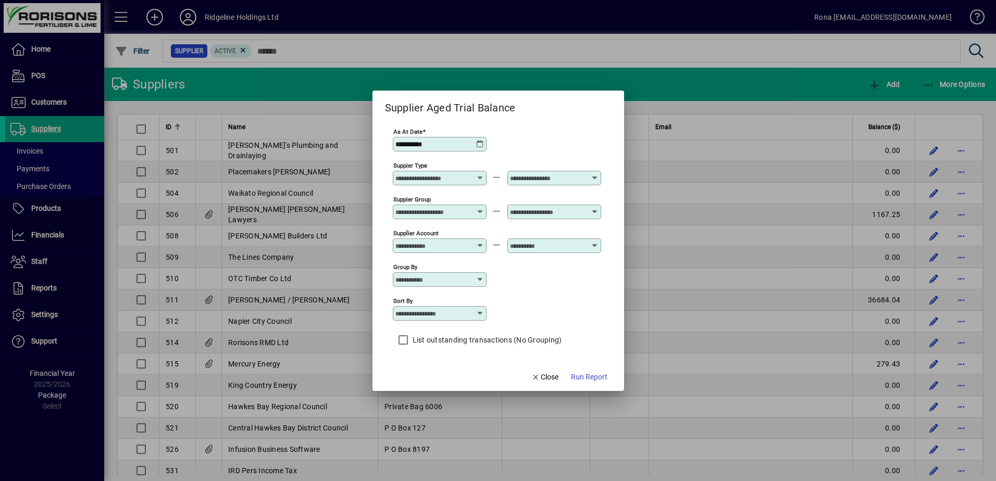
click at [479, 146] on icon at bounding box center [480, 144] width 8 height 8
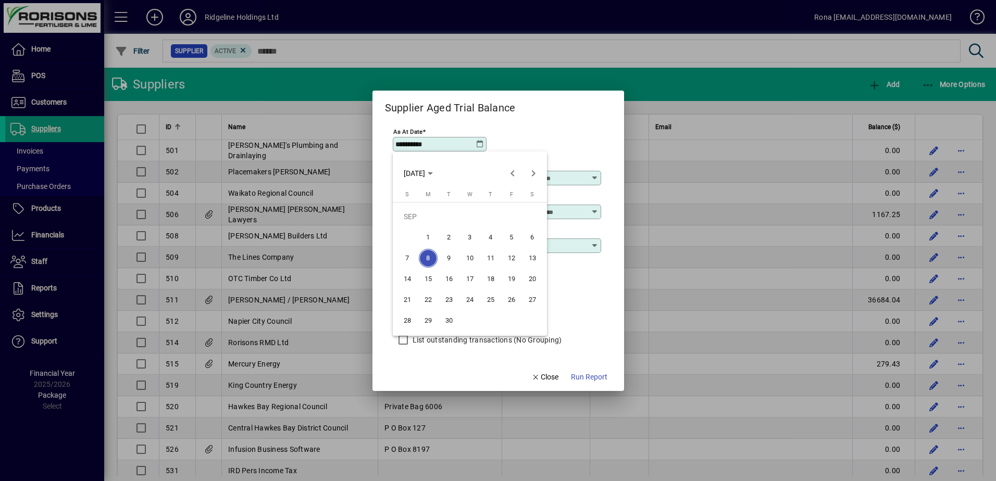
click at [430, 237] on span "1" at bounding box center [428, 237] width 19 height 19
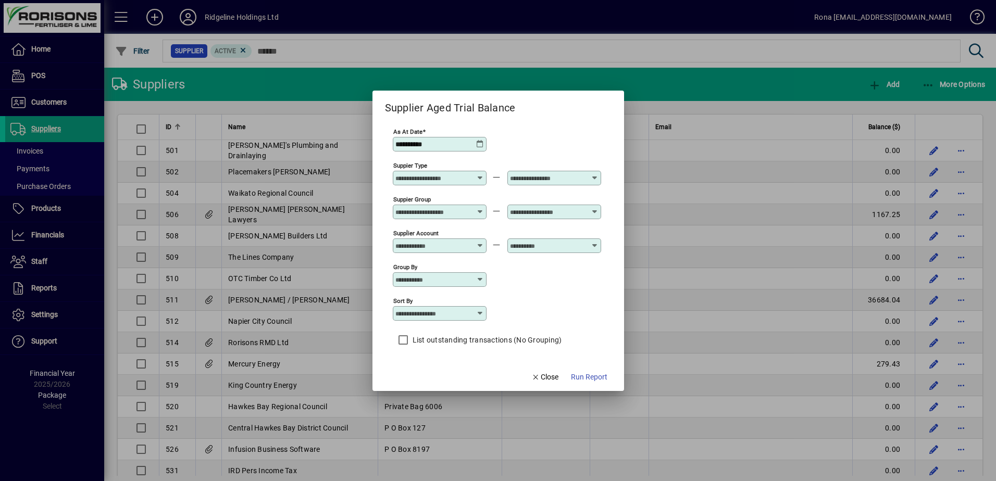
click at [478, 141] on icon at bounding box center [480, 144] width 8 height 8
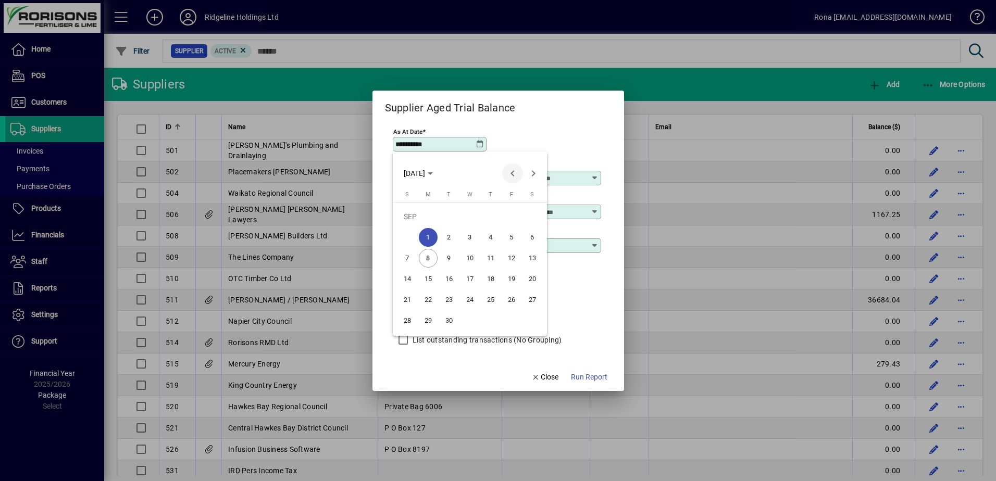
click at [515, 171] on span "Previous month" at bounding box center [512, 173] width 21 height 21
click at [408, 319] on span "31" at bounding box center [407, 321] width 19 height 19
type input "**********"
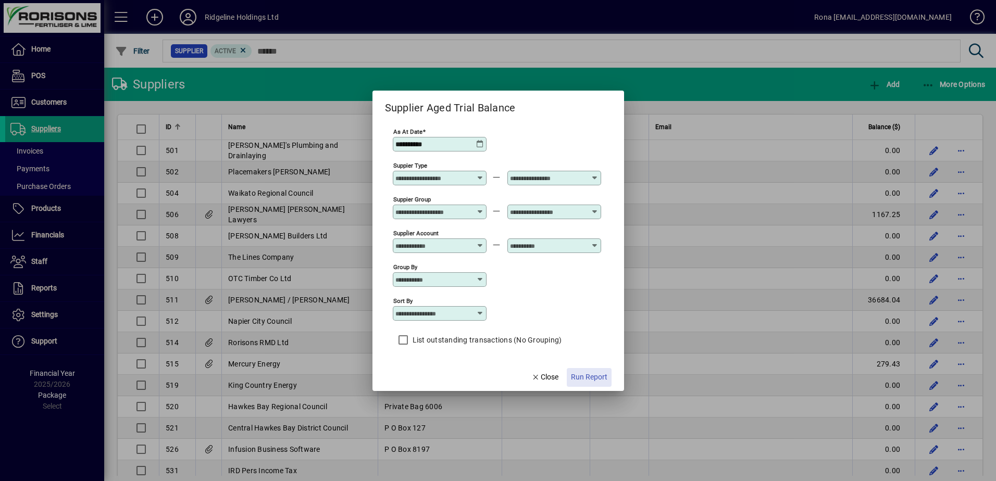
click at [599, 379] on span "Run Report" at bounding box center [589, 377] width 36 height 11
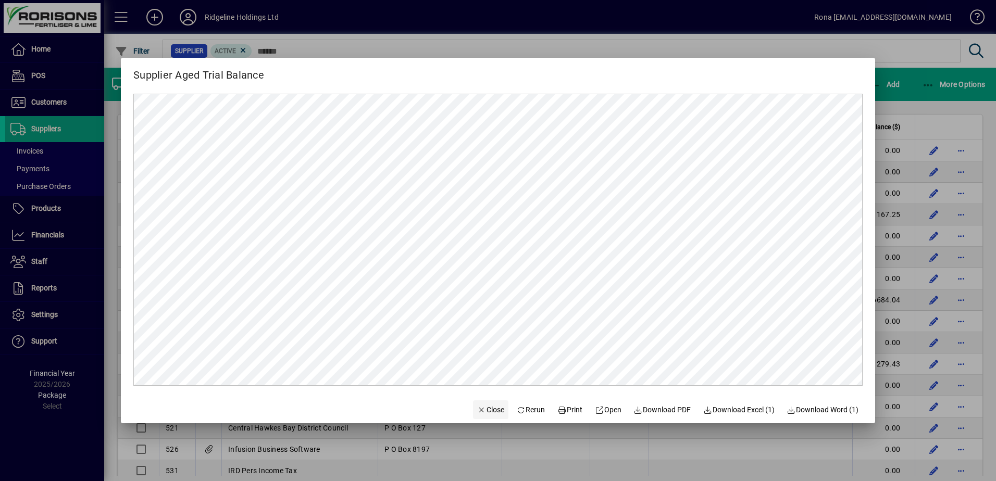
click at [477, 412] on span "Close" at bounding box center [490, 410] width 27 height 11
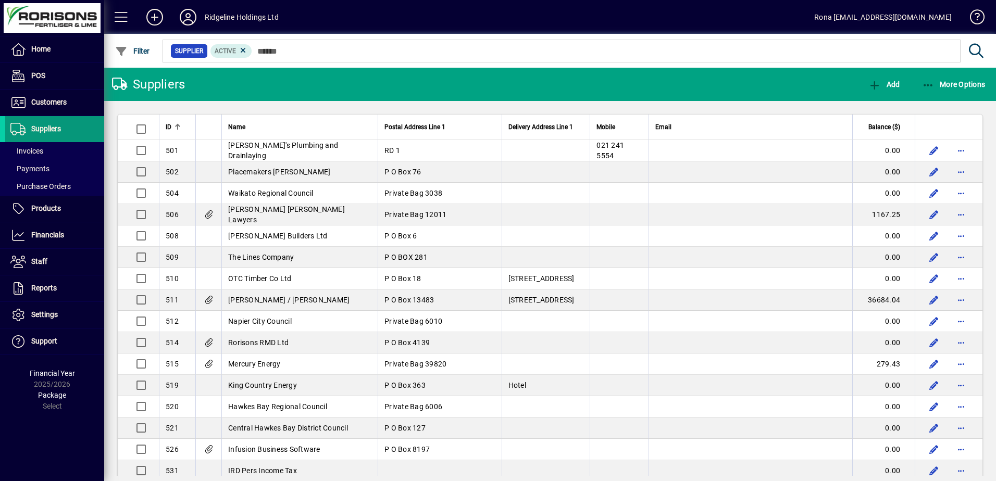
click at [49, 121] on span at bounding box center [54, 129] width 99 height 25
click at [48, 230] on span "Financials" at bounding box center [34, 235] width 59 height 13
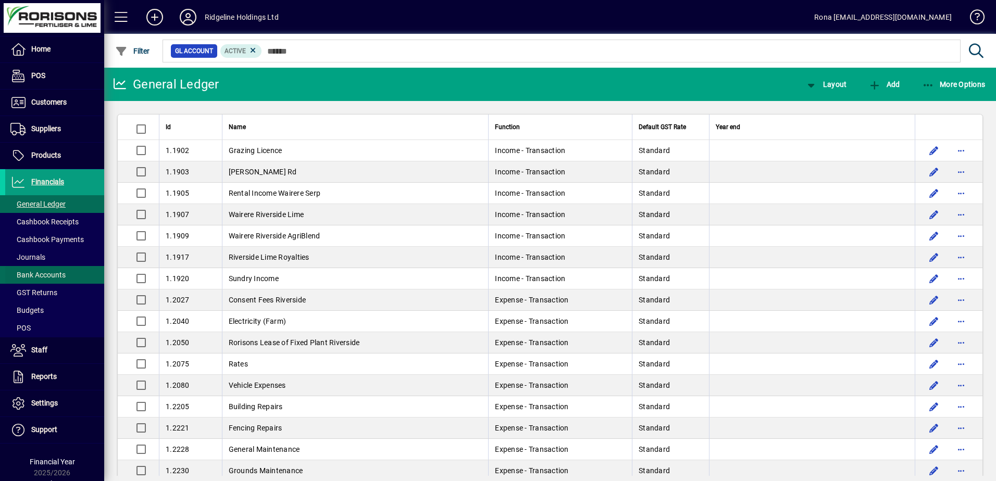
click at [45, 279] on span "Bank Accounts" at bounding box center [37, 275] width 55 height 8
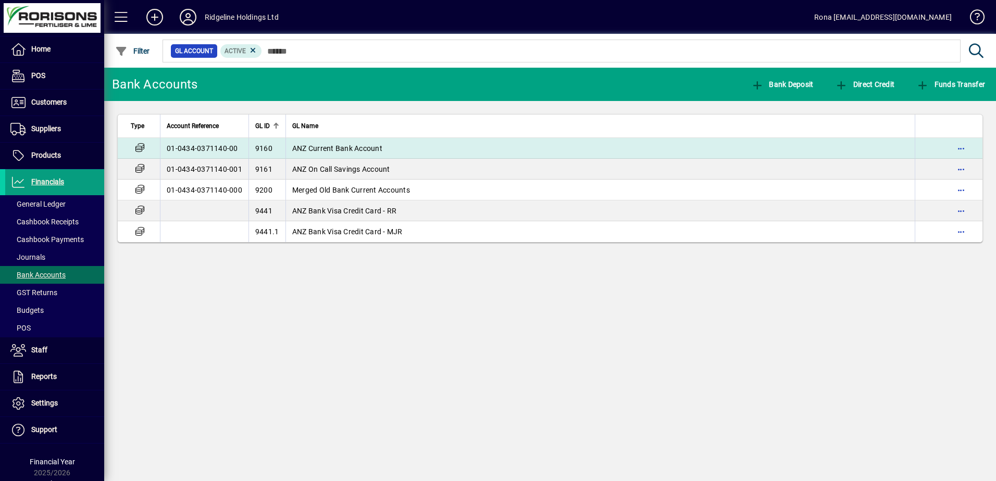
click at [424, 156] on td "ANZ Current Bank Account" at bounding box center [600, 148] width 629 height 21
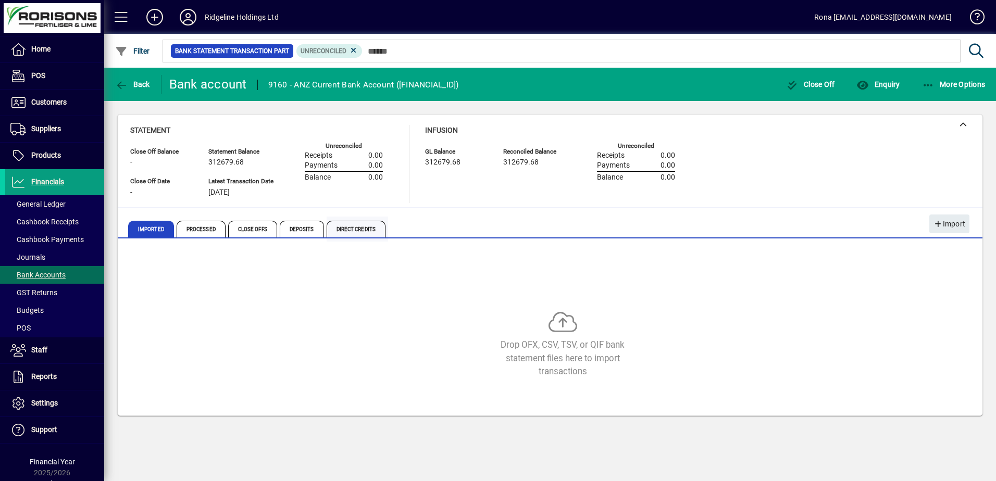
click at [352, 227] on span "Direct Credits" at bounding box center [356, 229] width 59 height 17
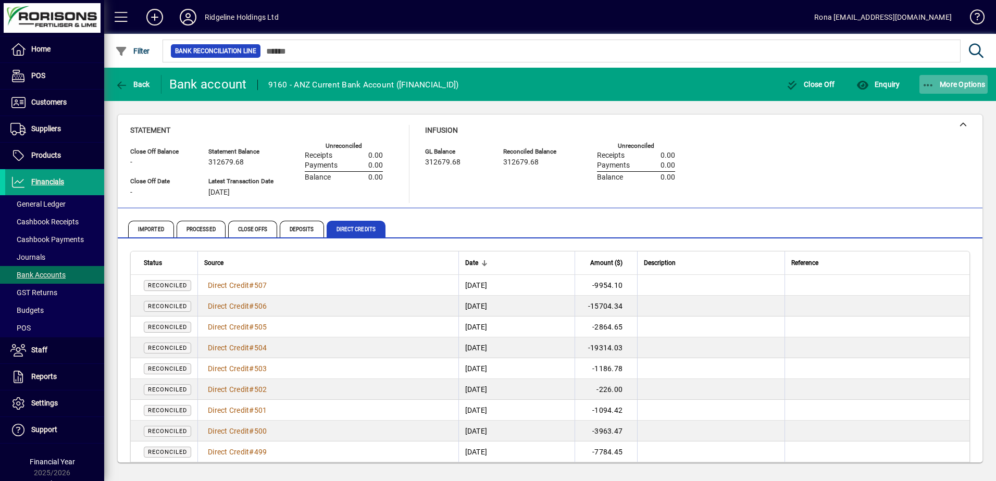
click at [934, 85] on icon "button" at bounding box center [928, 85] width 13 height 10
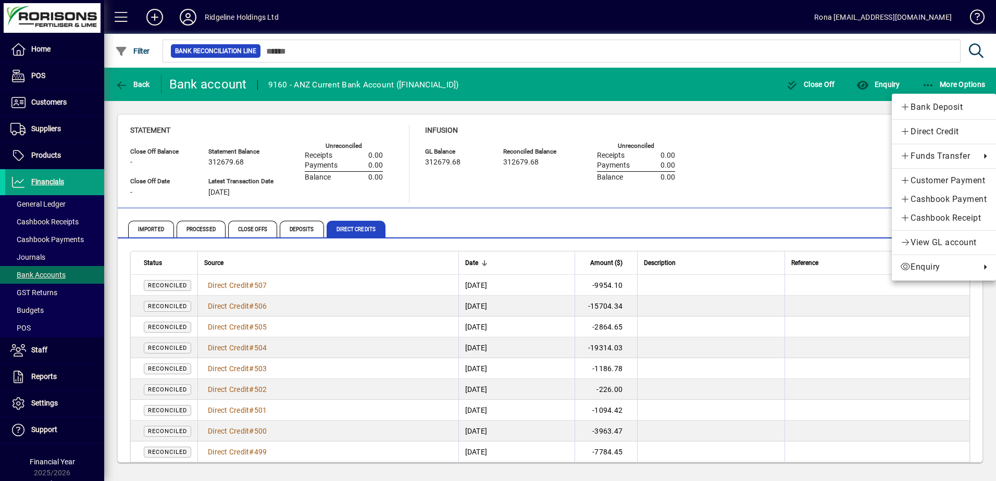
drag, startPoint x: 837, startPoint y: 128, endPoint x: 785, endPoint y: 133, distance: 52.4
click at [837, 128] on div at bounding box center [498, 240] width 996 height 481
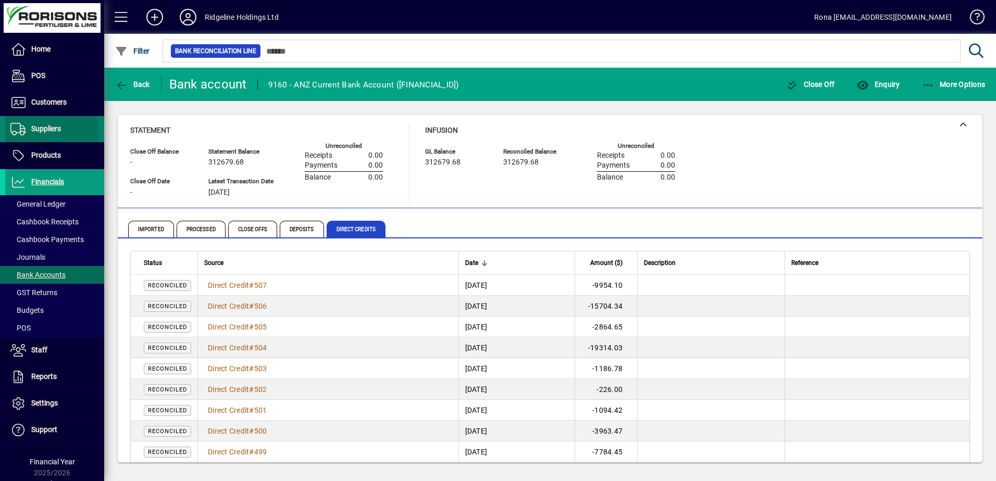
click at [44, 133] on span "Suppliers" at bounding box center [46, 129] width 30 height 8
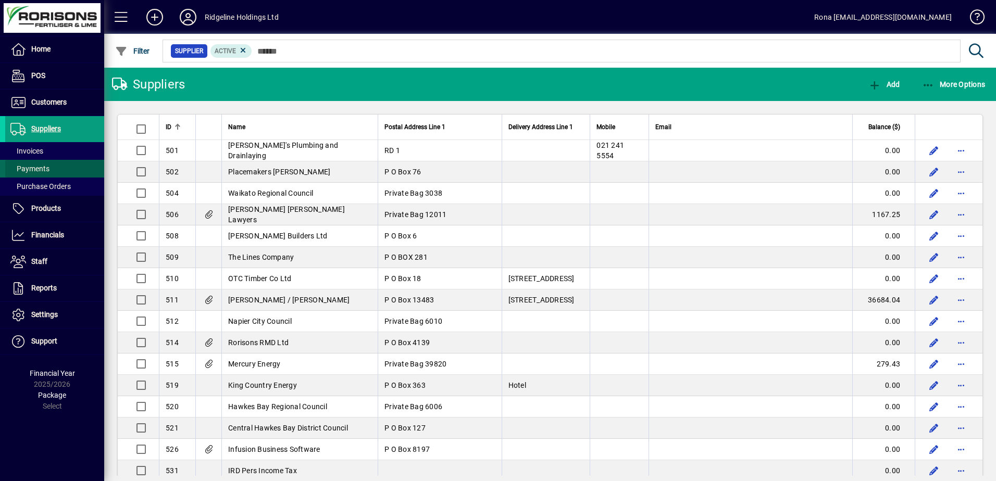
click at [41, 170] on span "Payments" at bounding box center [29, 169] width 39 height 8
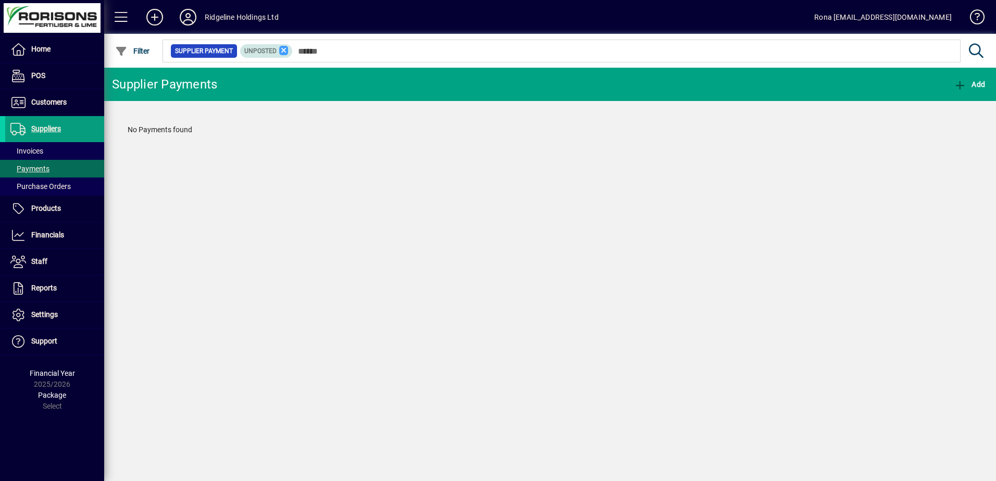
click at [287, 50] on icon at bounding box center [283, 50] width 9 height 9
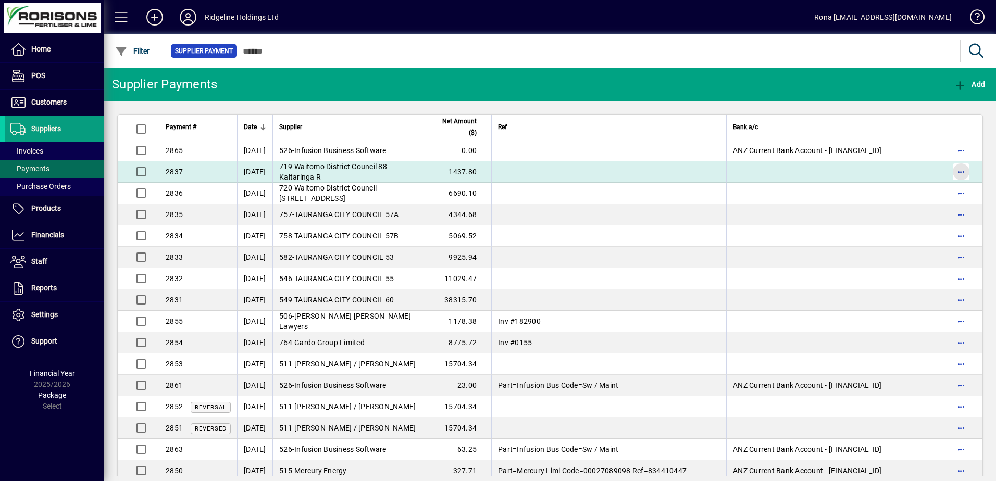
click at [959, 168] on span "button" at bounding box center [961, 171] width 25 height 25
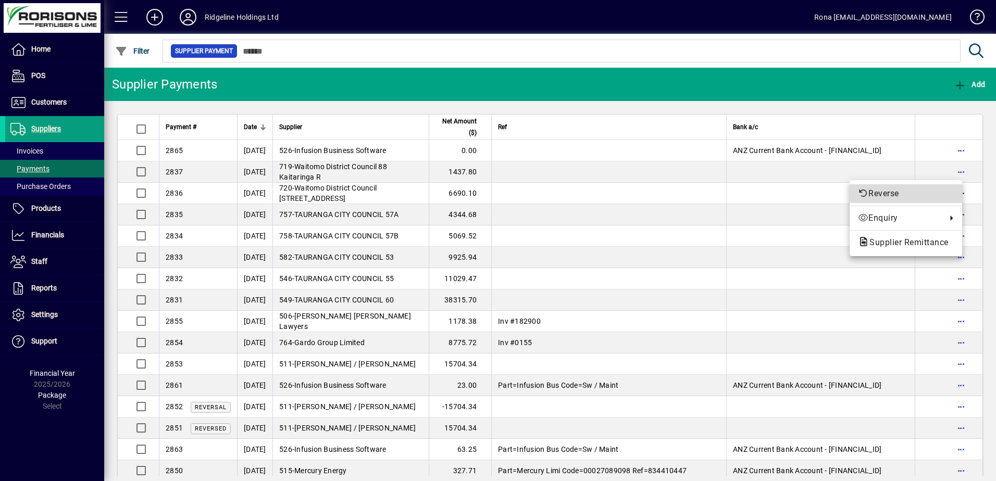
click at [897, 187] on button "Reverse" at bounding box center [906, 193] width 113 height 19
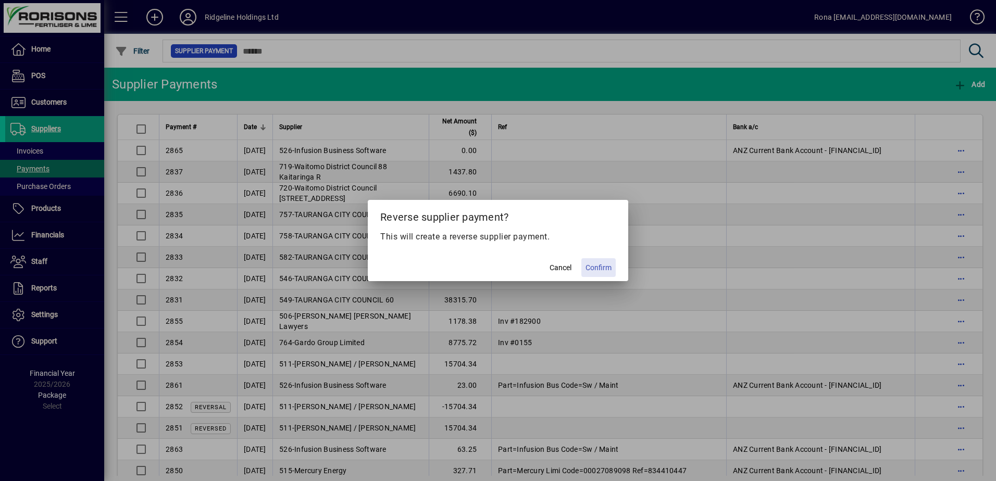
click at [600, 265] on span "Confirm" at bounding box center [599, 268] width 26 height 11
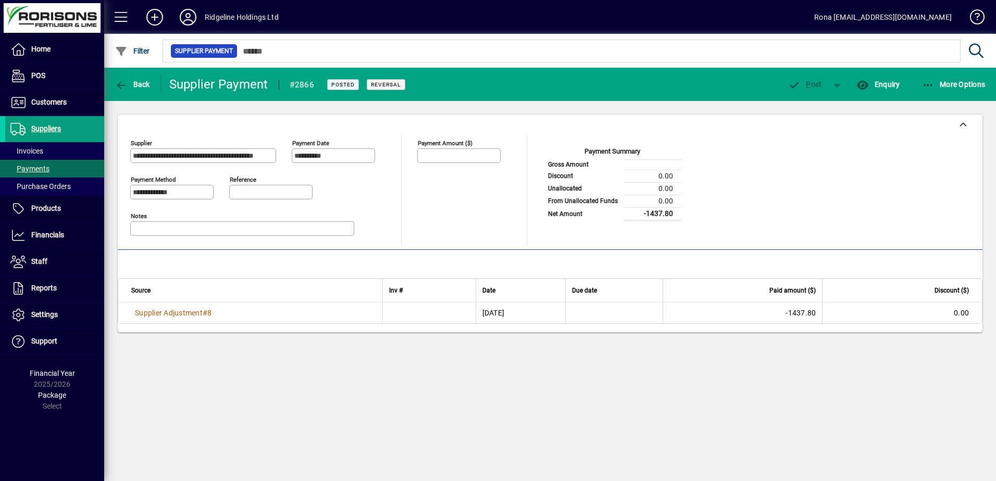
click at [178, 231] on textarea "Notes" at bounding box center [243, 229] width 221 height 8
click at [958, 88] on span "More Options" at bounding box center [954, 84] width 64 height 8
click at [121, 85] on div at bounding box center [498, 240] width 996 height 481
click at [129, 84] on span "Back" at bounding box center [132, 84] width 35 height 8
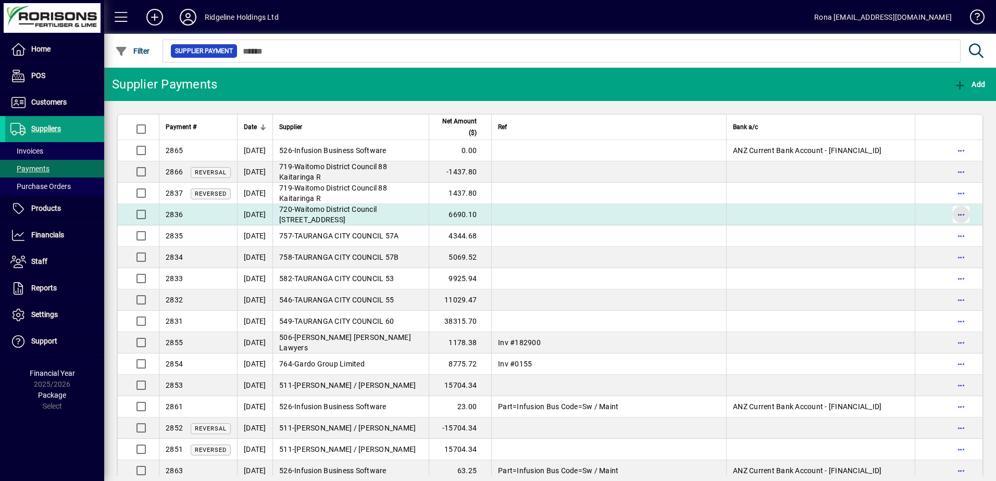
click at [958, 212] on span "button" at bounding box center [961, 214] width 25 height 25
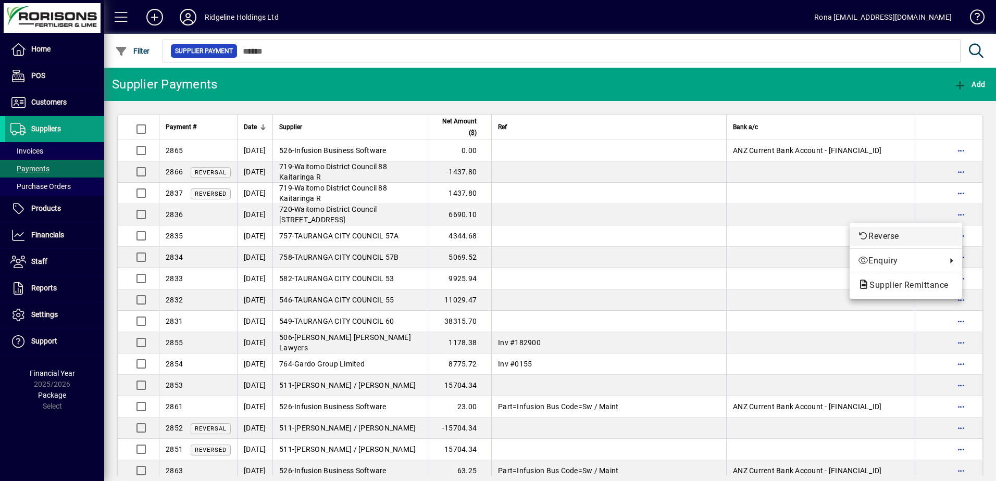
click at [891, 232] on span "Reverse" at bounding box center [906, 236] width 96 height 13
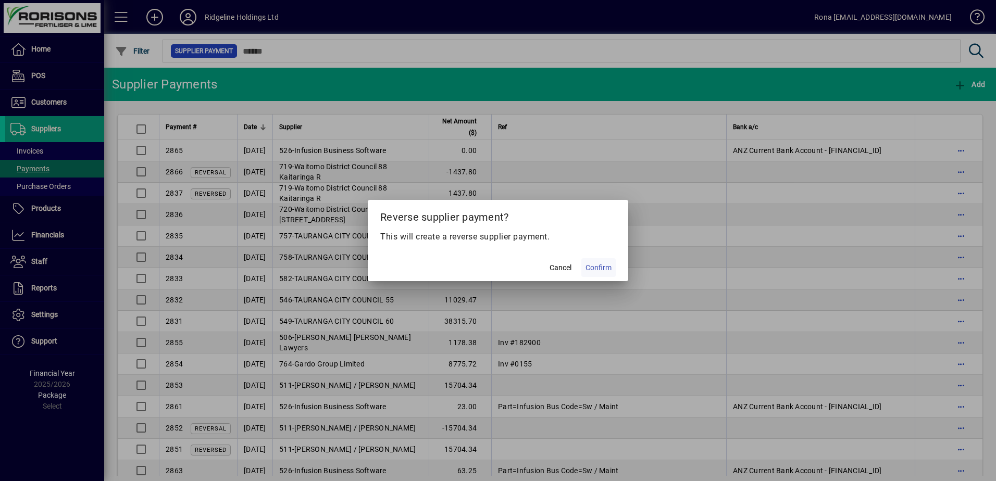
click at [600, 266] on span "Confirm" at bounding box center [599, 268] width 26 height 11
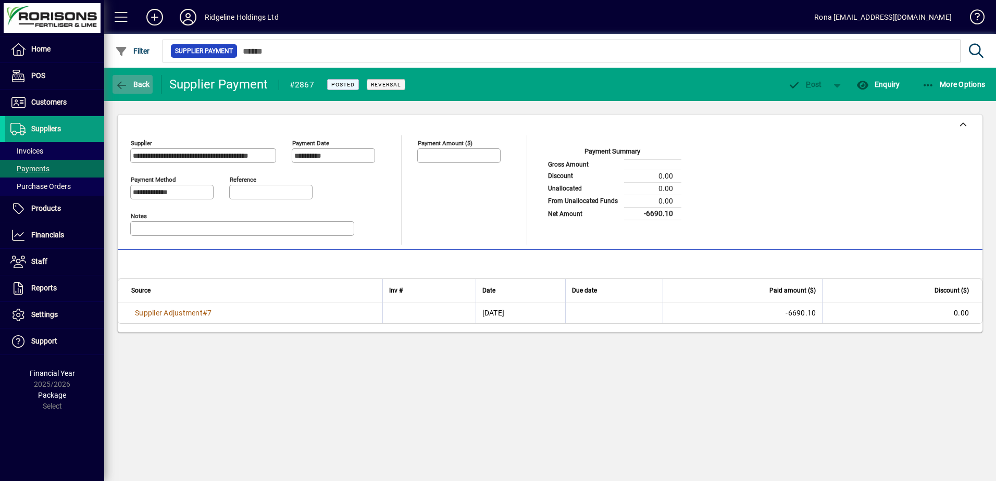
click at [133, 82] on span "Back" at bounding box center [132, 84] width 35 height 8
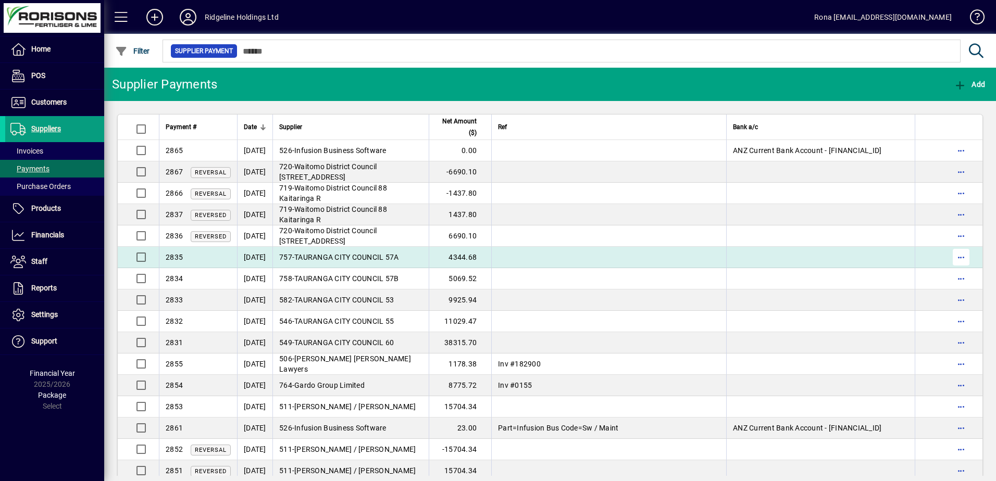
click at [958, 257] on span "button" at bounding box center [961, 257] width 25 height 25
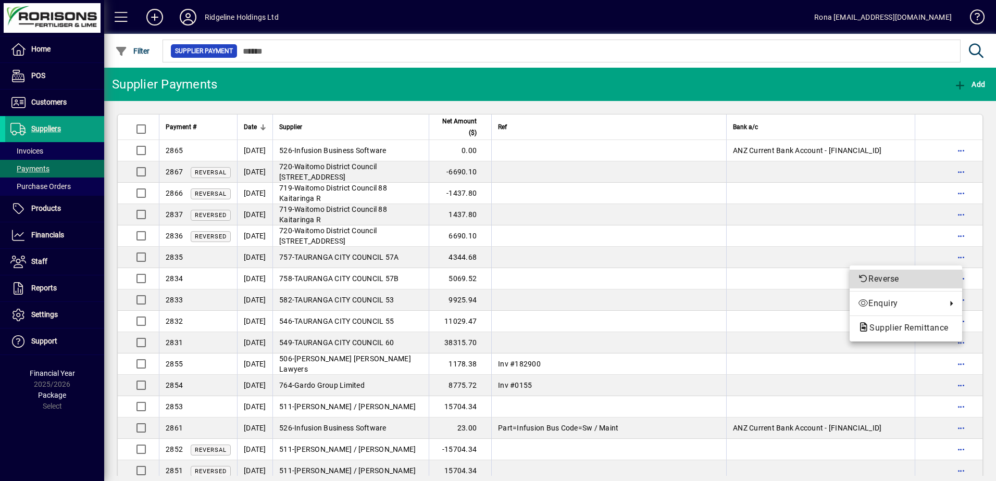
click at [884, 280] on span "Reverse" at bounding box center [906, 279] width 96 height 13
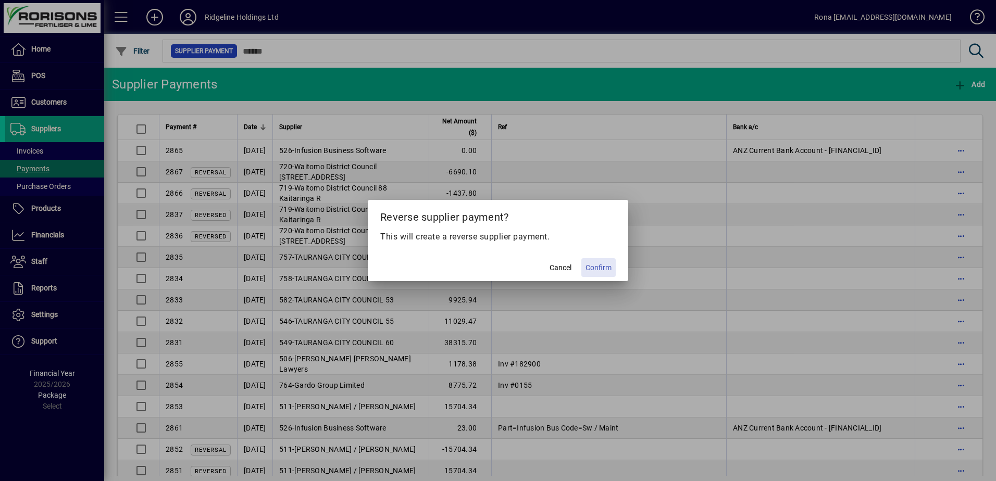
click at [587, 274] on span at bounding box center [598, 267] width 34 height 25
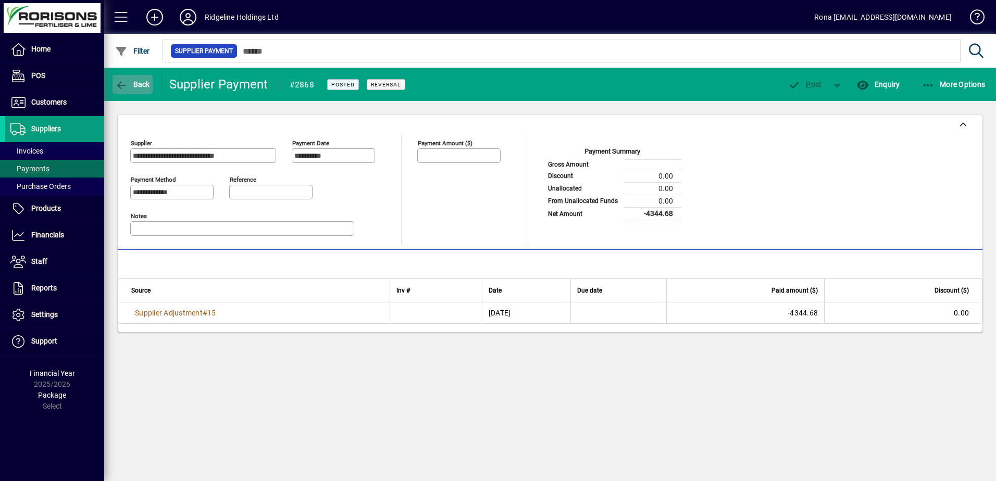
click at [118, 88] on icon "button" at bounding box center [121, 85] width 13 height 10
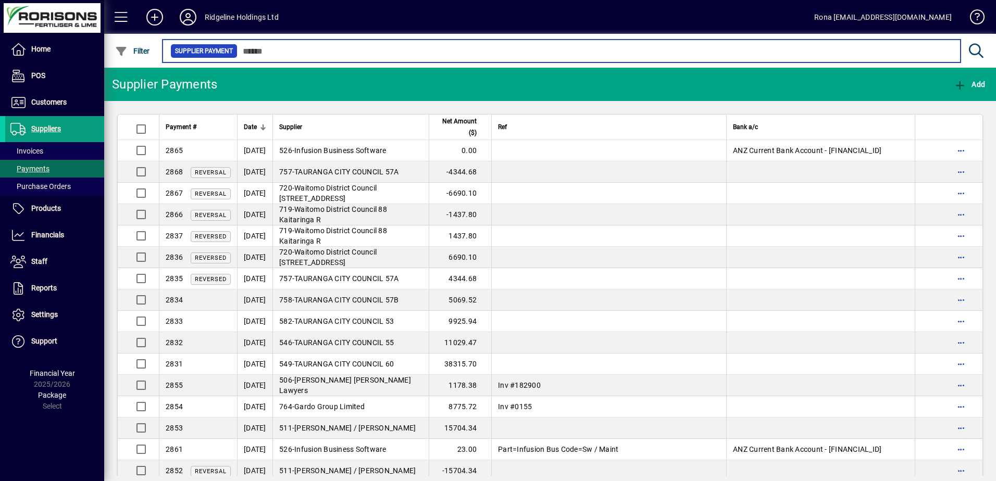
scroll to position [52, 0]
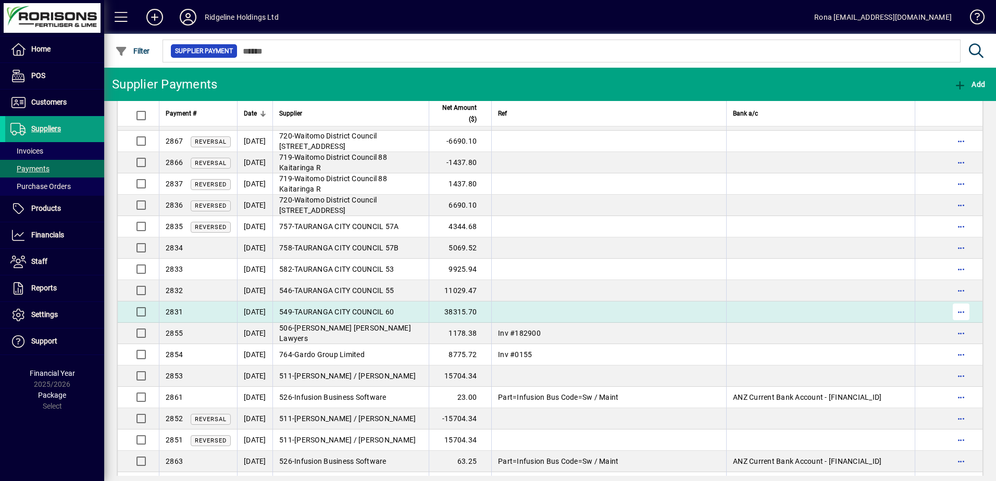
click at [958, 312] on span "button" at bounding box center [961, 312] width 25 height 25
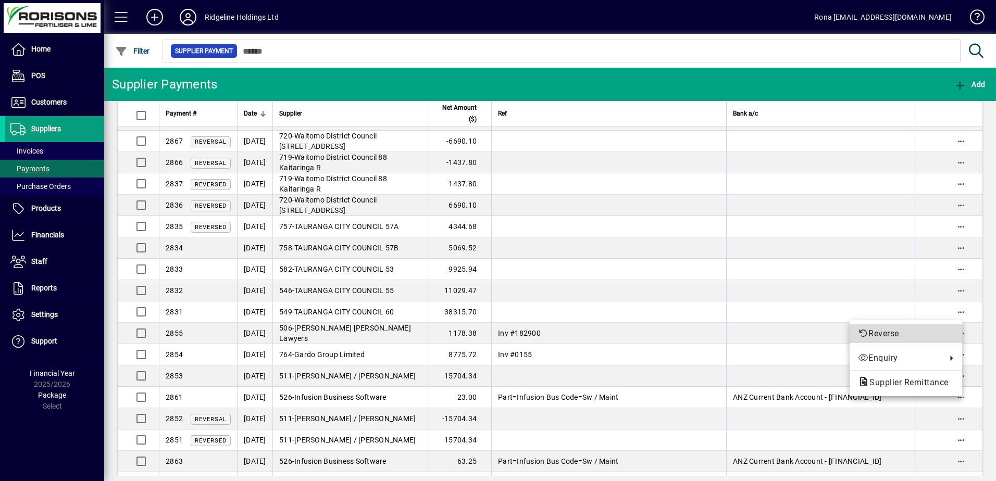
click at [891, 334] on span "Reverse" at bounding box center [906, 334] width 96 height 13
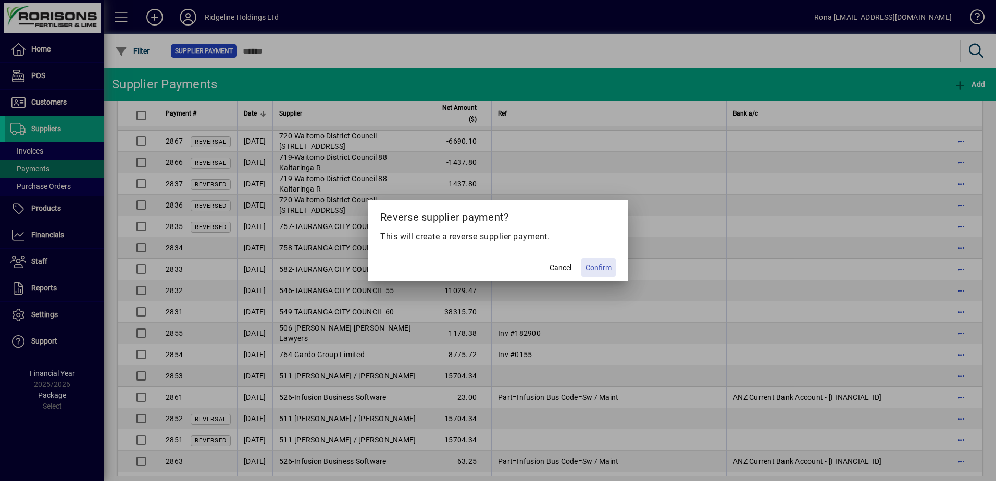
click at [589, 270] on span "Confirm" at bounding box center [599, 268] width 26 height 11
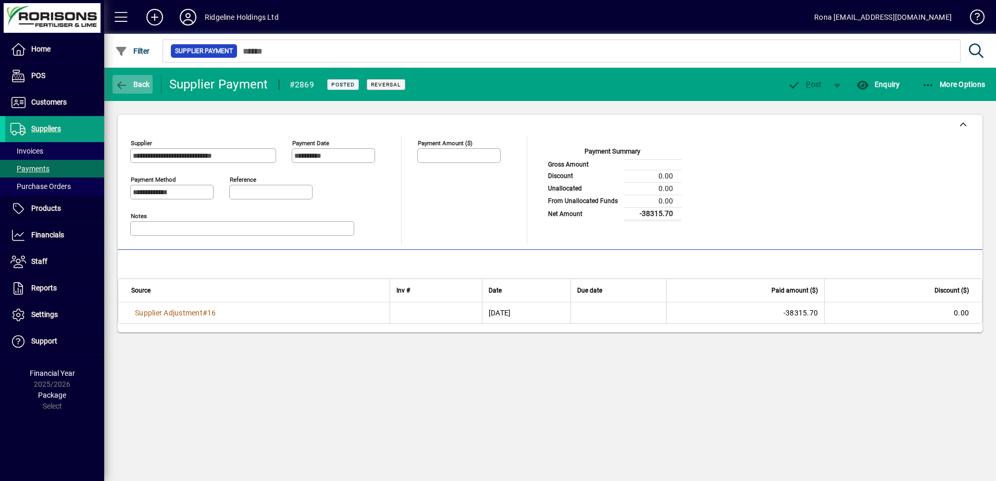
click at [120, 81] on icon "button" at bounding box center [121, 85] width 13 height 10
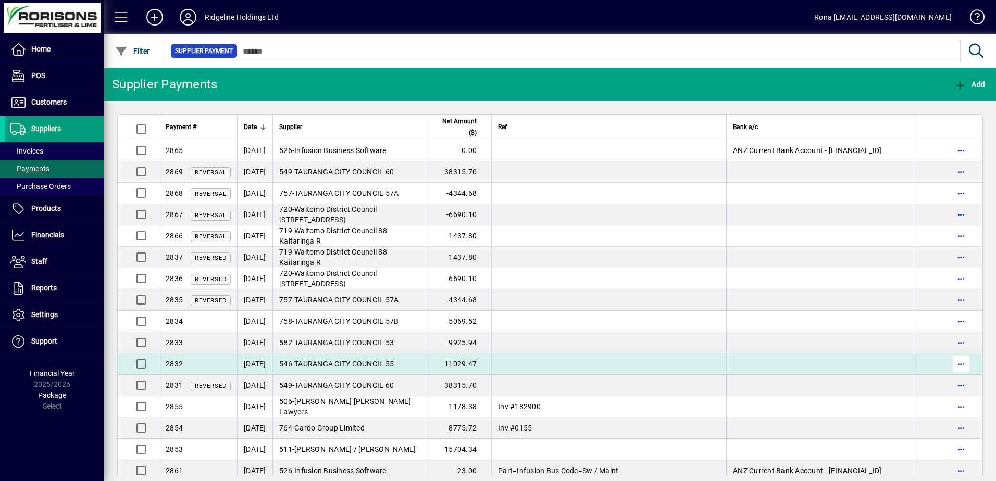
click at [952, 363] on span "button" at bounding box center [961, 364] width 25 height 25
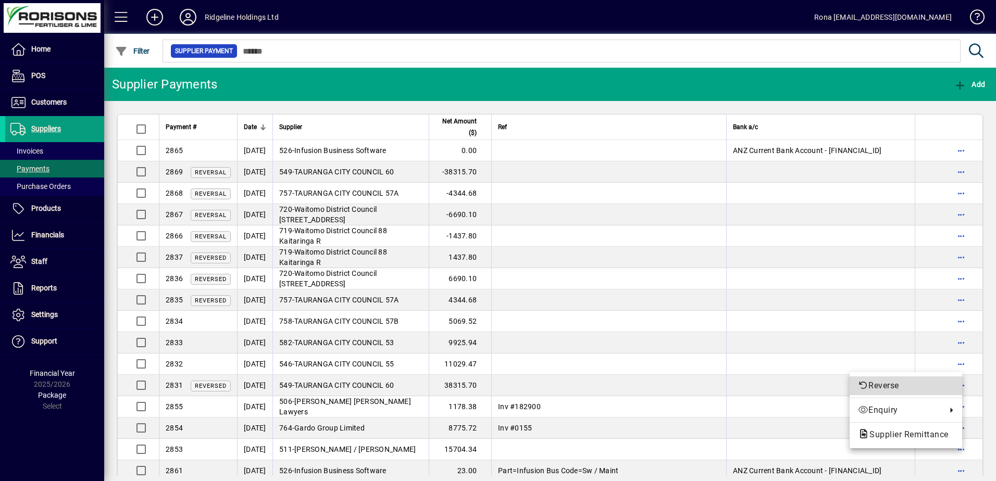
click at [886, 384] on span "Reverse" at bounding box center [906, 386] width 96 height 13
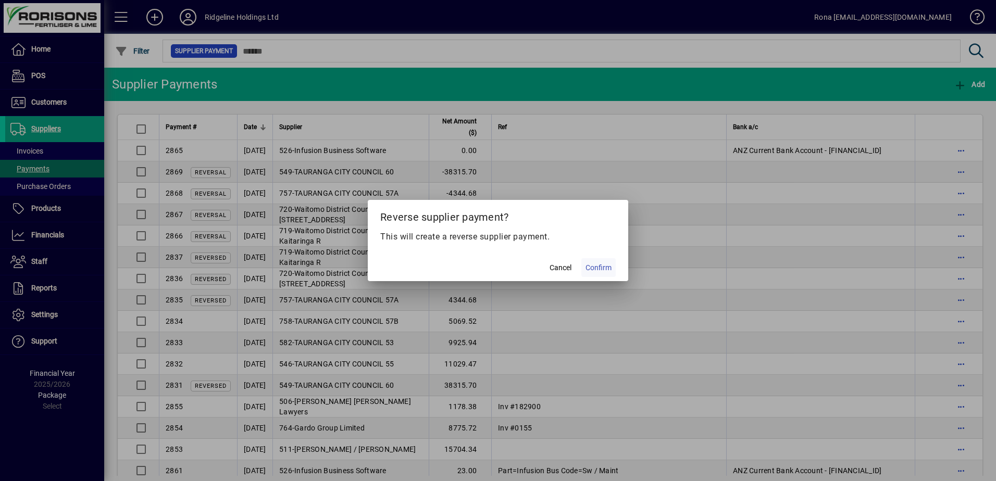
click at [602, 266] on span "Confirm" at bounding box center [599, 268] width 26 height 11
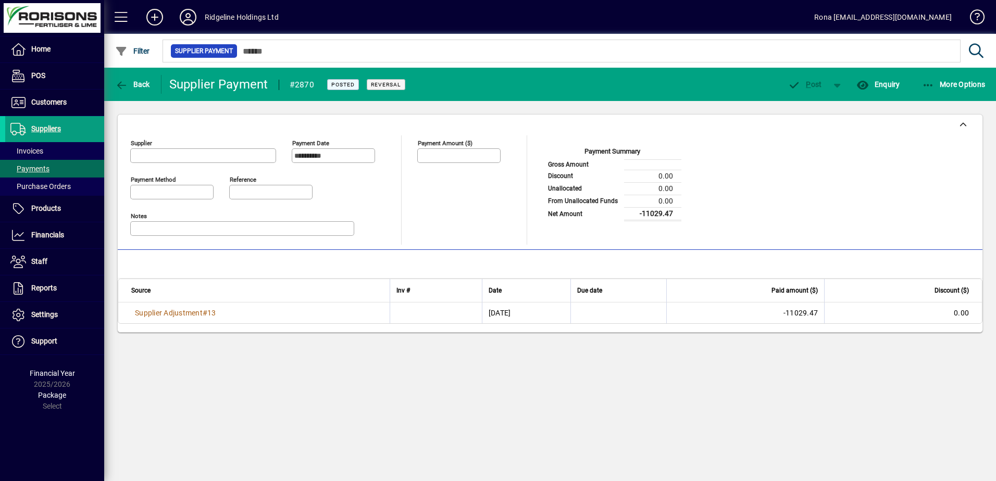
type input "**********"
click at [130, 83] on span "Back" at bounding box center [132, 84] width 35 height 8
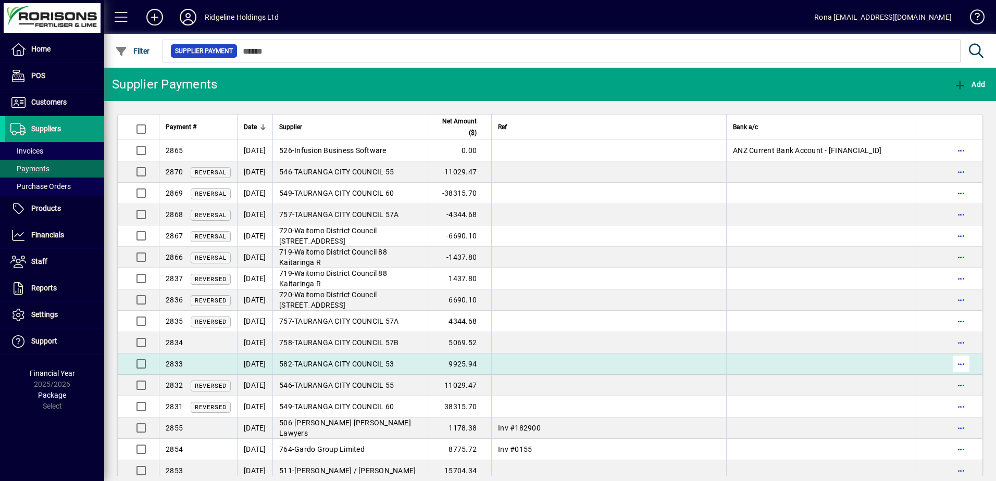
click at [956, 362] on span "button" at bounding box center [961, 364] width 25 height 25
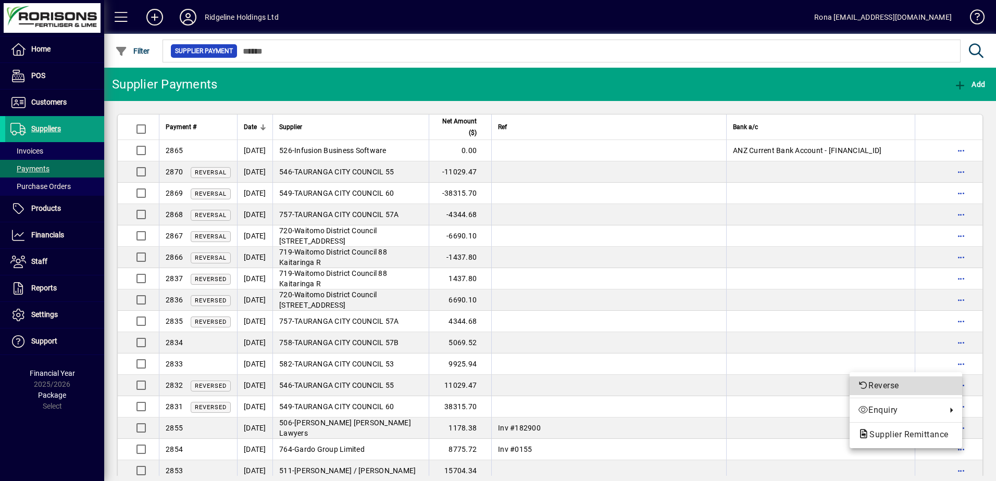
click at [881, 386] on span "Reverse" at bounding box center [906, 386] width 96 height 13
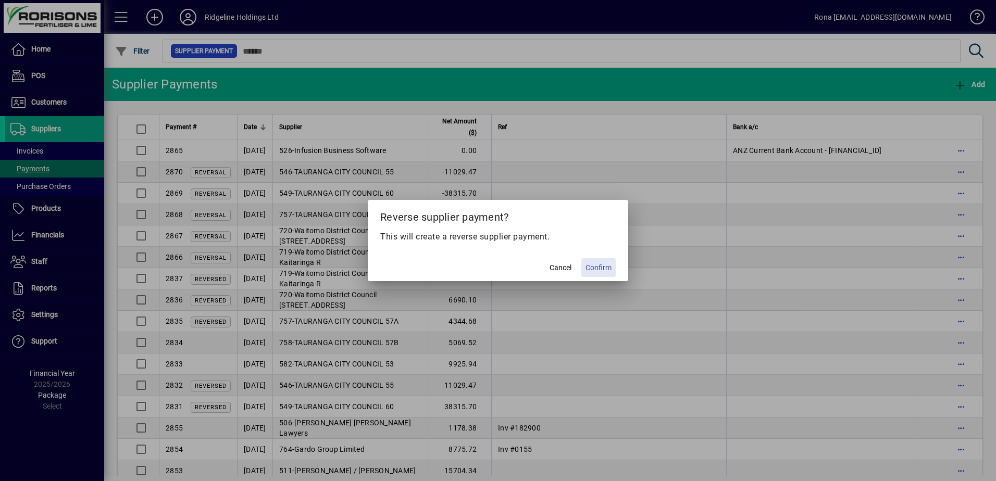
click at [604, 268] on span "Confirm" at bounding box center [599, 268] width 26 height 11
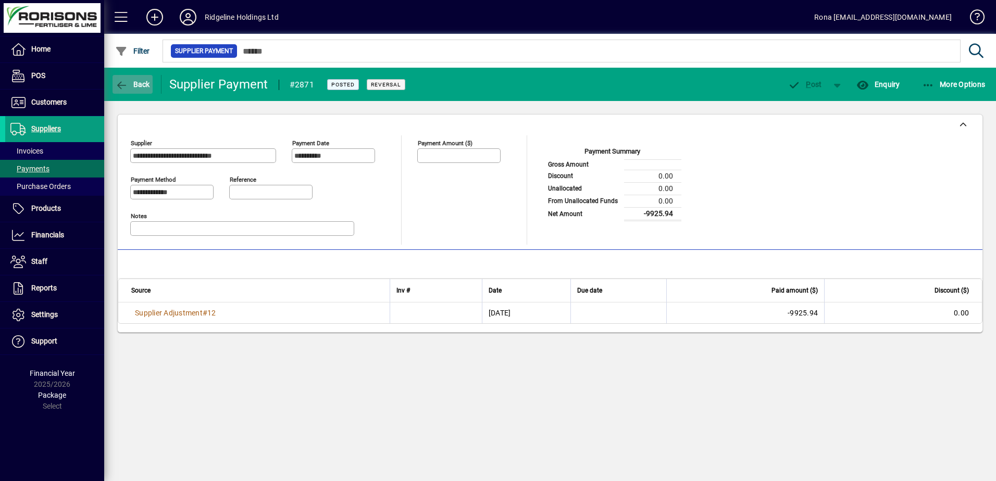
click at [137, 85] on span "Back" at bounding box center [132, 84] width 35 height 8
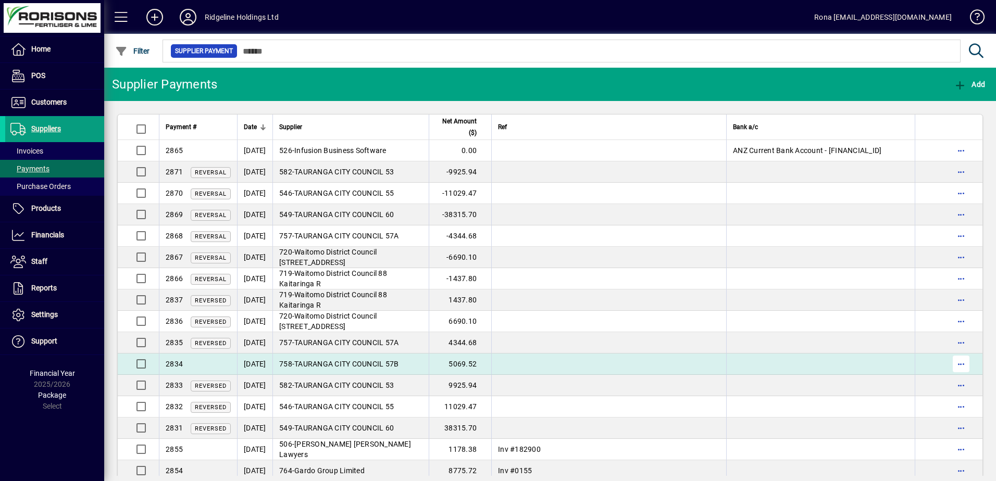
click at [958, 363] on span "button" at bounding box center [961, 364] width 25 height 25
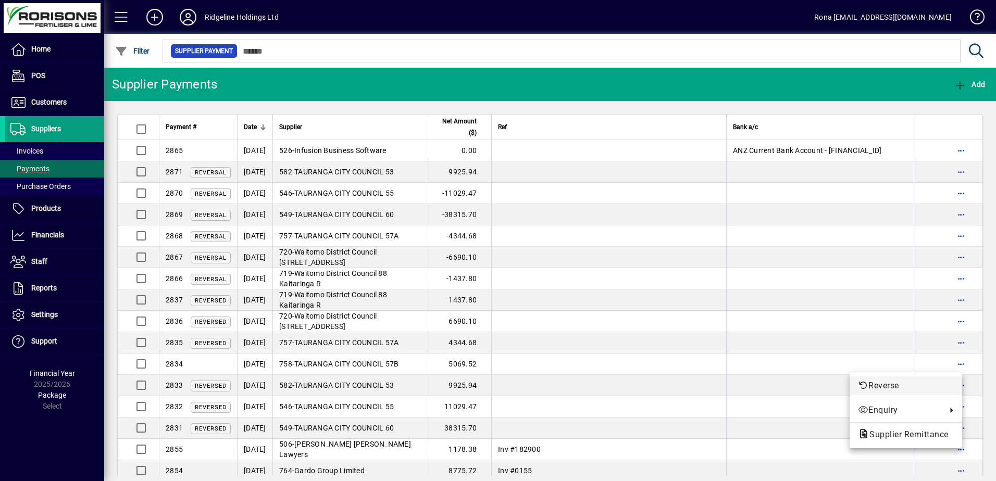
click at [889, 391] on span "Reverse" at bounding box center [906, 386] width 96 height 13
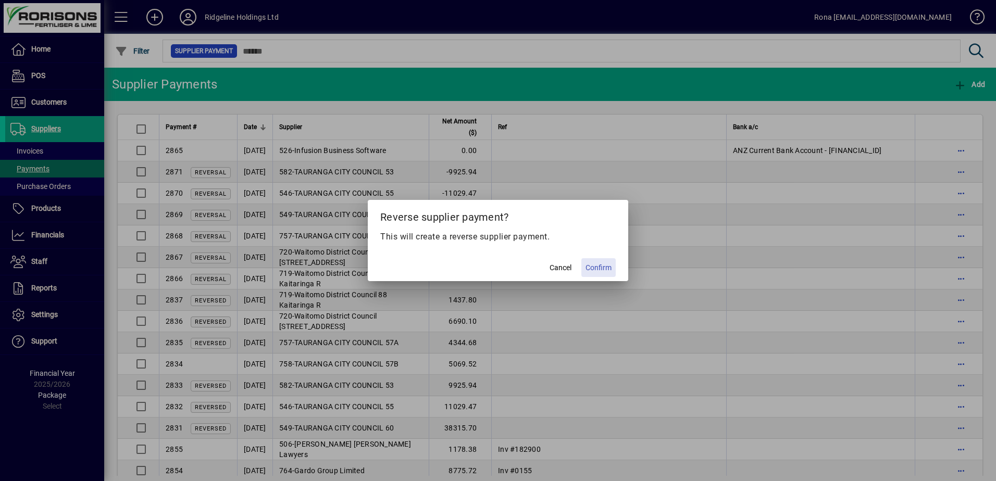
click at [589, 268] on span "Confirm" at bounding box center [599, 268] width 26 height 11
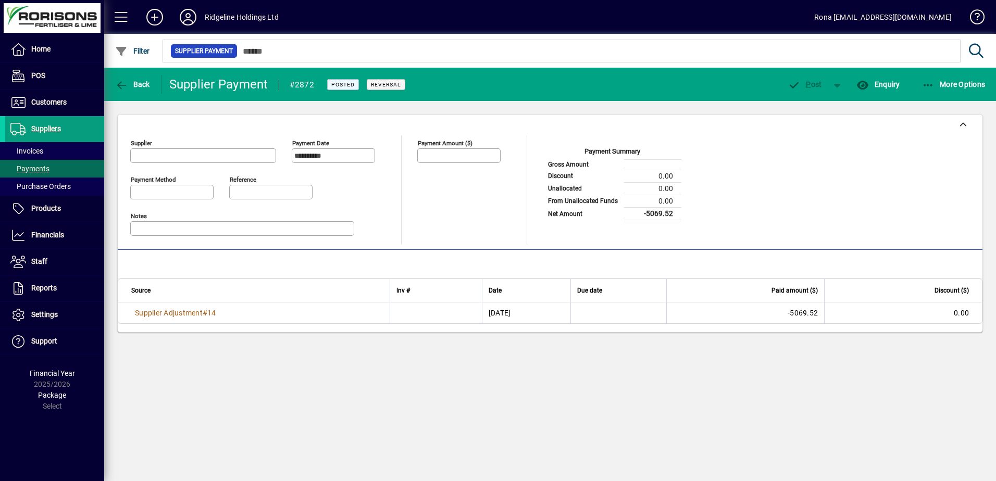
type input "**********"
click at [135, 81] on span "Back" at bounding box center [132, 84] width 35 height 8
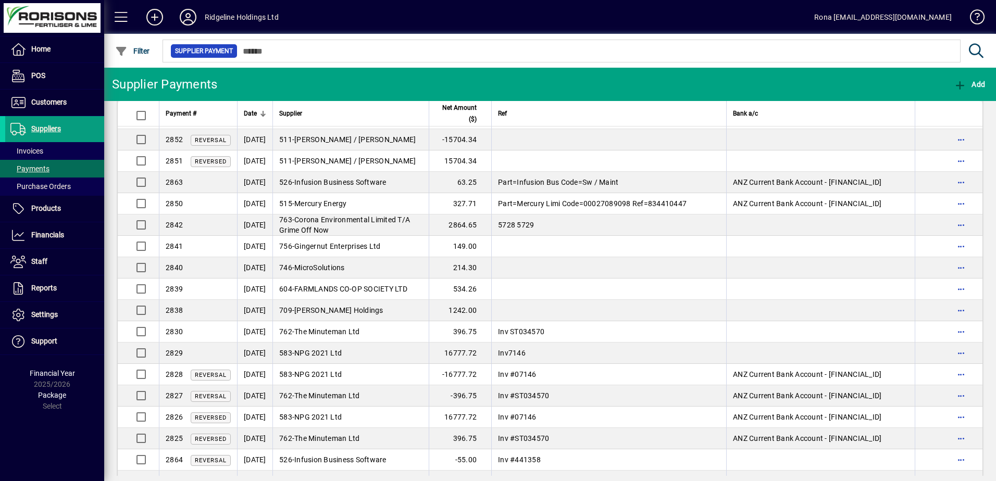
scroll to position [208, 0]
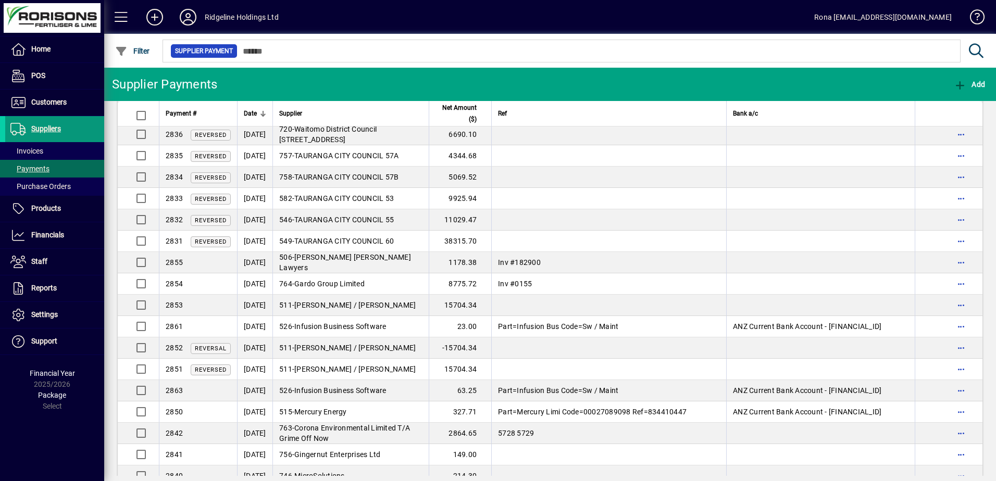
drag, startPoint x: 46, startPoint y: 122, endPoint x: 65, endPoint y: 118, distance: 19.7
click at [46, 122] on span at bounding box center [54, 129] width 99 height 25
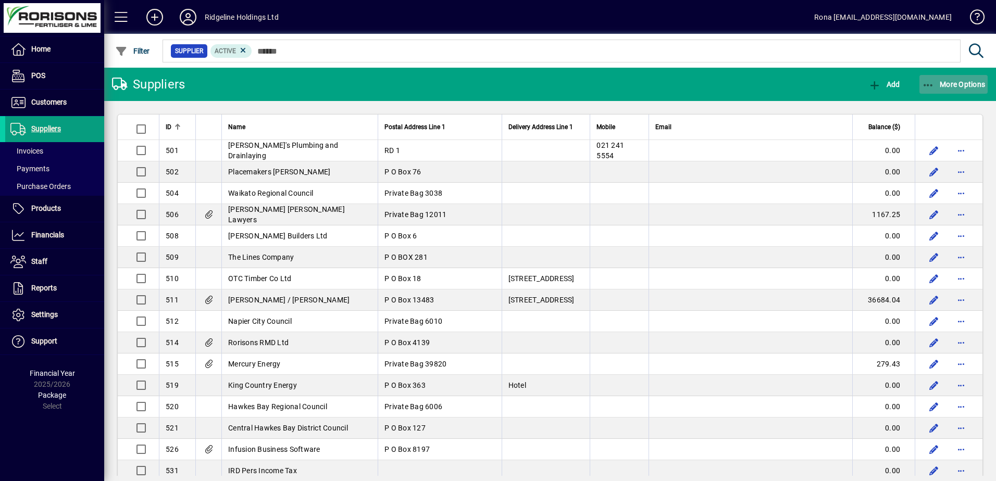
click at [942, 77] on span "button" at bounding box center [954, 84] width 69 height 25
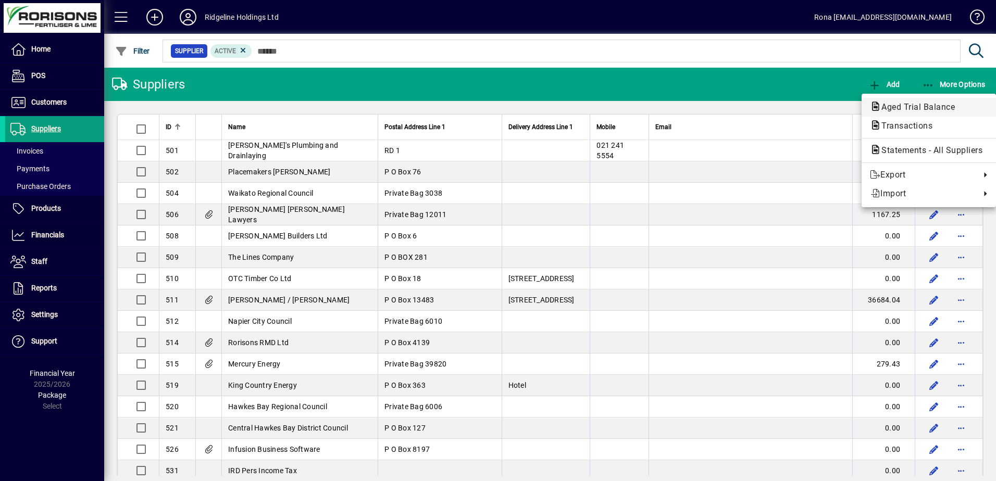
click at [929, 104] on span "Aged Trial Balance" at bounding box center [915, 107] width 90 height 10
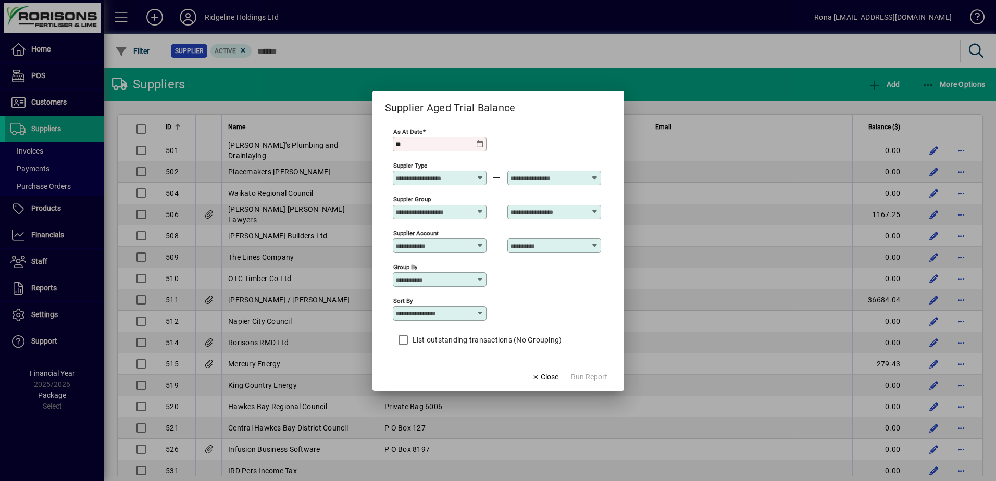
type input "*"
type input "**********"
click at [461, 177] on input "Suppier Type" at bounding box center [433, 178] width 76 height 8
click at [585, 374] on span "Run Report" at bounding box center [589, 377] width 36 height 11
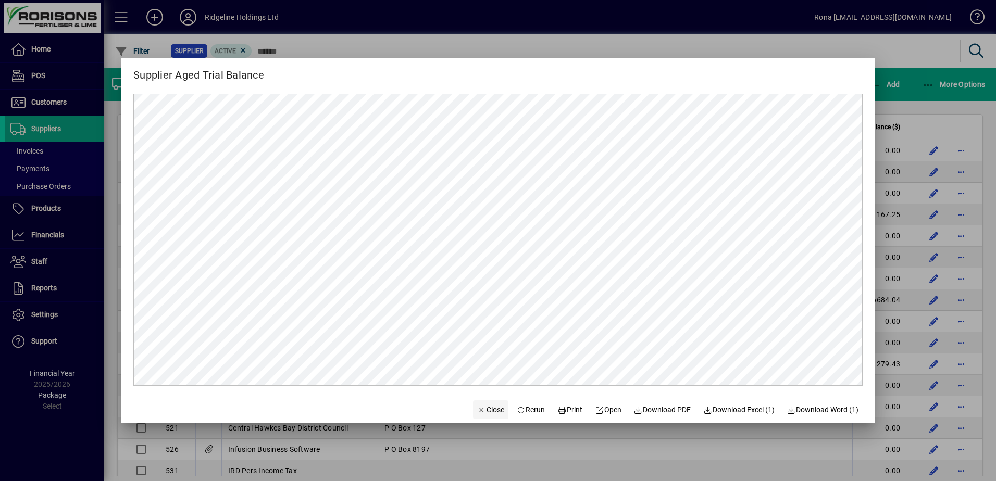
click at [477, 407] on span "Close" at bounding box center [490, 410] width 27 height 11
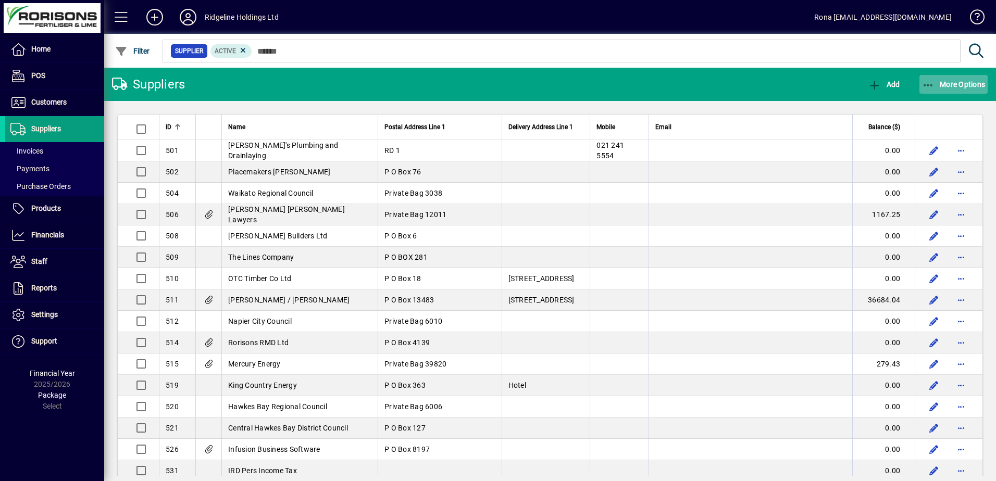
click at [968, 89] on span "button" at bounding box center [954, 84] width 69 height 25
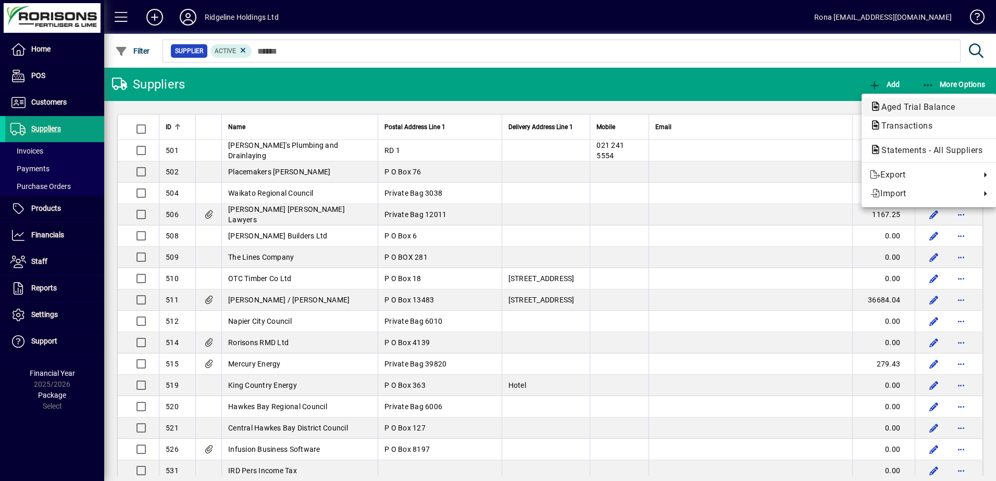
click at [930, 107] on span "Aged Trial Balance" at bounding box center [915, 107] width 90 height 10
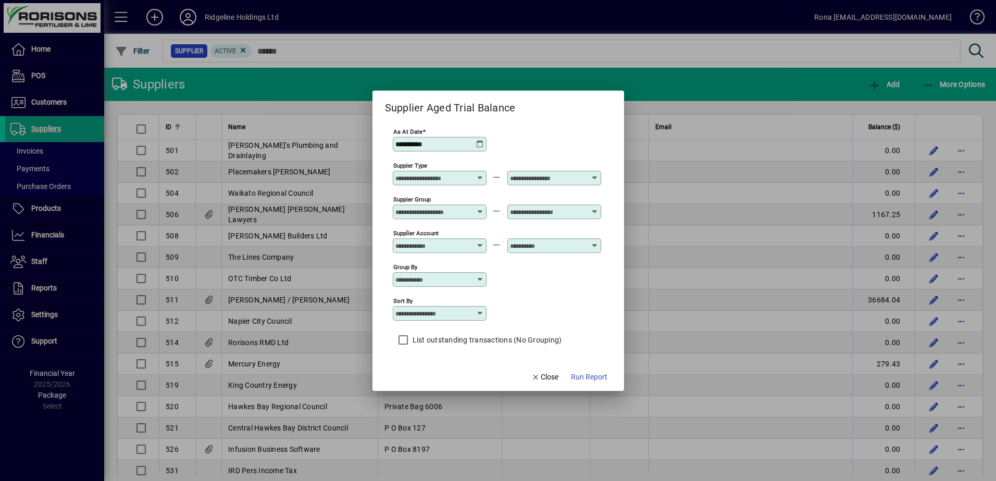
drag, startPoint x: 458, startPoint y: 144, endPoint x: 347, endPoint y: 150, distance: 111.1
click at [349, 148] on div "**********" at bounding box center [498, 240] width 996 height 481
type input "**********"
click at [443, 283] on input "Group by" at bounding box center [435, 280] width 81 height 8
click at [475, 315] on input "Sort by" at bounding box center [435, 313] width 81 height 8
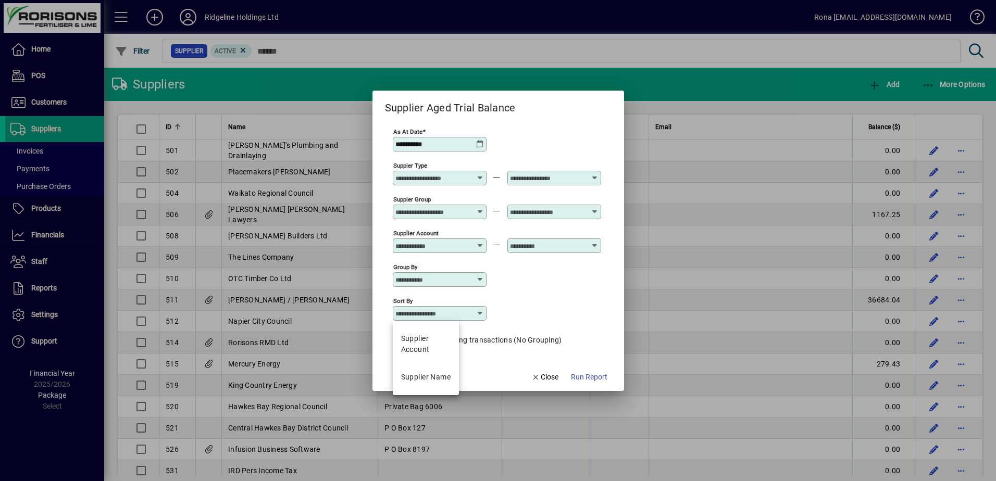
click at [479, 315] on icon at bounding box center [480, 313] width 8 height 8
click at [427, 374] on div "Supplier Name" at bounding box center [426, 377] width 50 height 11
type input "**********"
click at [576, 382] on span "Run Report" at bounding box center [589, 377] width 36 height 11
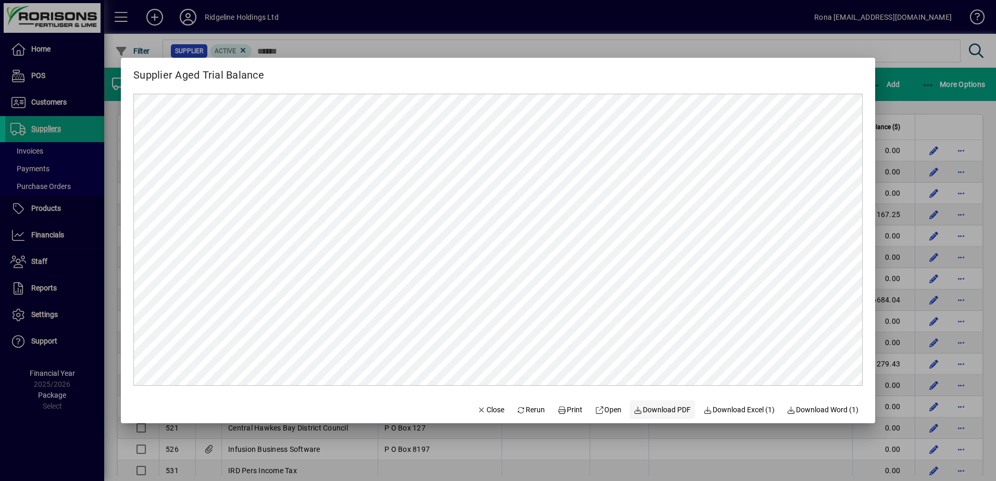
click at [662, 406] on span "Download PDF" at bounding box center [662, 410] width 57 height 11
click at [489, 410] on span "Close" at bounding box center [490, 410] width 27 height 11
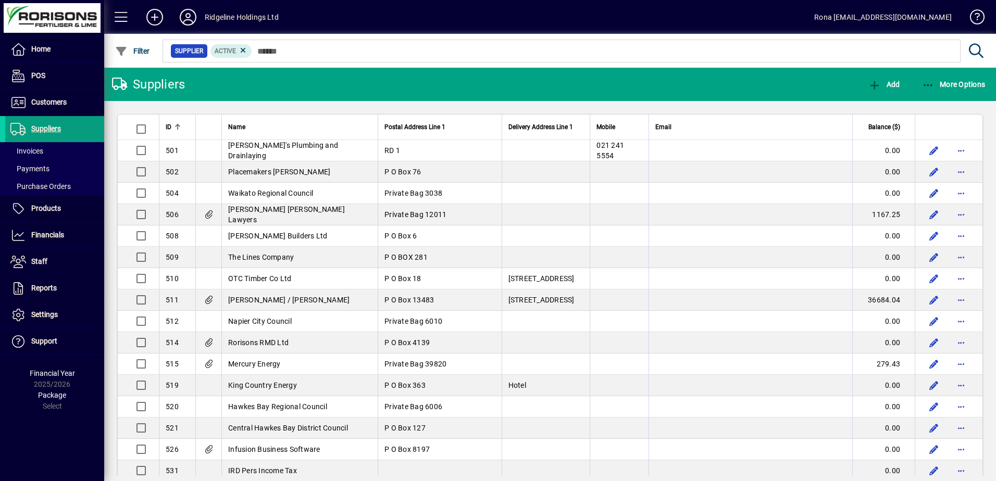
click at [321, 91] on mat-toolbar-row "Suppliers Add More Options" at bounding box center [550, 84] width 892 height 33
